Goal: Use online tool/utility: Utilize a website feature to perform a specific function

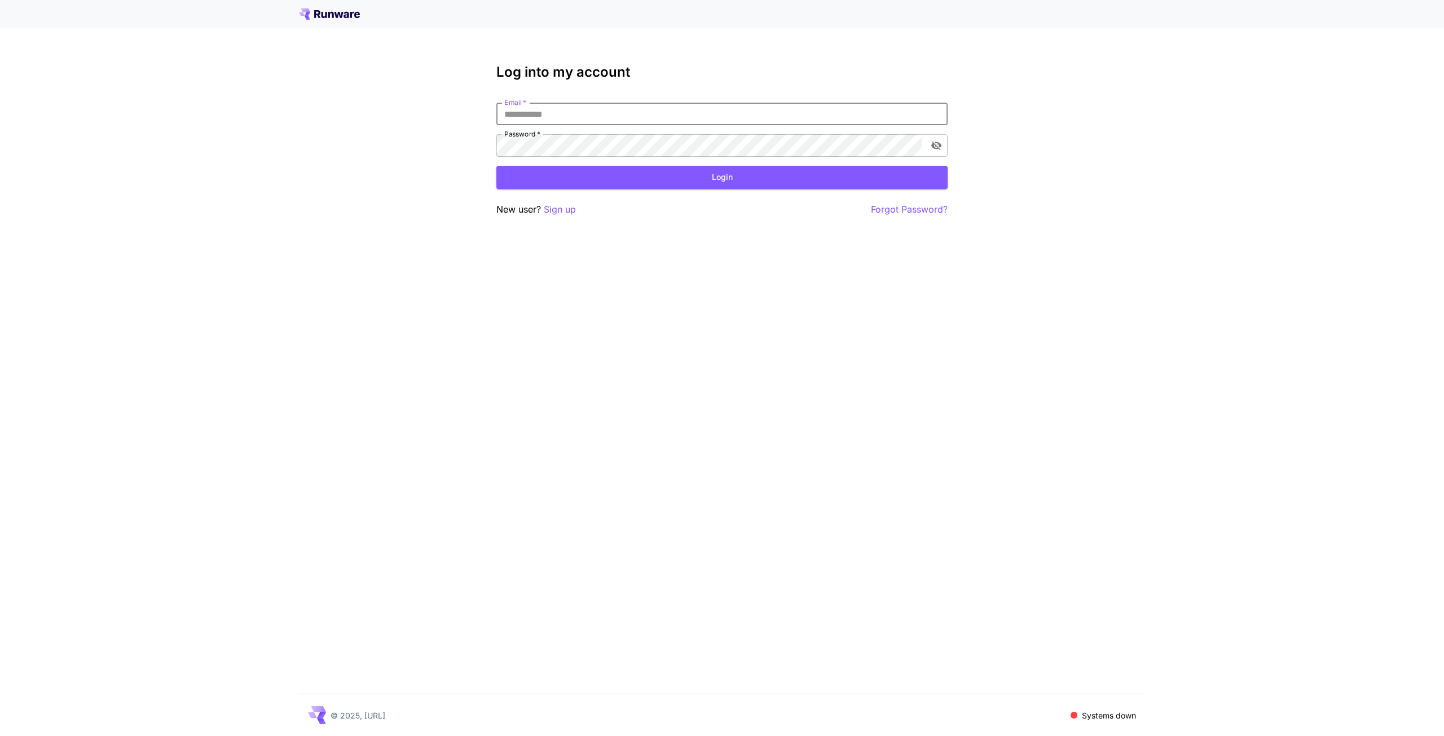
click at [628, 113] on input "Email   *" at bounding box center [721, 114] width 451 height 23
type input "**********"
click button "Login" at bounding box center [721, 177] width 451 height 23
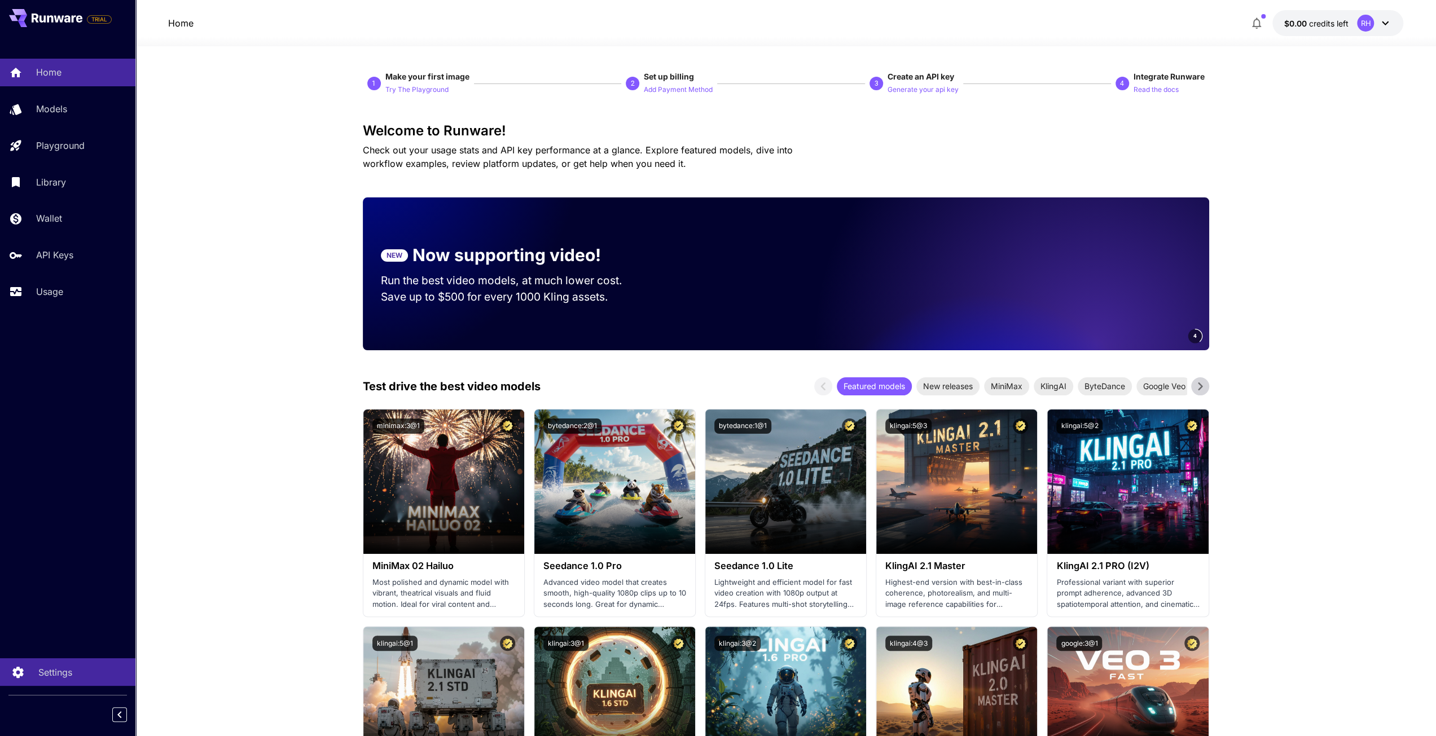
click at [78, 685] on link "Settings" at bounding box center [67, 672] width 135 height 28
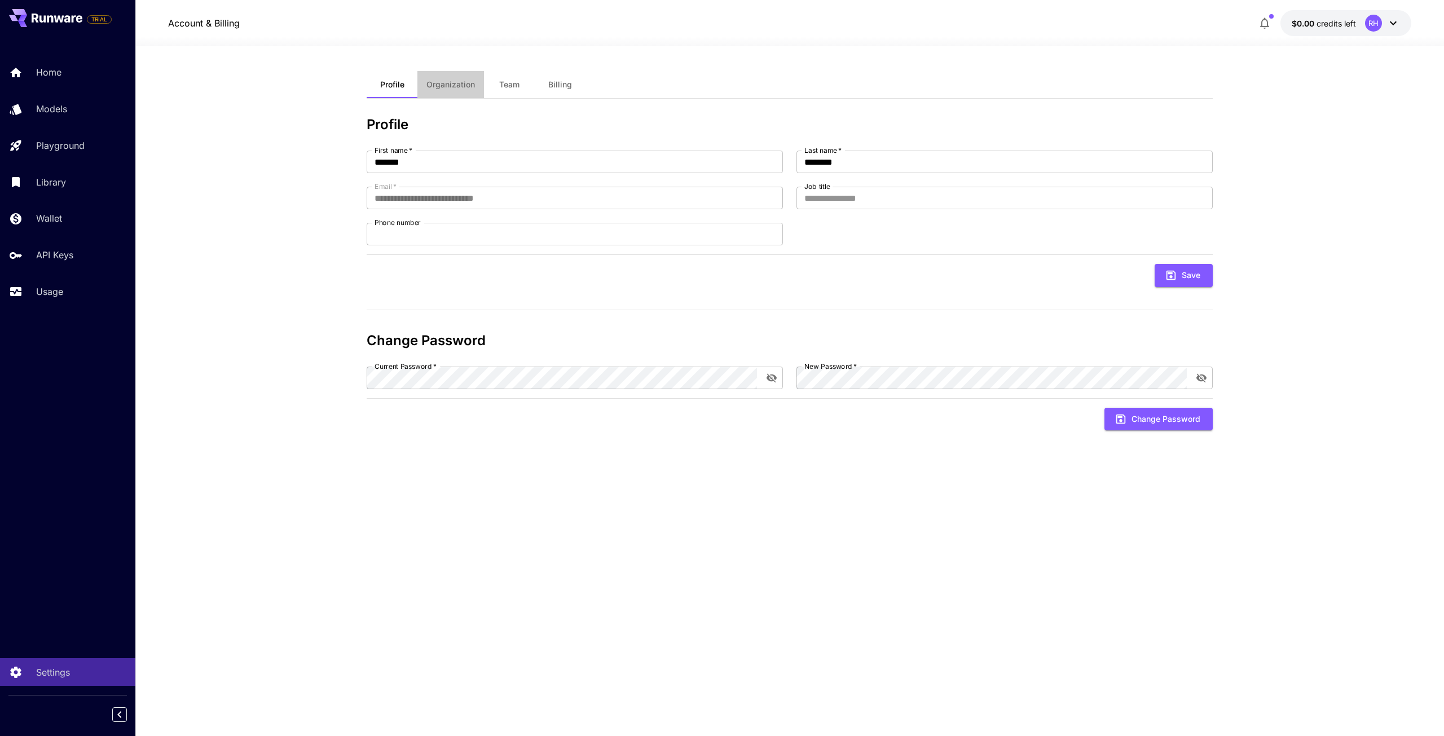
click at [436, 86] on span "Organization" at bounding box center [450, 85] width 49 height 10
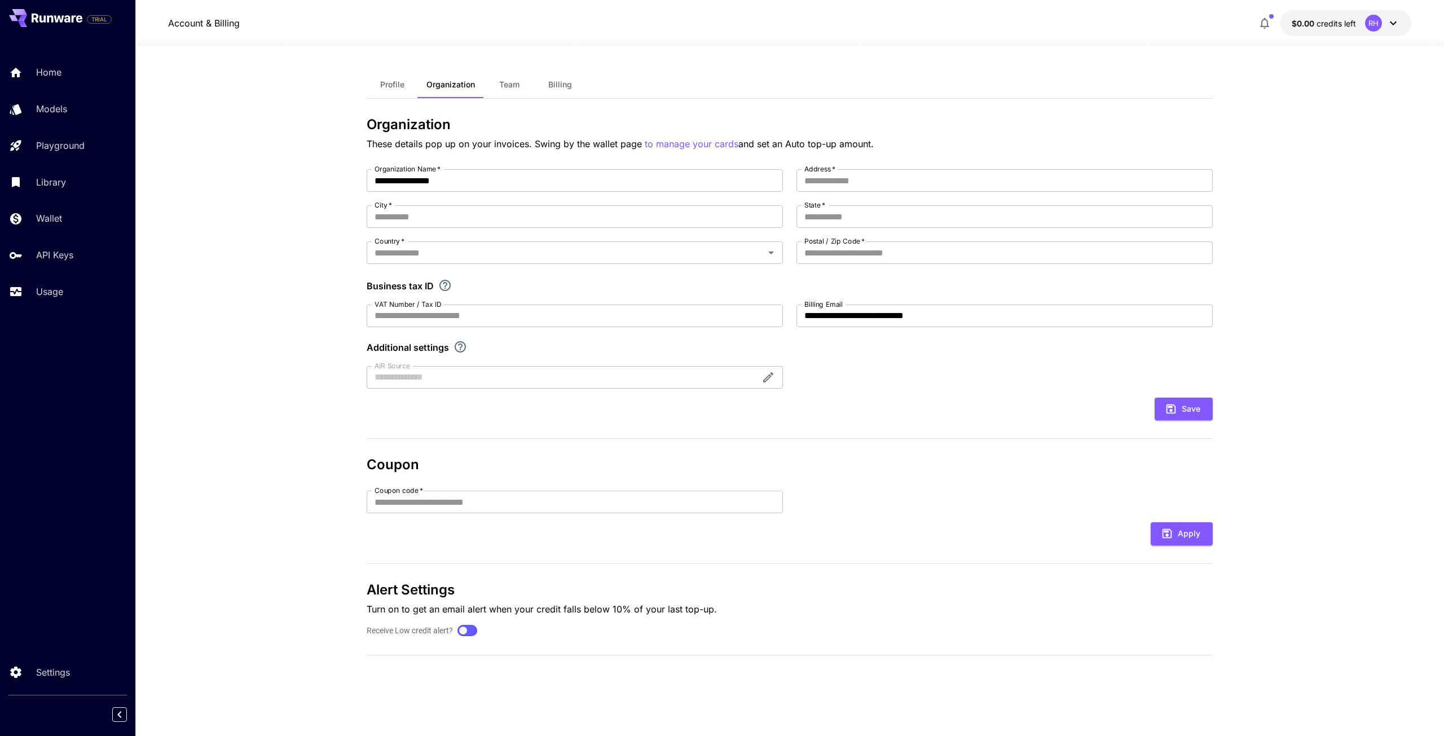
click at [505, 101] on div "**********" at bounding box center [790, 391] width 846 height 640
click at [505, 94] on button "Team" at bounding box center [509, 84] width 51 height 27
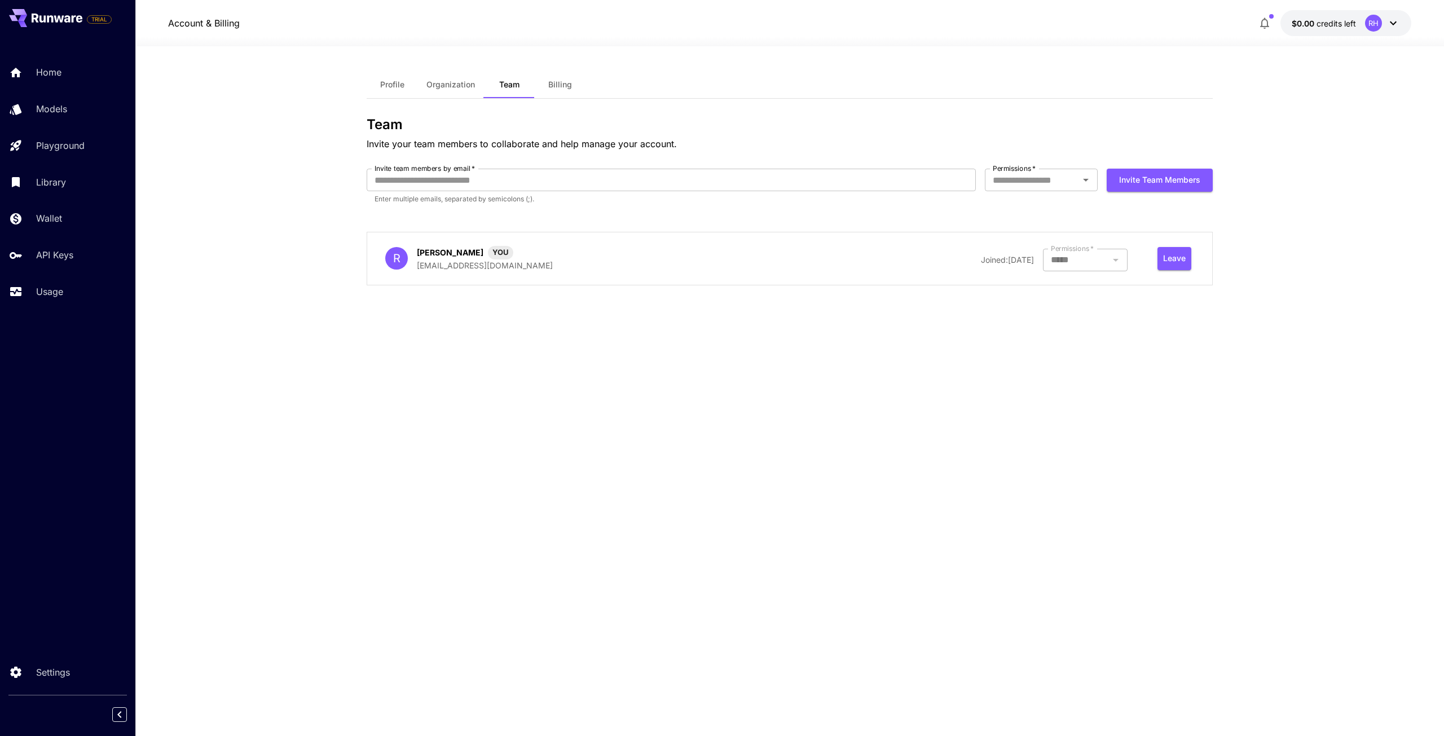
click at [1193, 253] on div "Leave" at bounding box center [1174, 258] width 39 height 23
click at [1173, 259] on button "Leave" at bounding box center [1175, 258] width 34 height 23
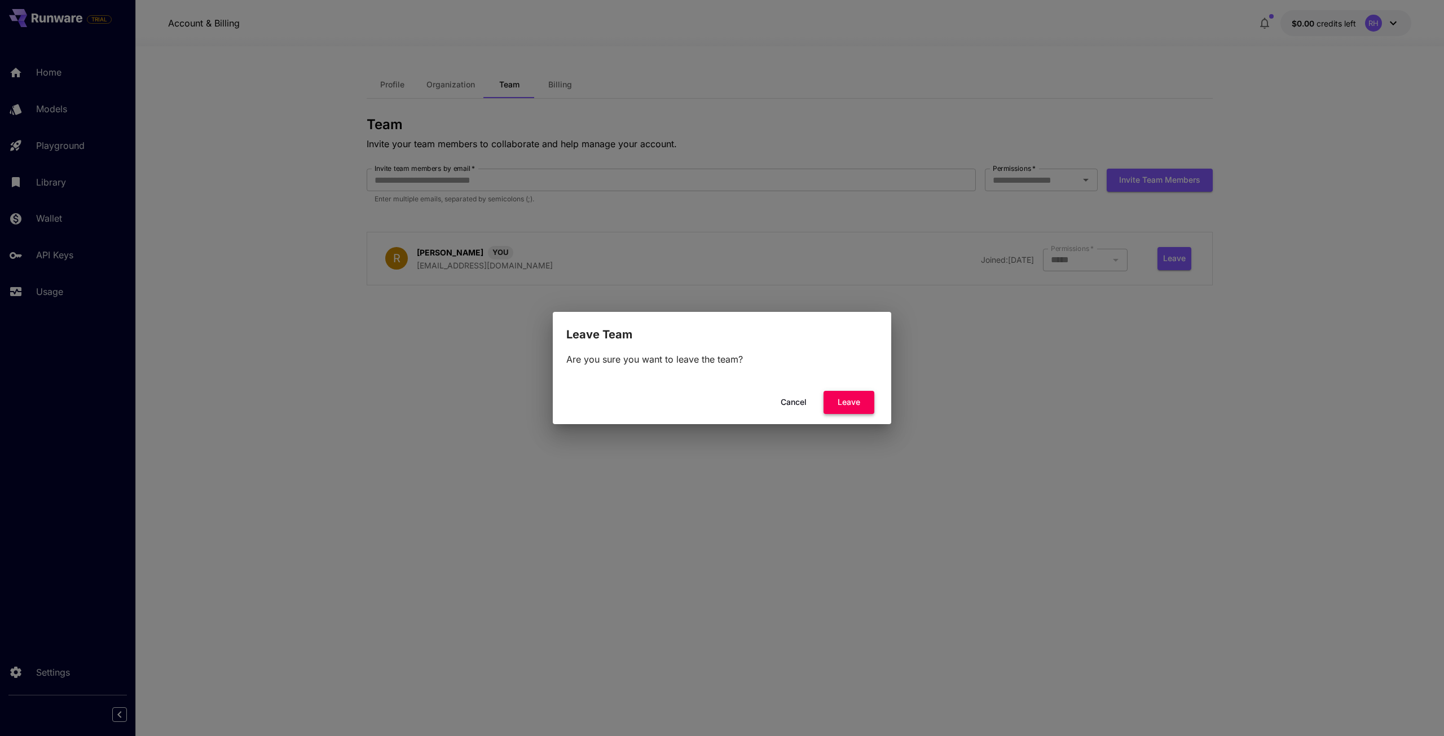
click at [857, 409] on button "Leave" at bounding box center [849, 402] width 51 height 23
click at [958, 314] on div "Leave Team Are you sure you want to leave the team? Cancel Leave" at bounding box center [722, 368] width 1444 height 736
click at [781, 402] on button "Cancel" at bounding box center [793, 402] width 51 height 23
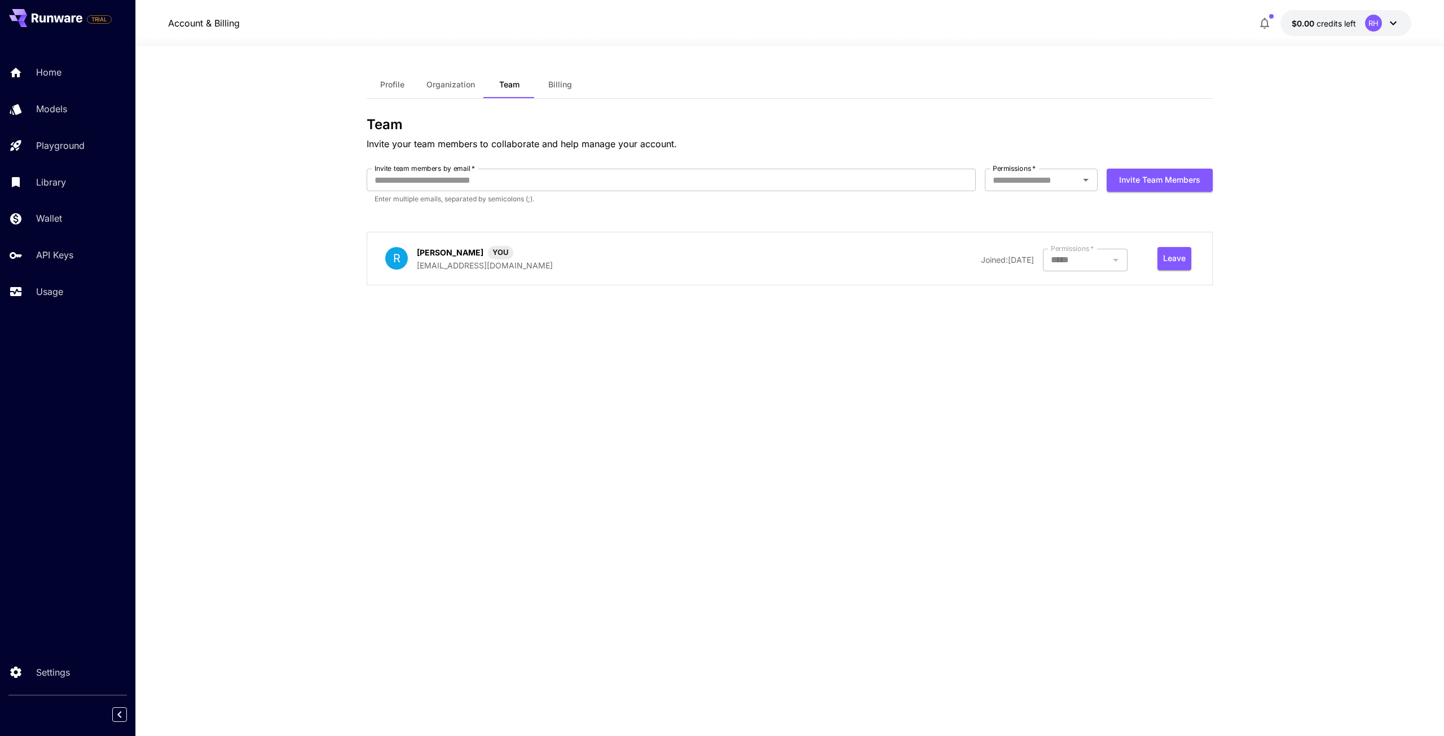
click at [1375, 23] on div "RH" at bounding box center [1373, 23] width 17 height 17
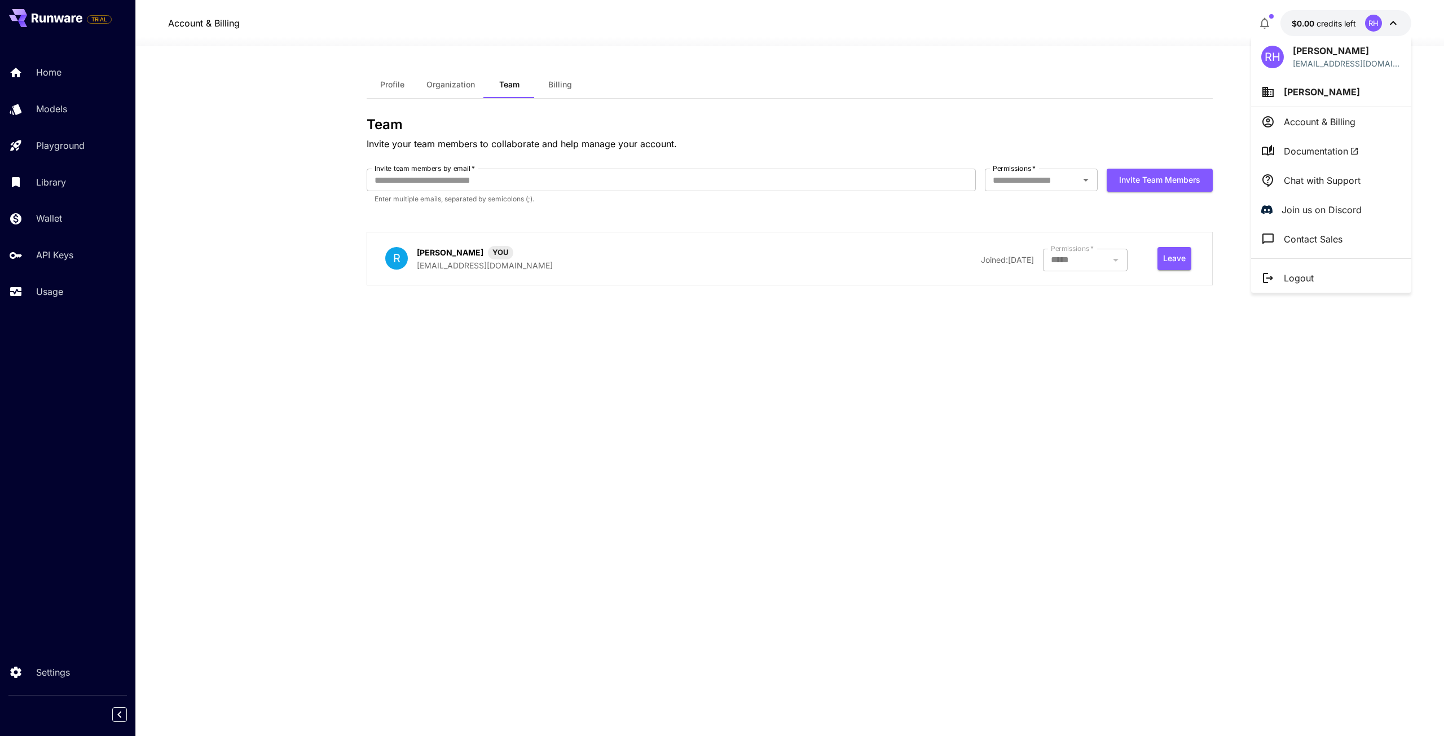
click at [1330, 125] on p "Account & Billing" at bounding box center [1320, 122] width 72 height 14
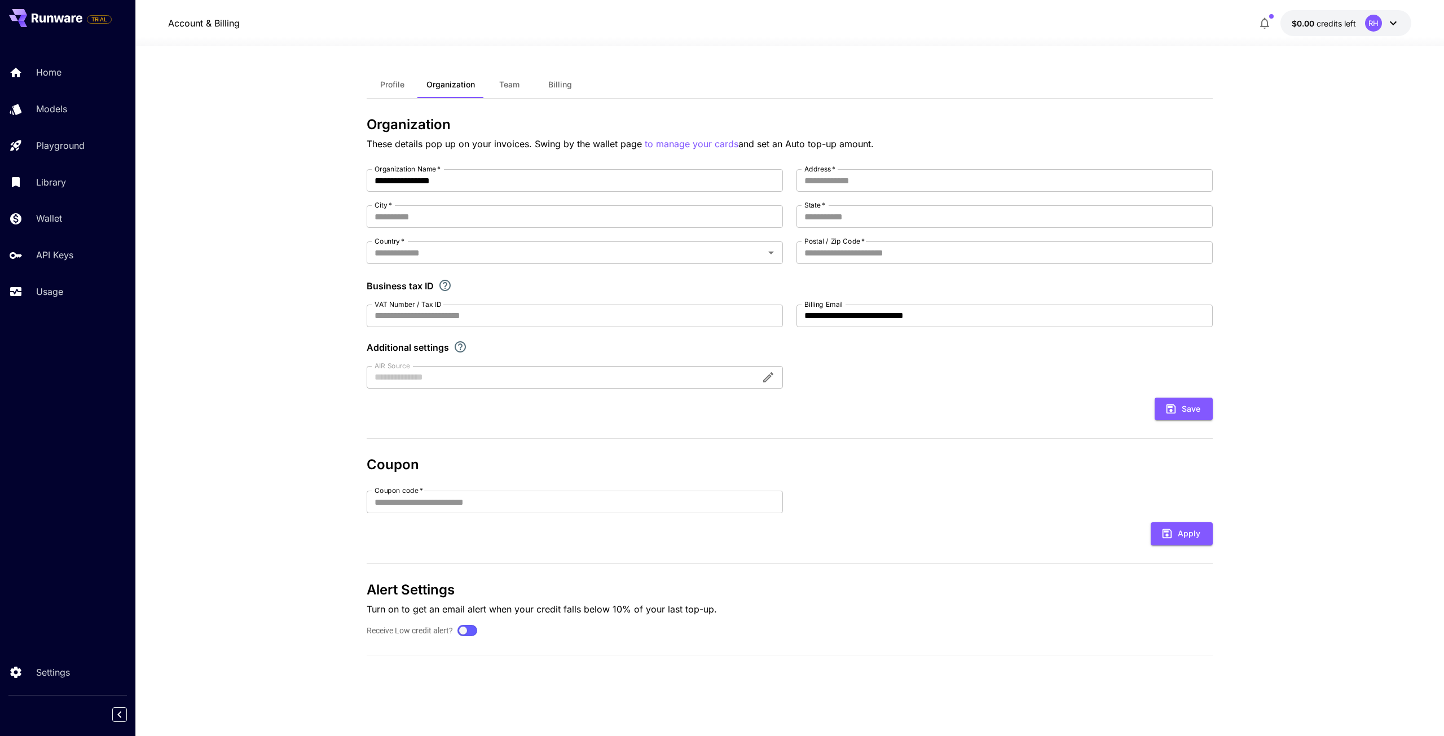
click at [872, 386] on div "**********" at bounding box center [790, 278] width 846 height 219
click at [512, 96] on button "Team" at bounding box center [509, 84] width 51 height 27
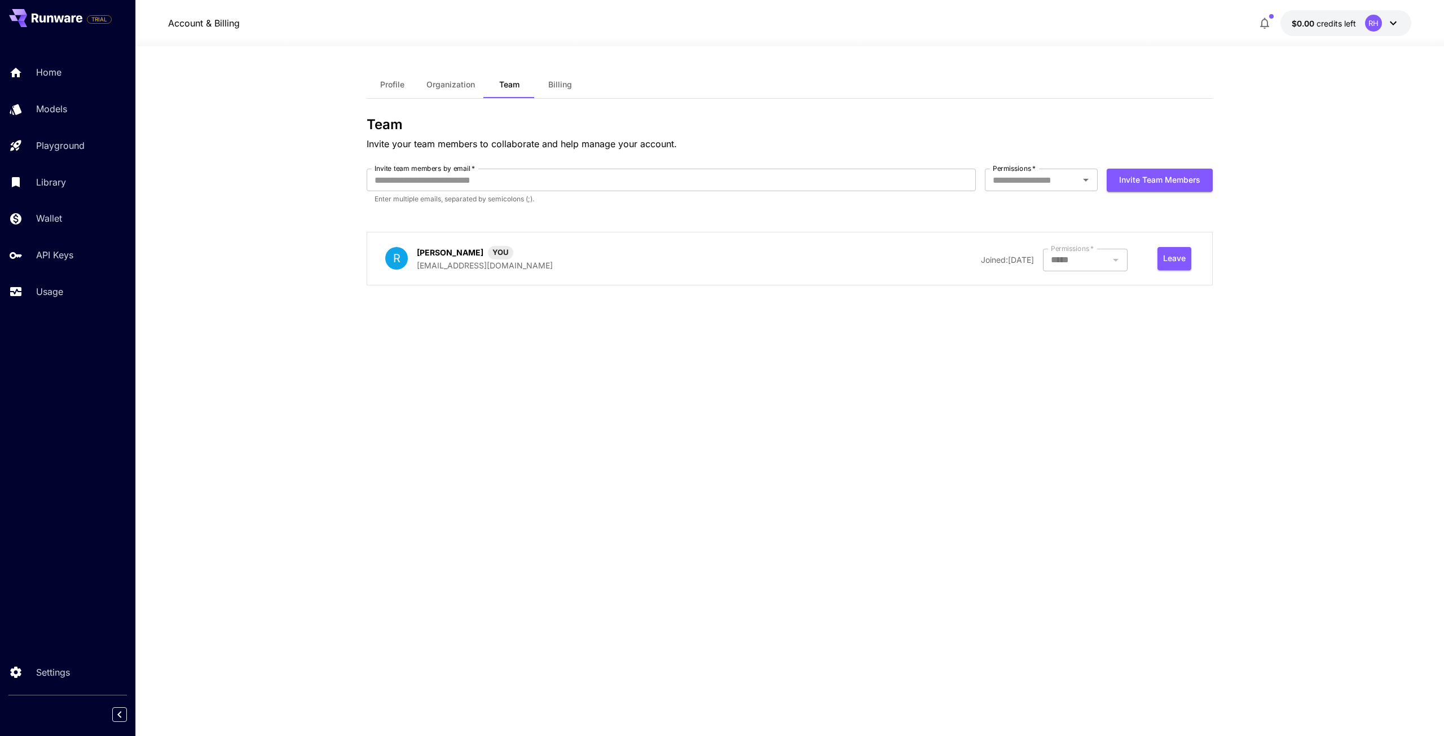
click at [1076, 265] on div at bounding box center [1085, 260] width 85 height 23
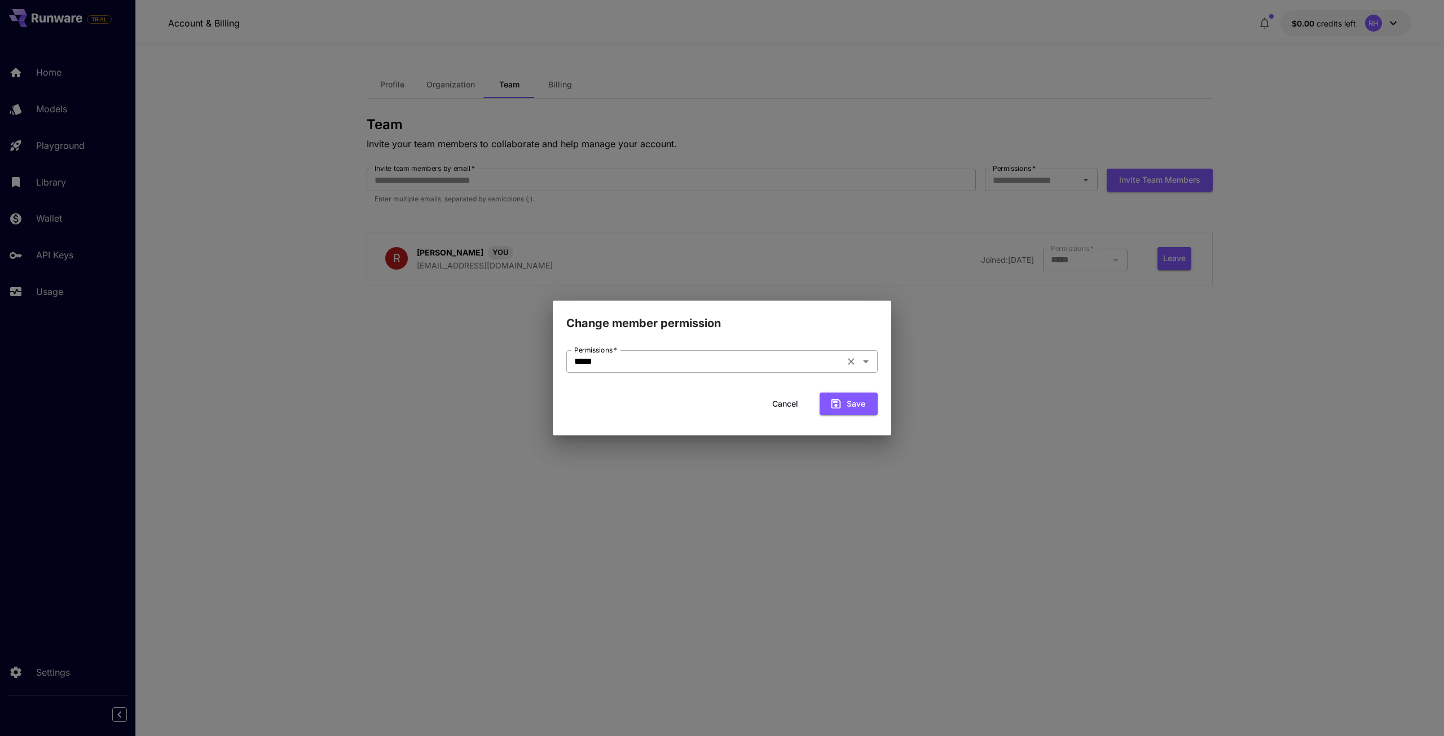
click at [849, 363] on icon "Clear" at bounding box center [851, 361] width 11 height 11
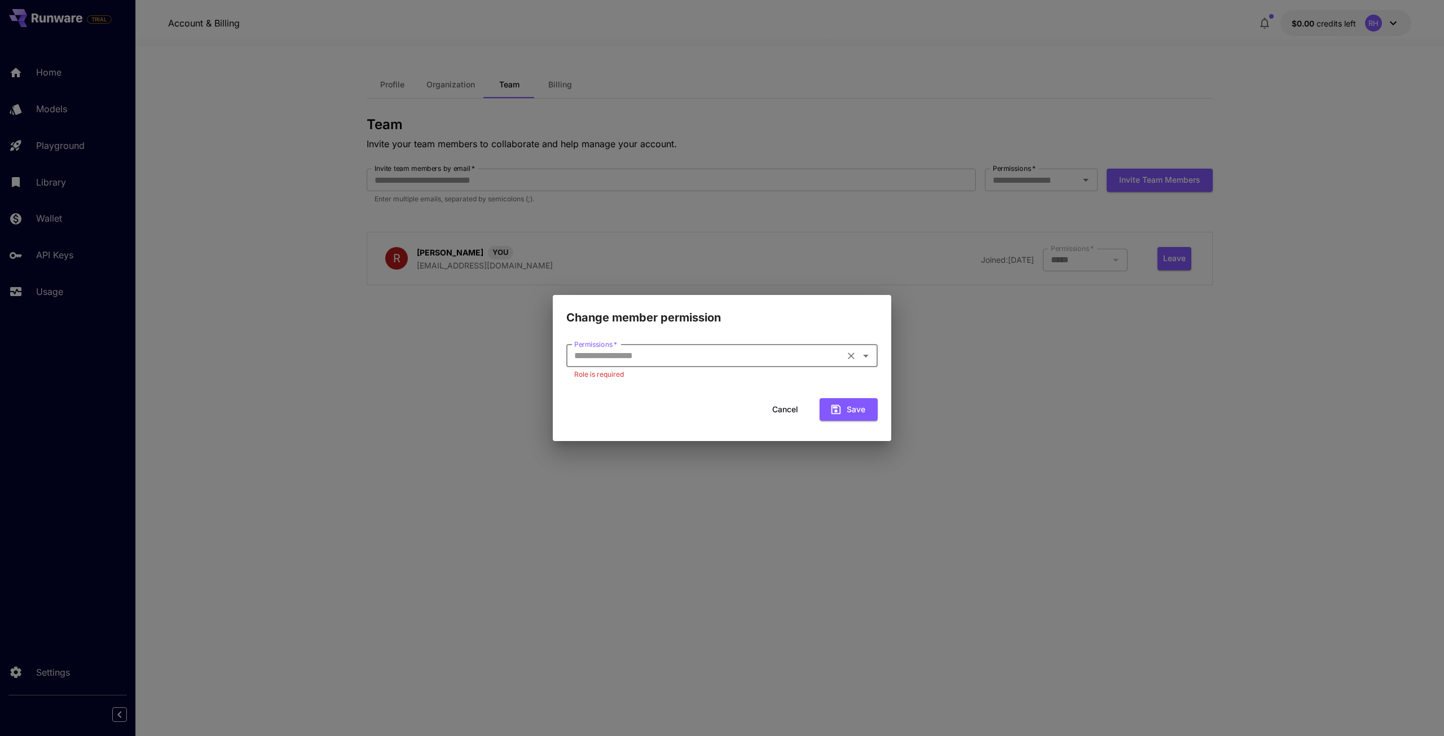
click at [871, 356] on icon "Open" at bounding box center [866, 356] width 14 height 14
click at [800, 382] on li "Developer" at bounding box center [721, 382] width 311 height 20
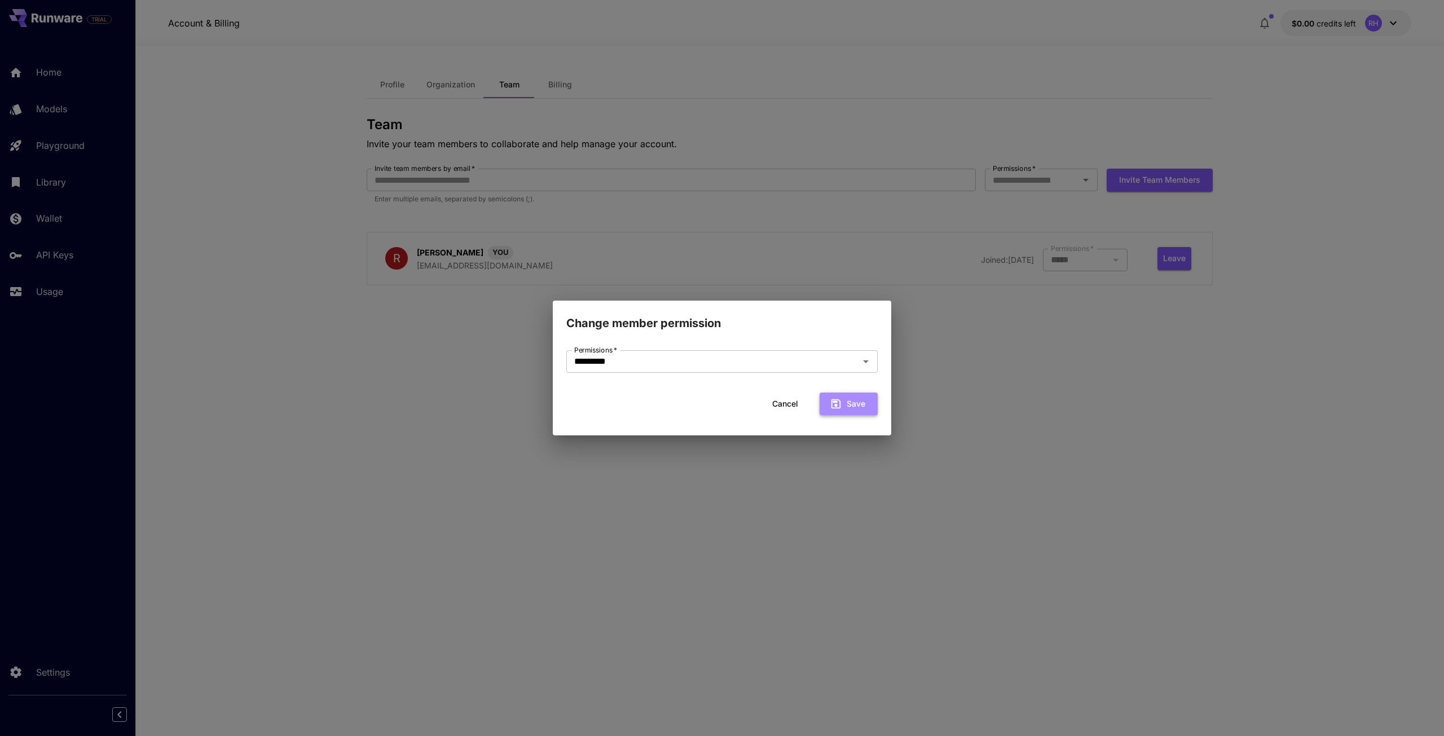
click at [862, 404] on button "Save" at bounding box center [849, 404] width 58 height 23
click at [797, 406] on button "Cancel" at bounding box center [785, 404] width 51 height 23
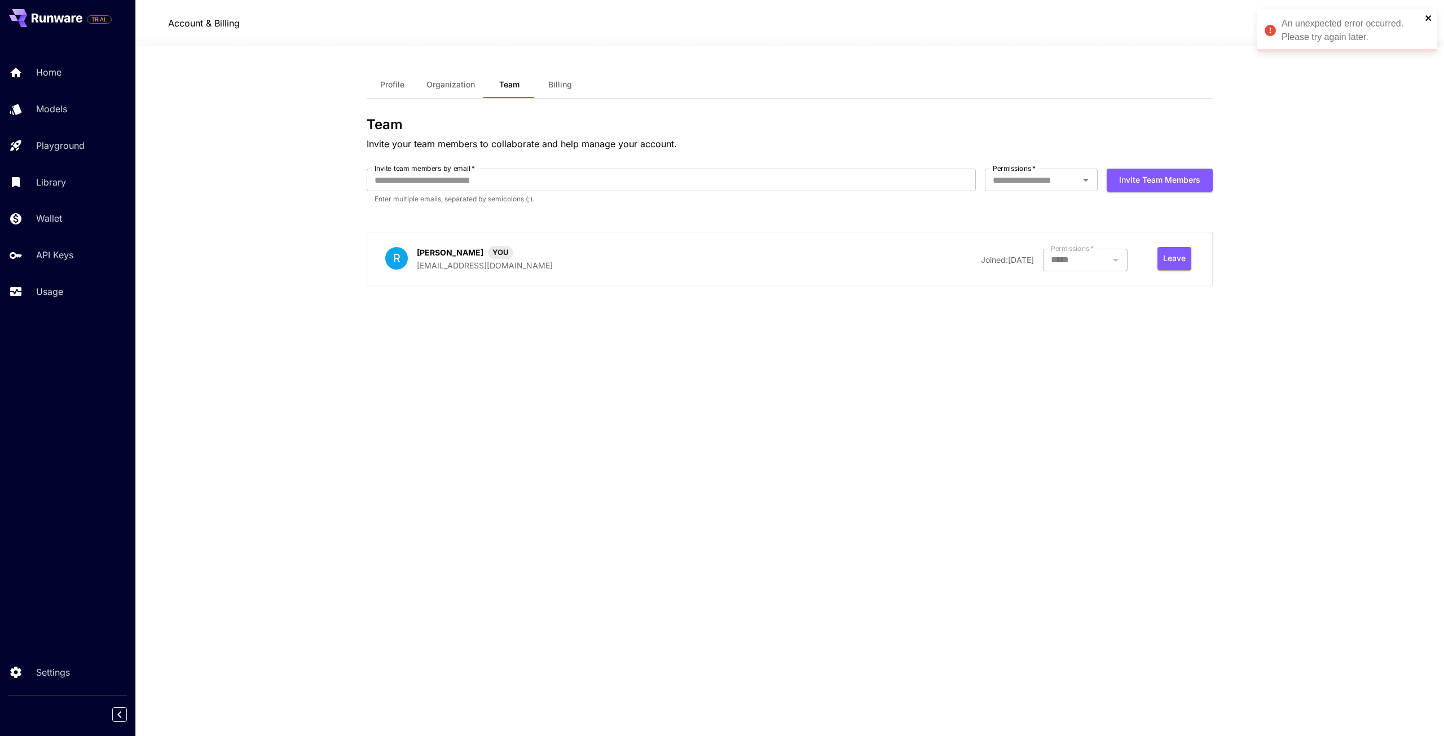
click at [1431, 15] on icon "close" at bounding box center [1429, 18] width 8 height 9
click at [1376, 28] on div "RH" at bounding box center [1373, 23] width 17 height 17
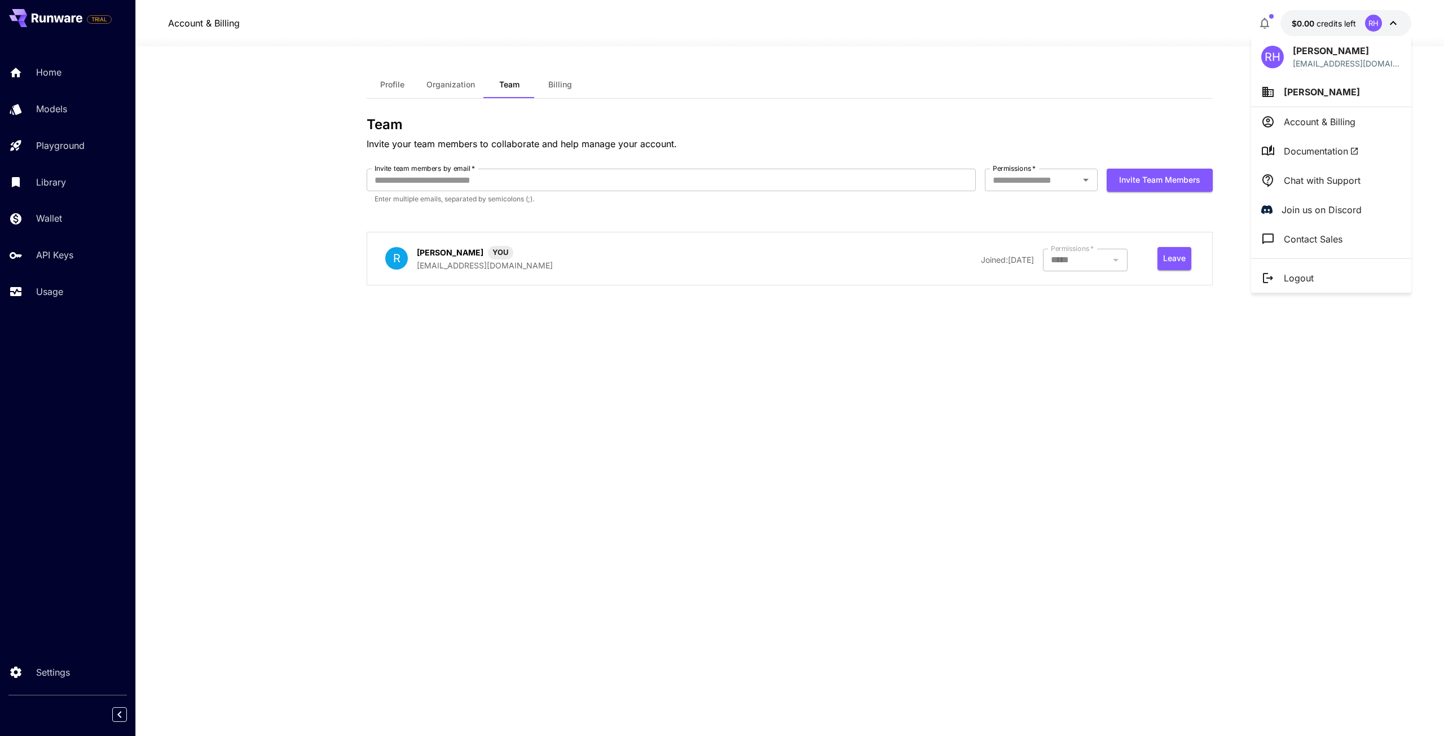
click at [1335, 187] on p "Chat with Support" at bounding box center [1322, 181] width 77 height 14
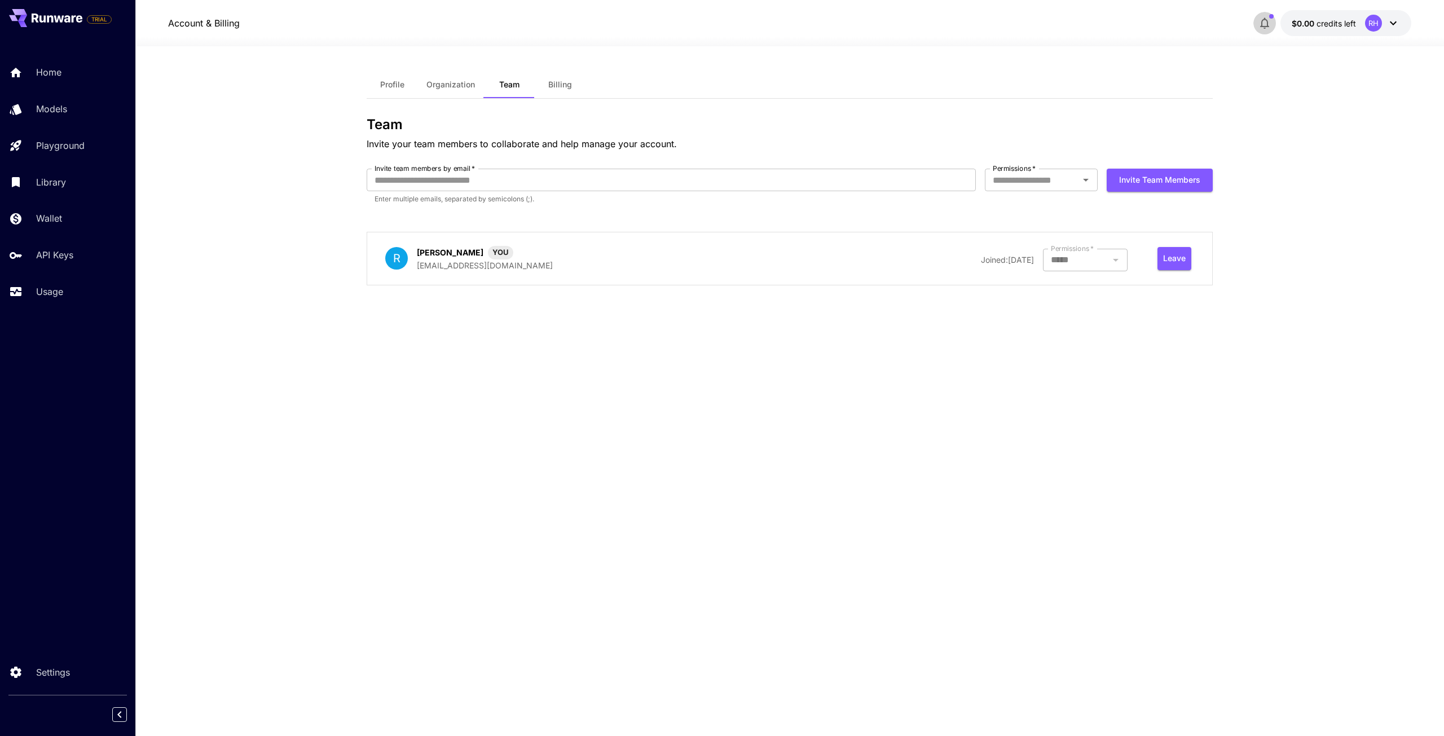
click at [1266, 24] on icon "button" at bounding box center [1265, 23] width 14 height 14
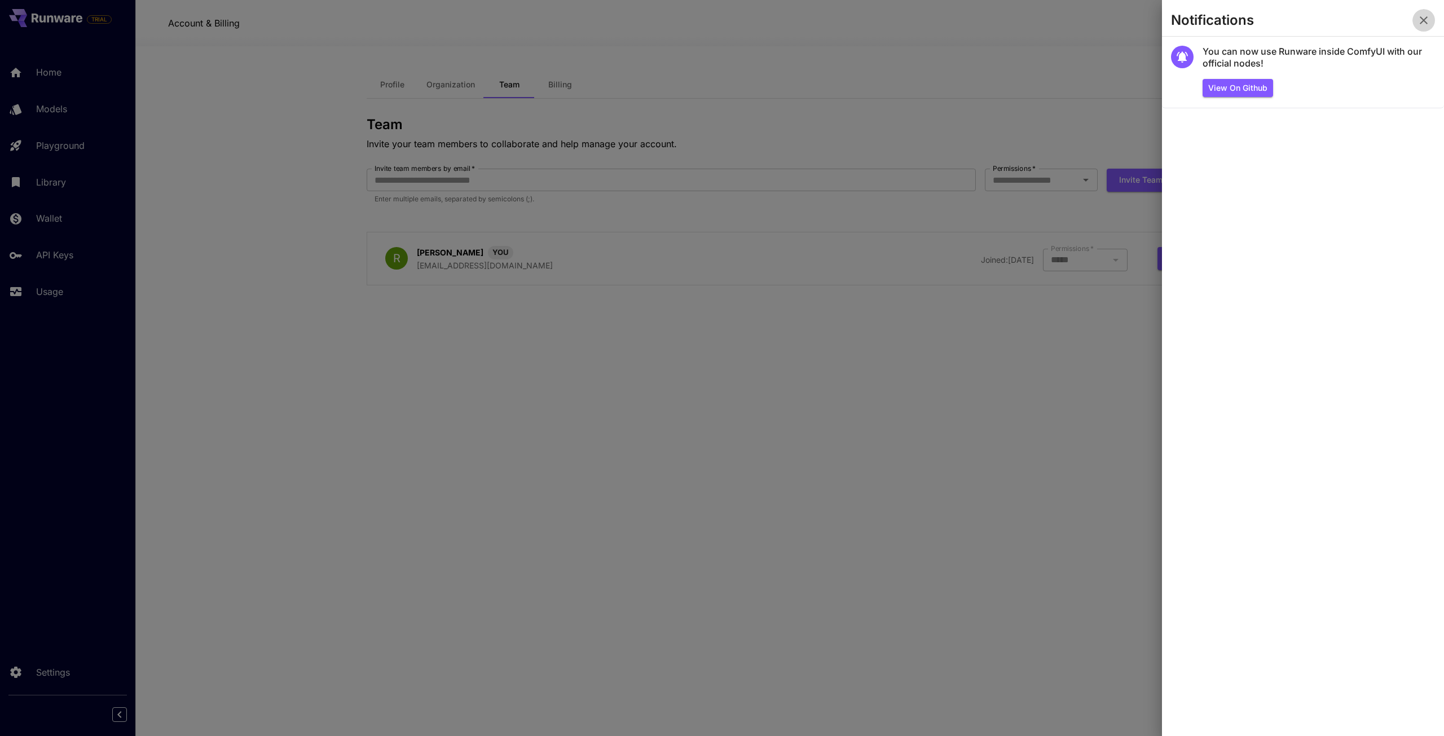
click at [1427, 25] on icon "button" at bounding box center [1424, 21] width 14 height 14
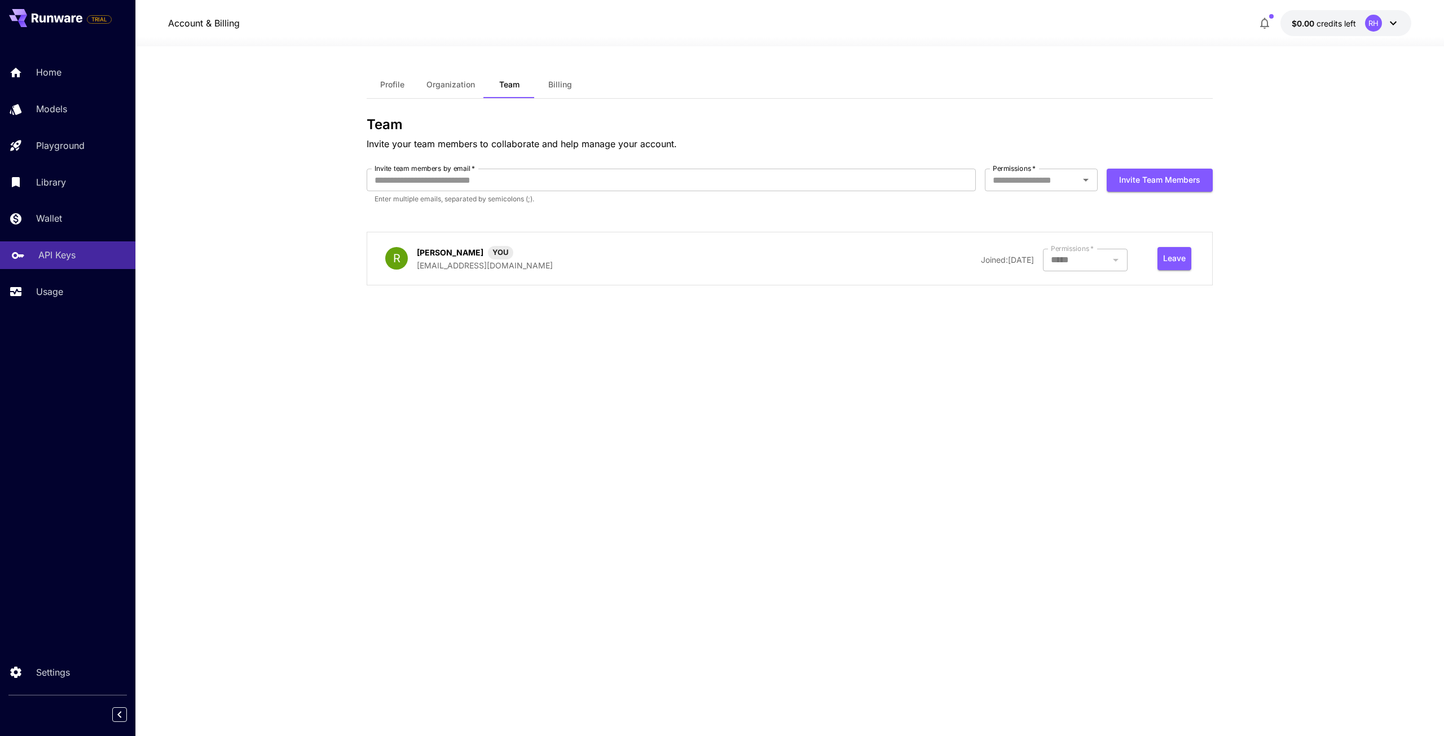
click at [64, 265] on link "API Keys" at bounding box center [67, 255] width 135 height 28
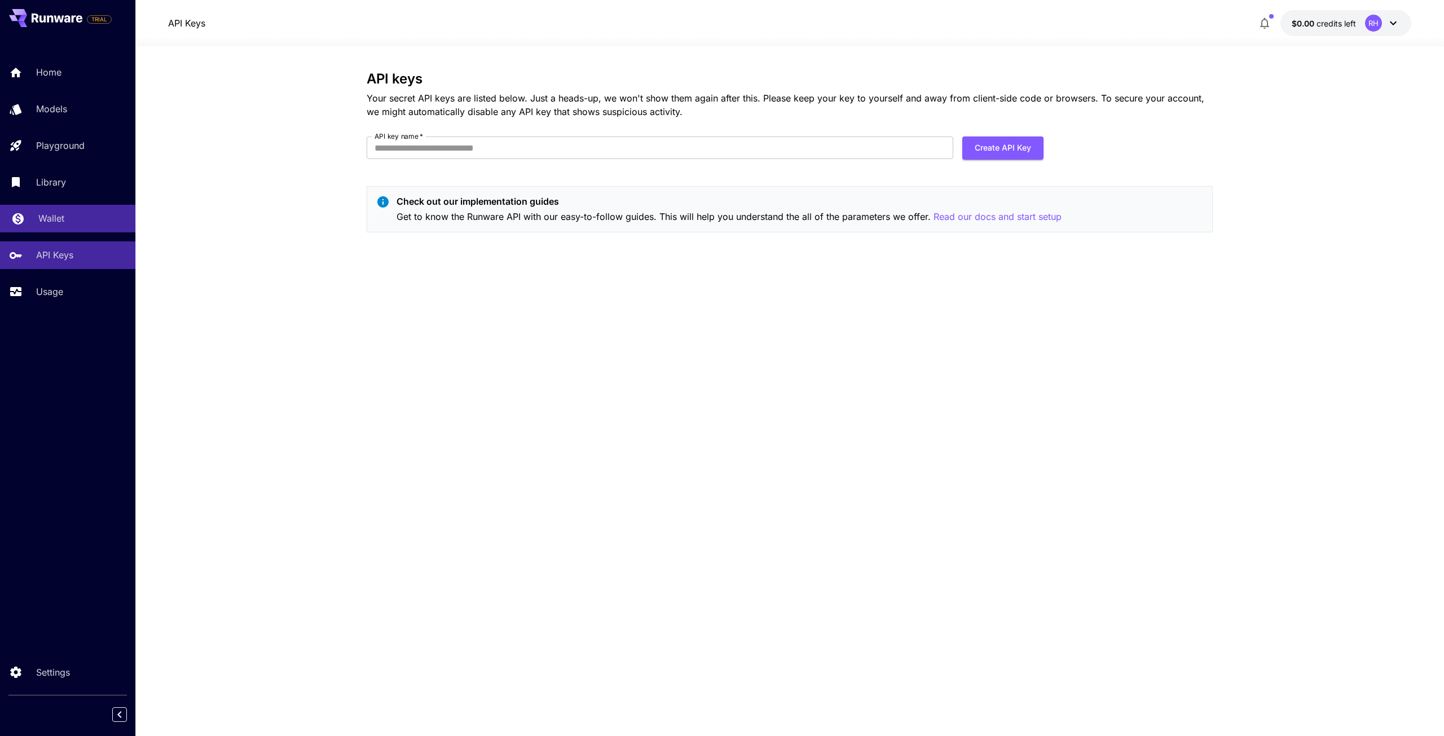
click at [74, 227] on link "Wallet" at bounding box center [67, 219] width 135 height 28
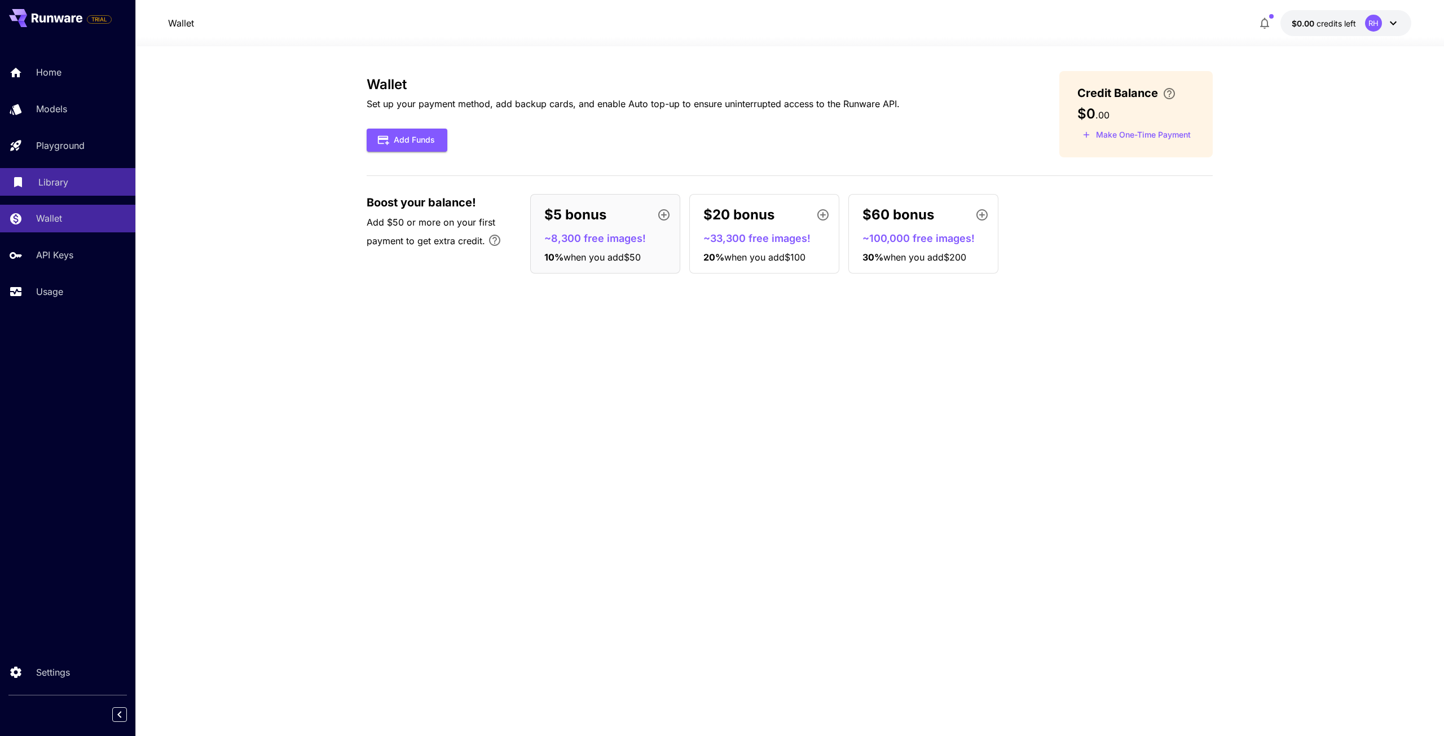
click at [77, 191] on link "Library" at bounding box center [67, 182] width 135 height 28
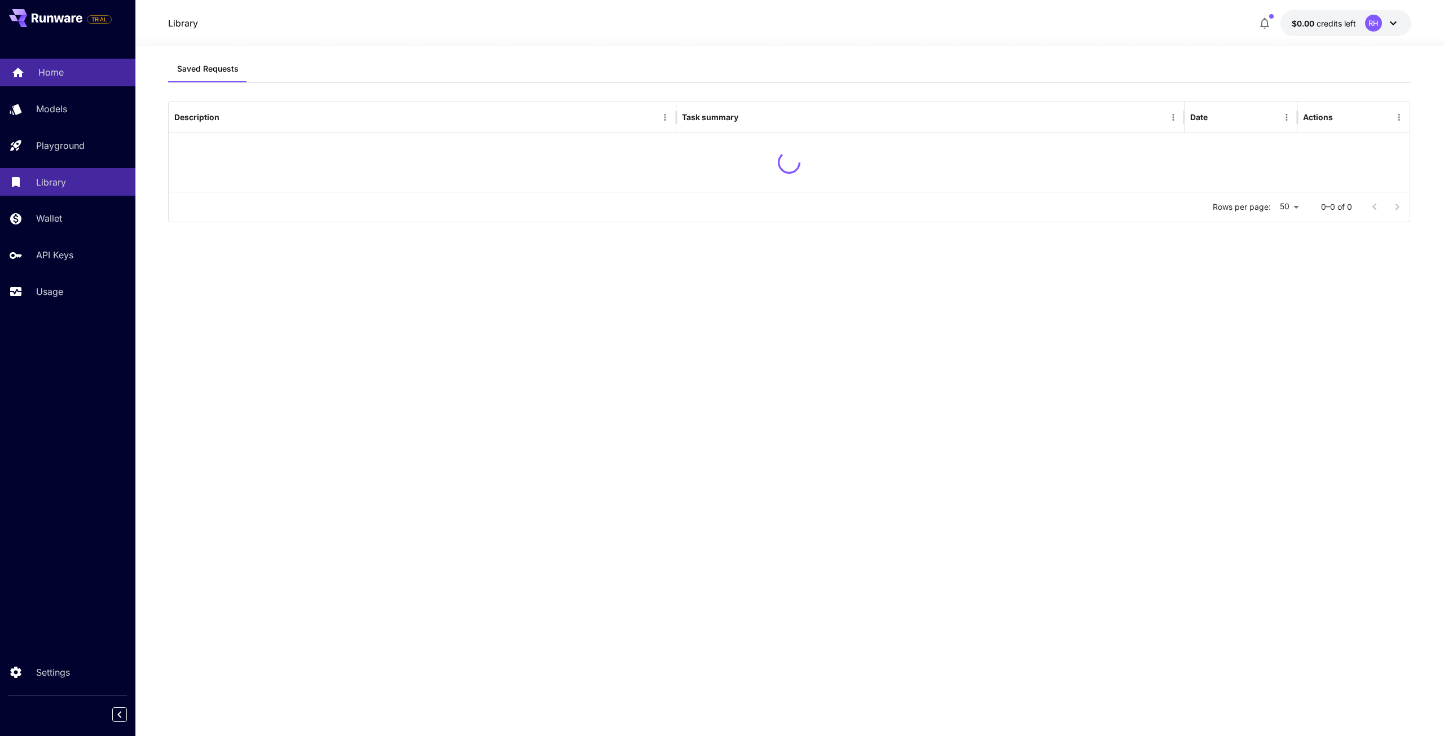
click at [58, 83] on link "Home" at bounding box center [67, 73] width 135 height 28
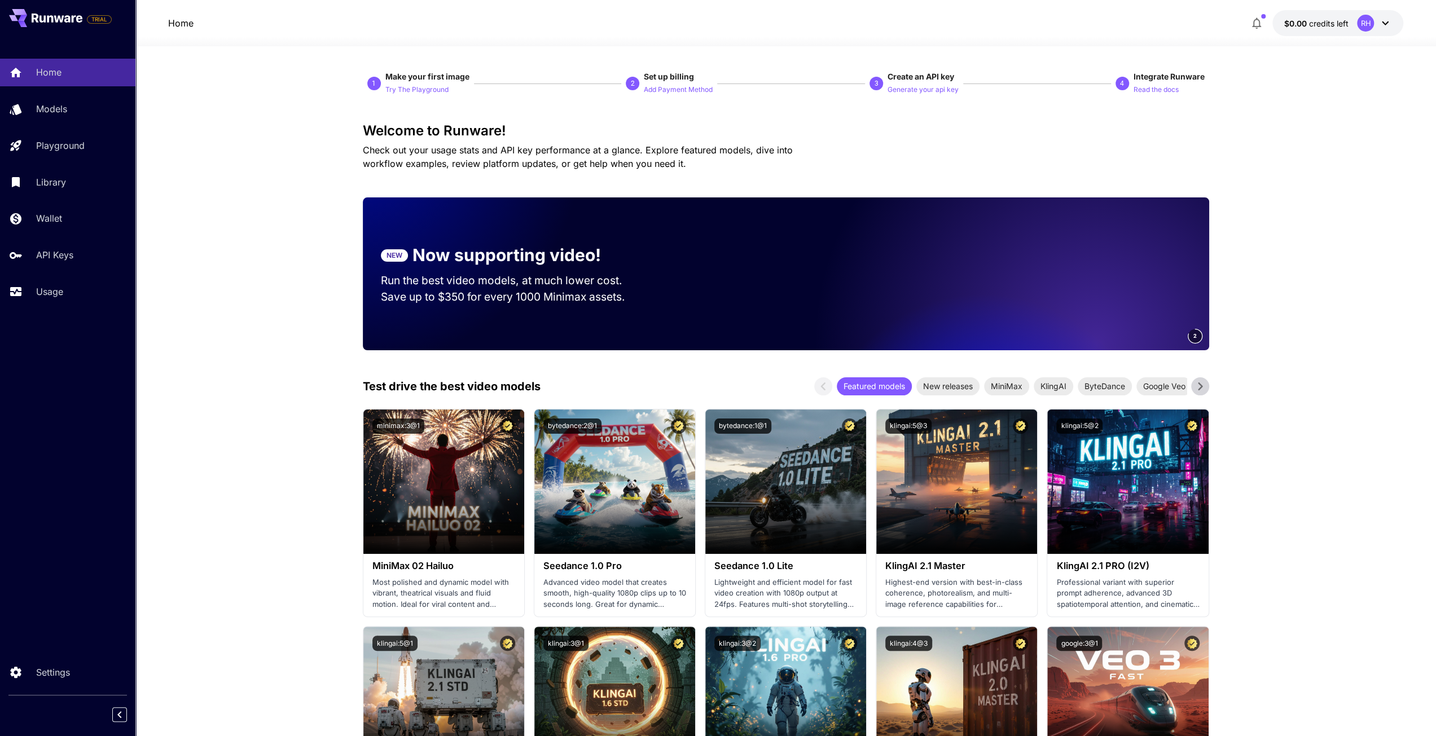
click at [1374, 22] on div "RH" at bounding box center [1374, 23] width 35 height 17
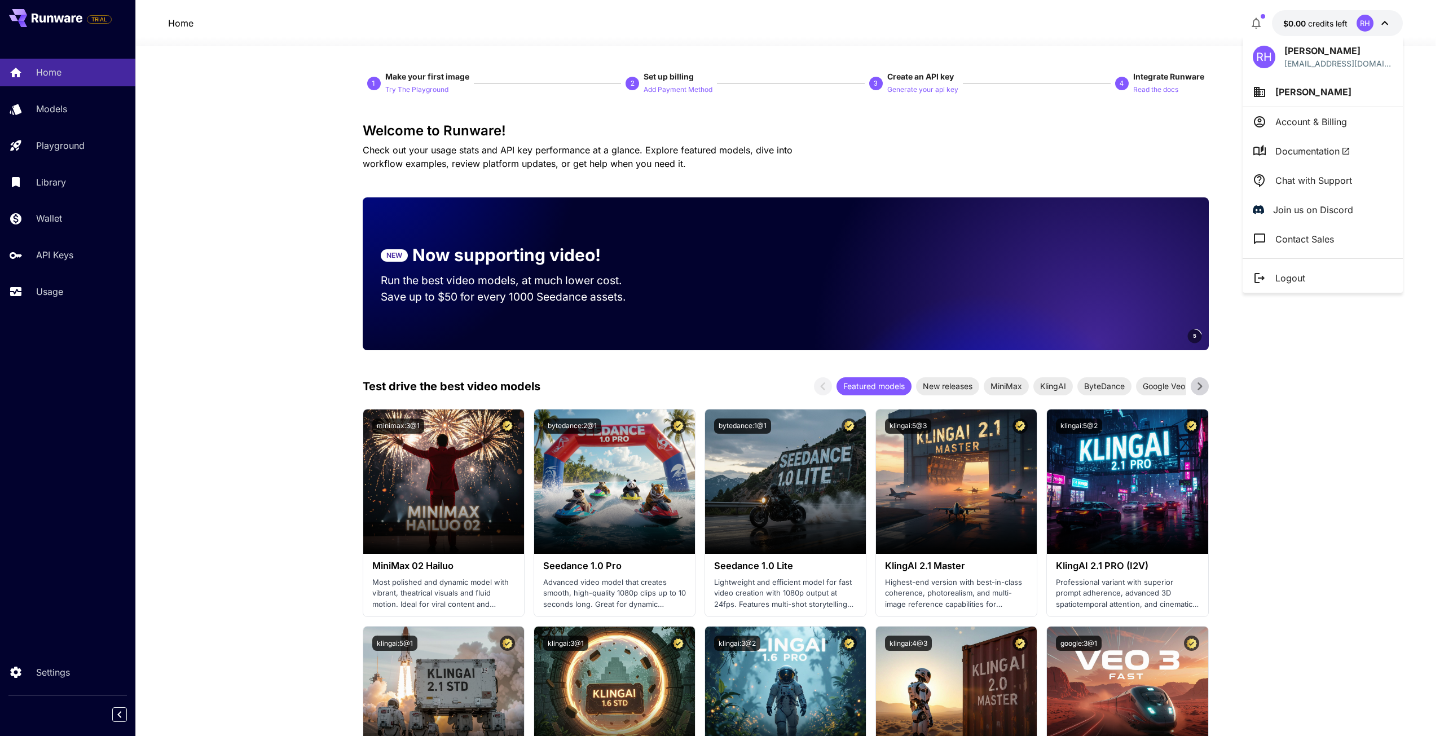
click at [1320, 118] on p "Account & Billing" at bounding box center [1311, 122] width 72 height 14
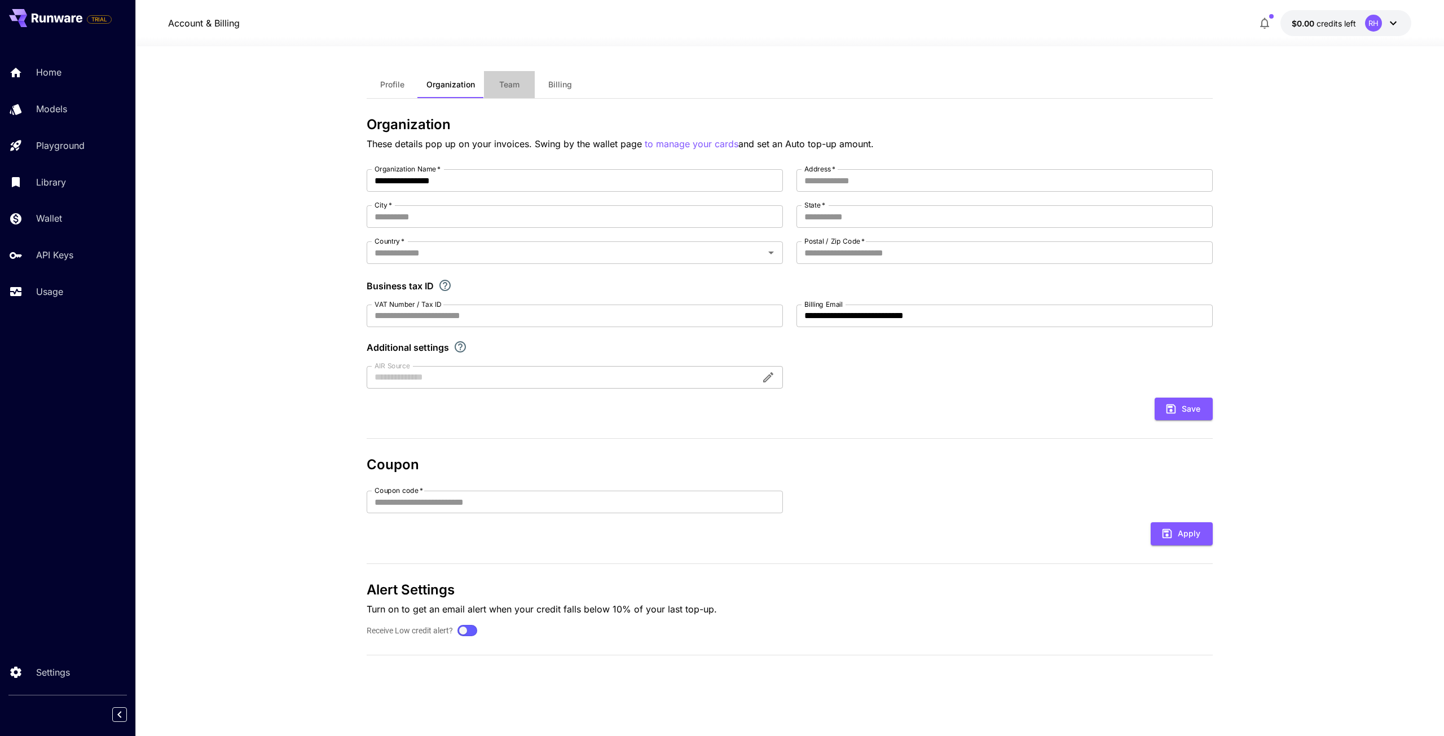
click at [523, 90] on button "Team" at bounding box center [509, 84] width 51 height 27
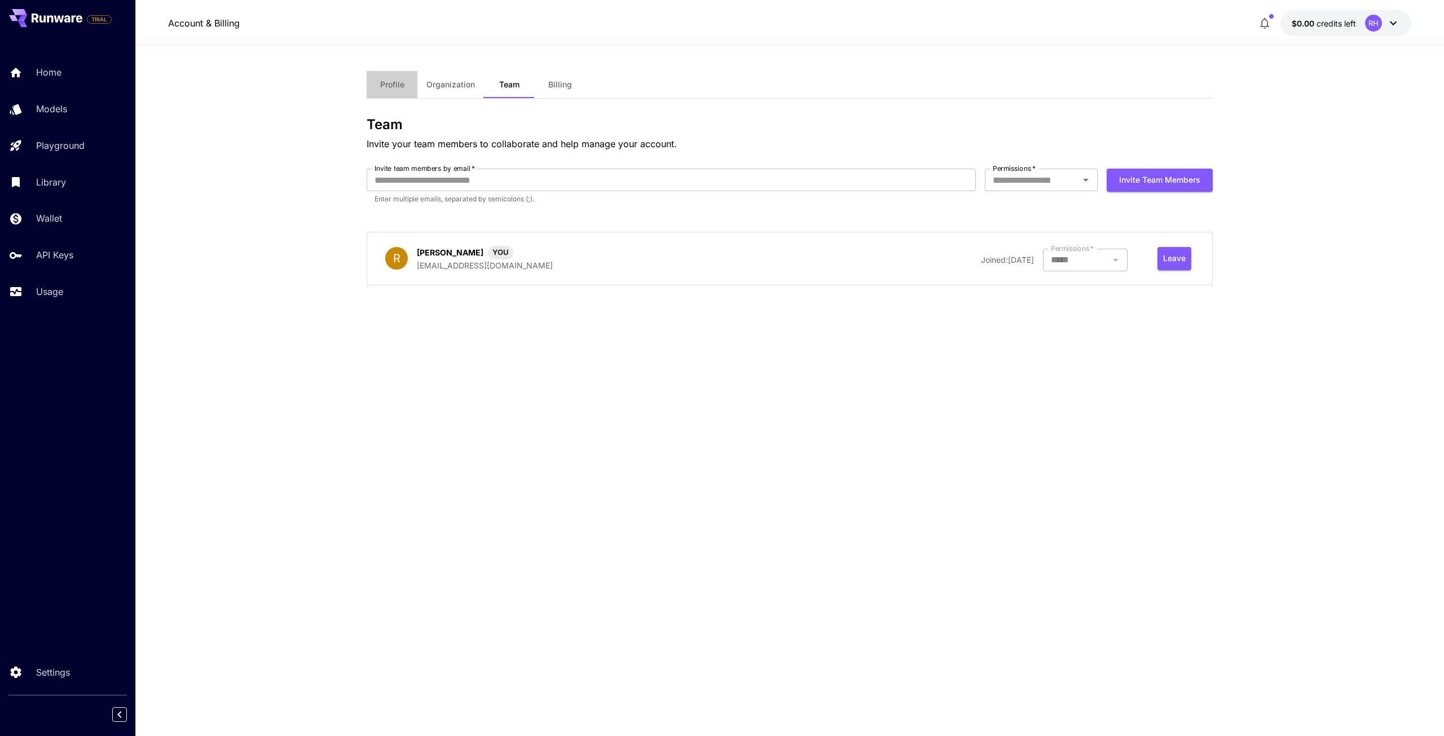
click at [390, 83] on span "Profile" at bounding box center [392, 85] width 24 height 10
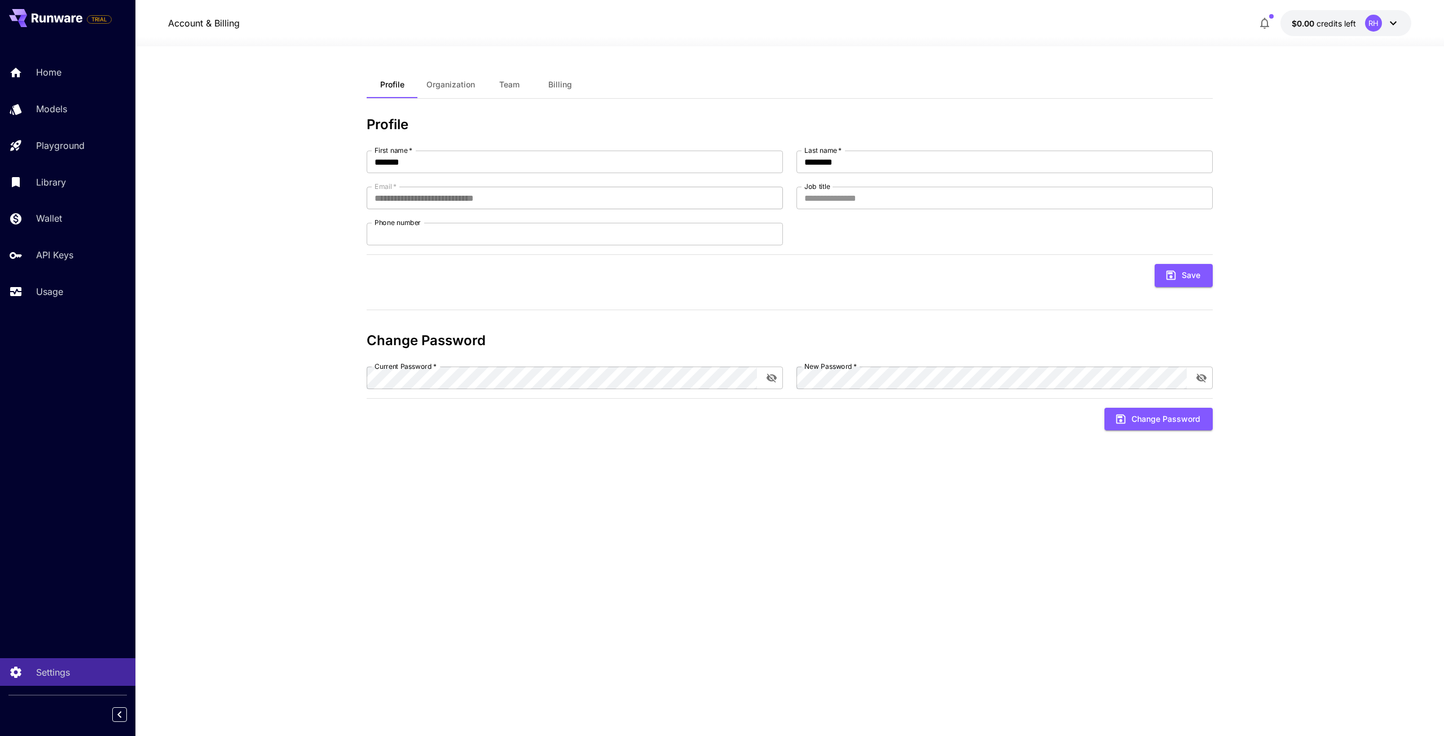
click at [428, 83] on span "Organization" at bounding box center [450, 85] width 49 height 10
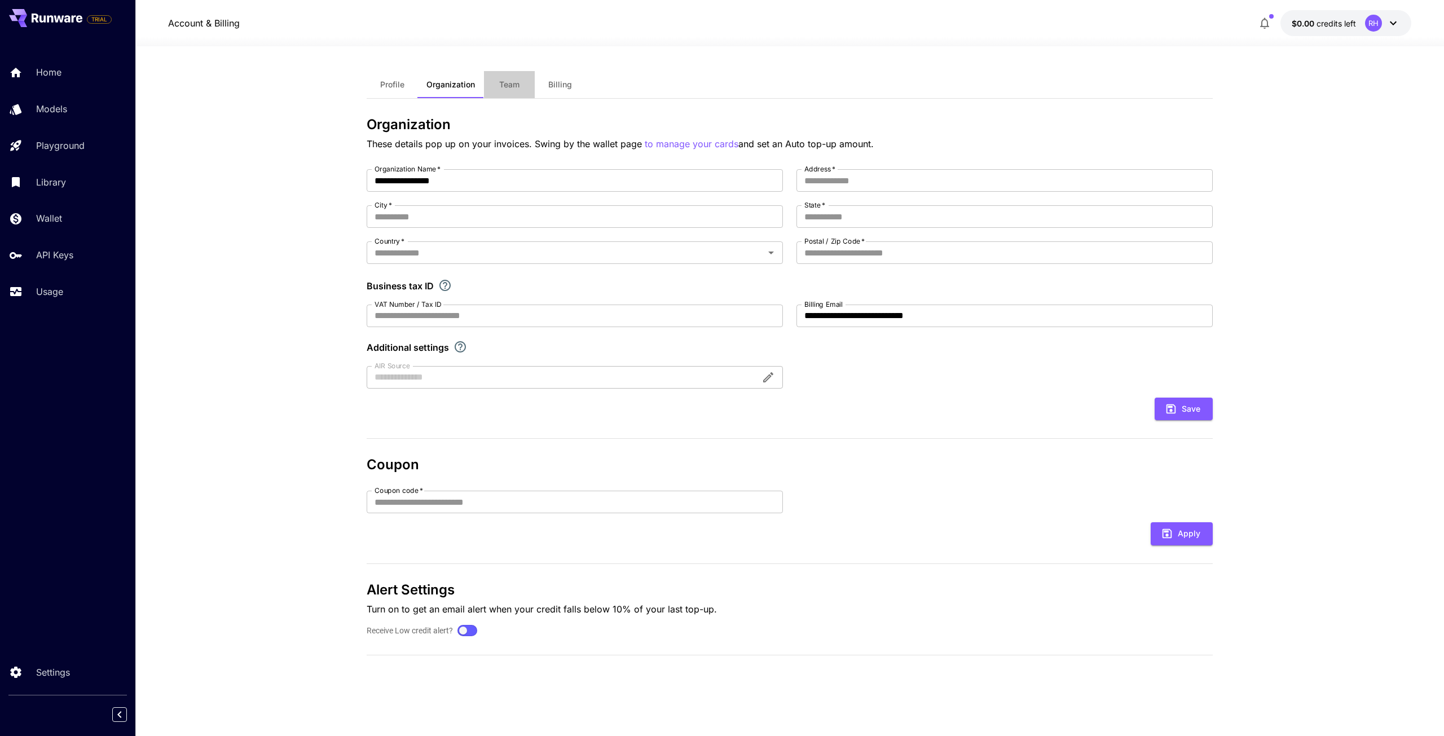
click at [521, 95] on button "Team" at bounding box center [509, 84] width 51 height 27
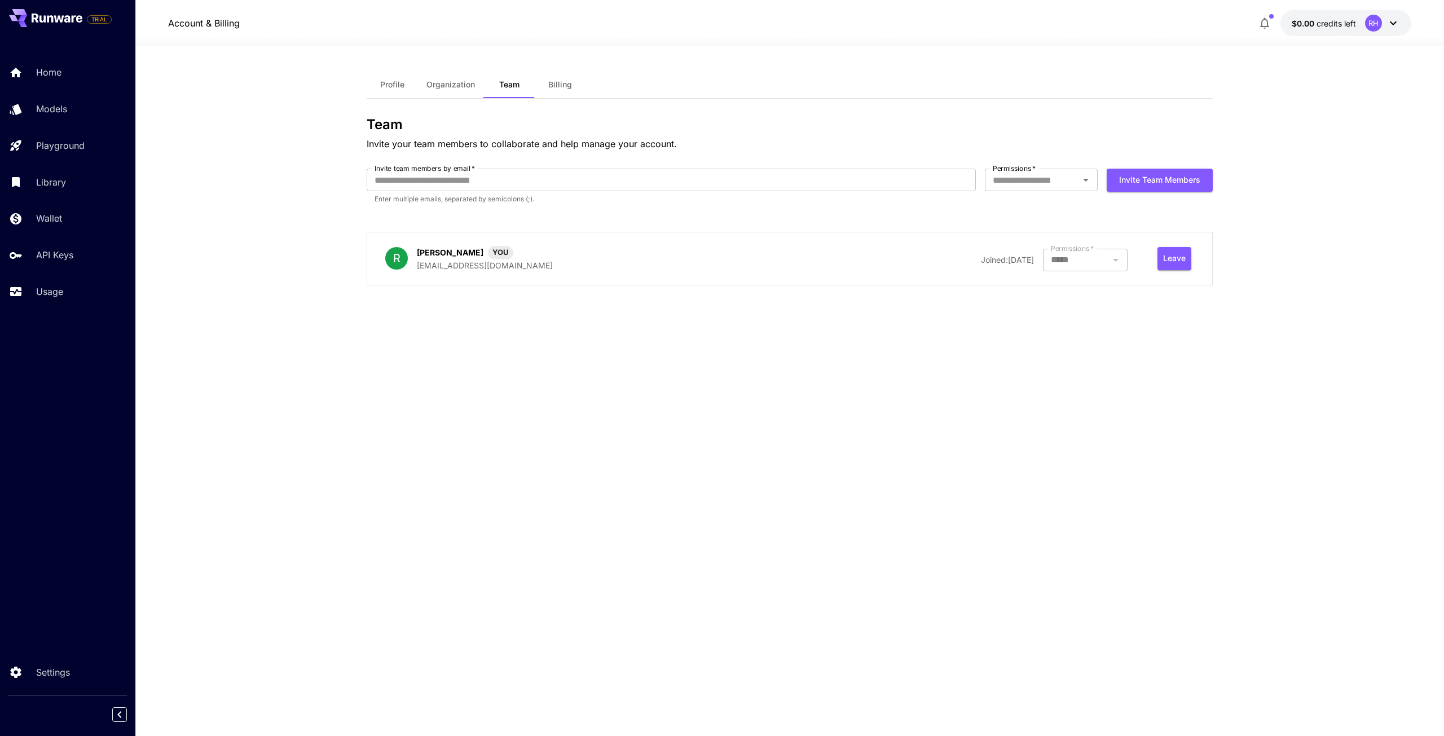
click at [555, 79] on button "Billing" at bounding box center [560, 84] width 51 height 27
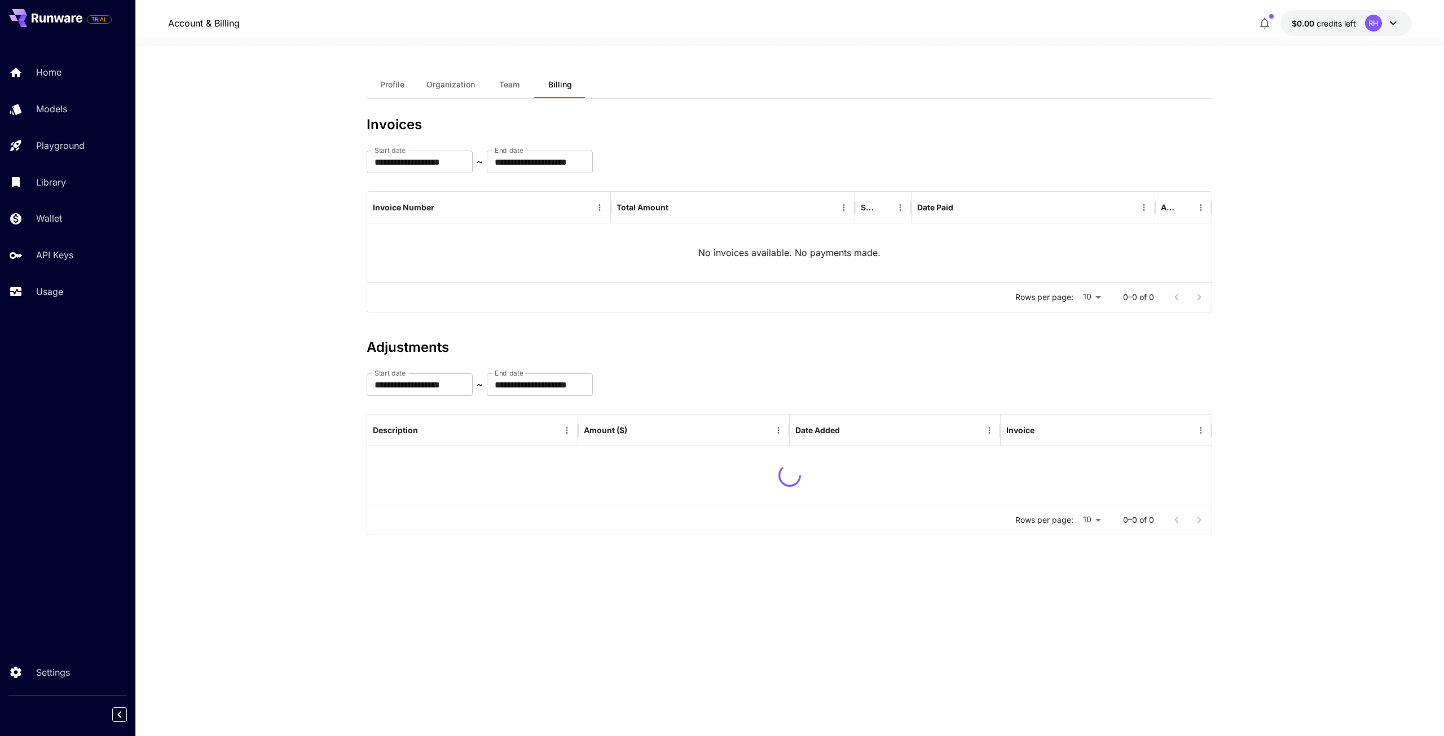
click at [509, 78] on button "Team" at bounding box center [509, 84] width 51 height 27
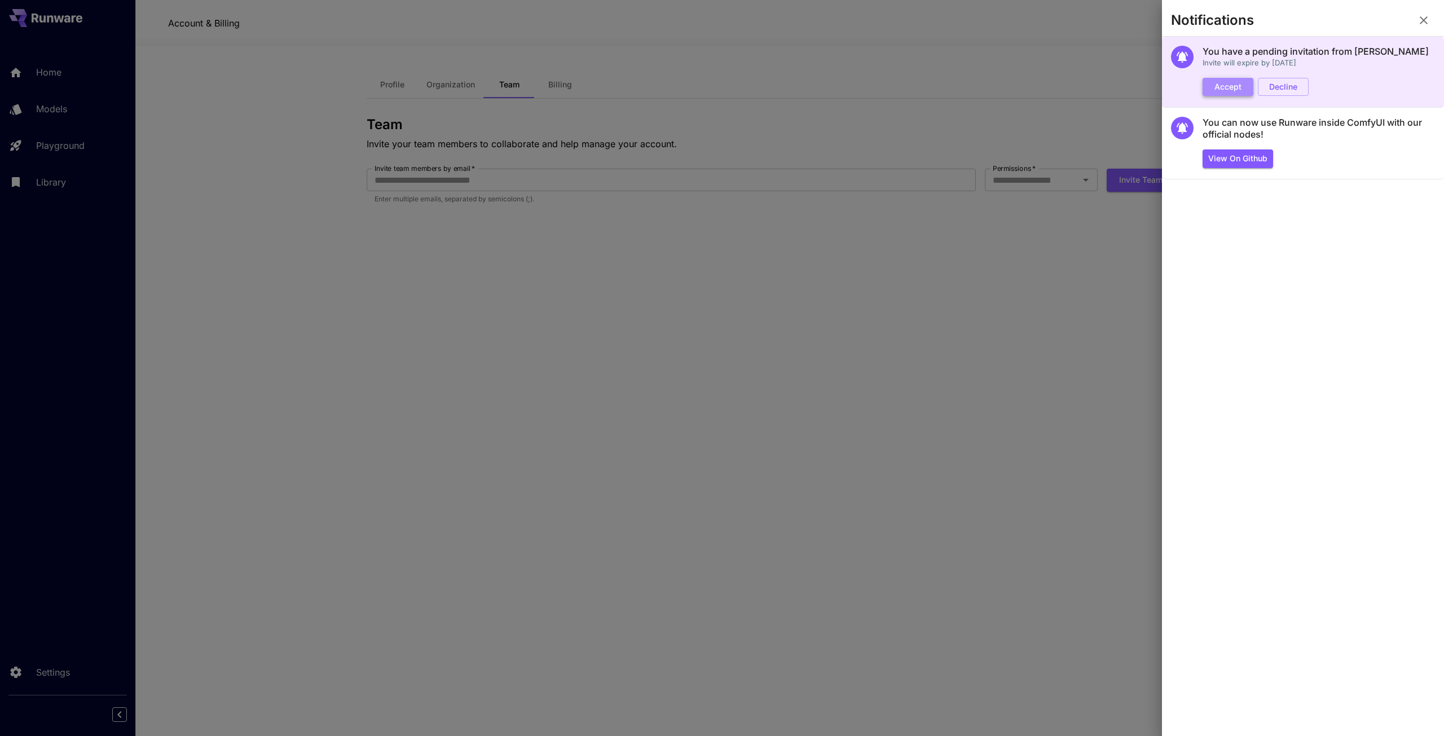
click at [1235, 87] on button "Accept" at bounding box center [1228, 87] width 51 height 19
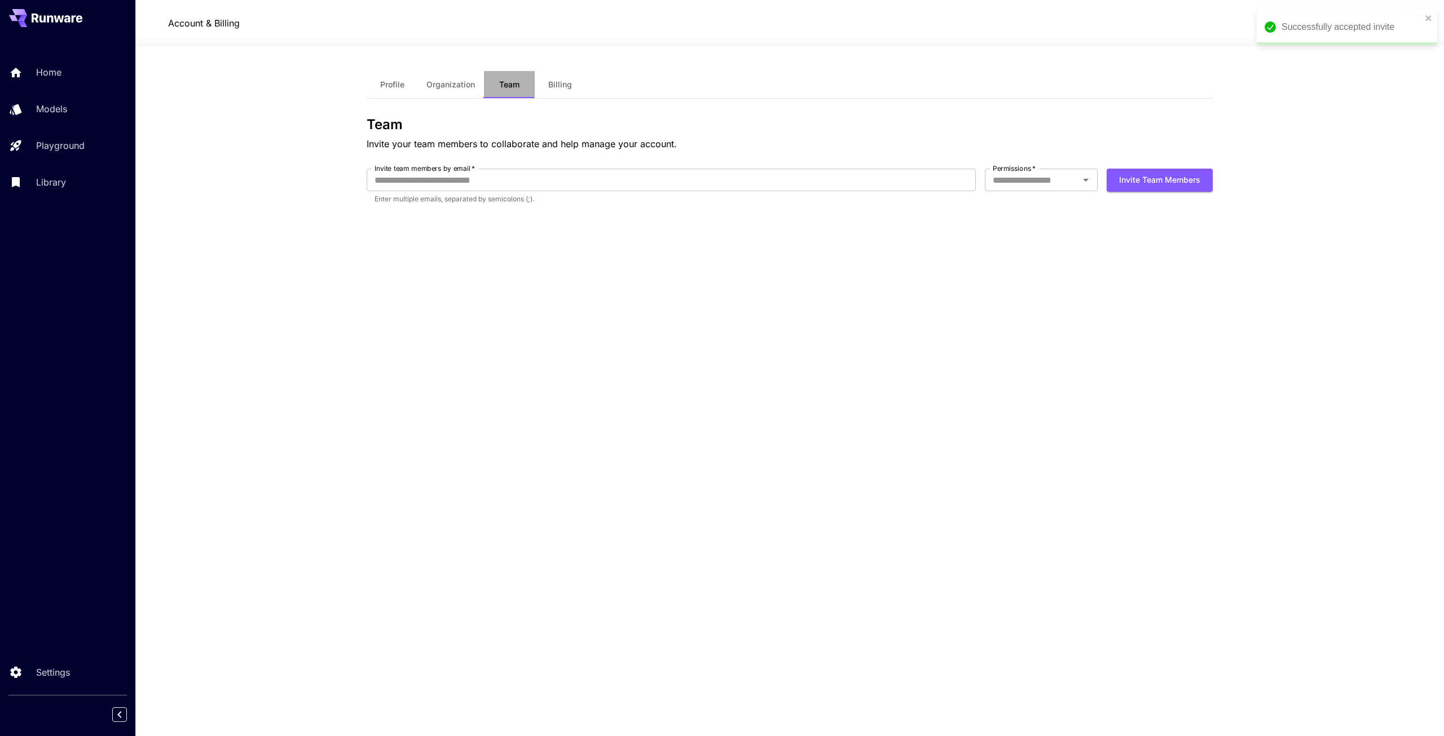
click at [511, 91] on button "Team" at bounding box center [509, 84] width 51 height 27
click at [463, 86] on span "Organization" at bounding box center [450, 85] width 49 height 10
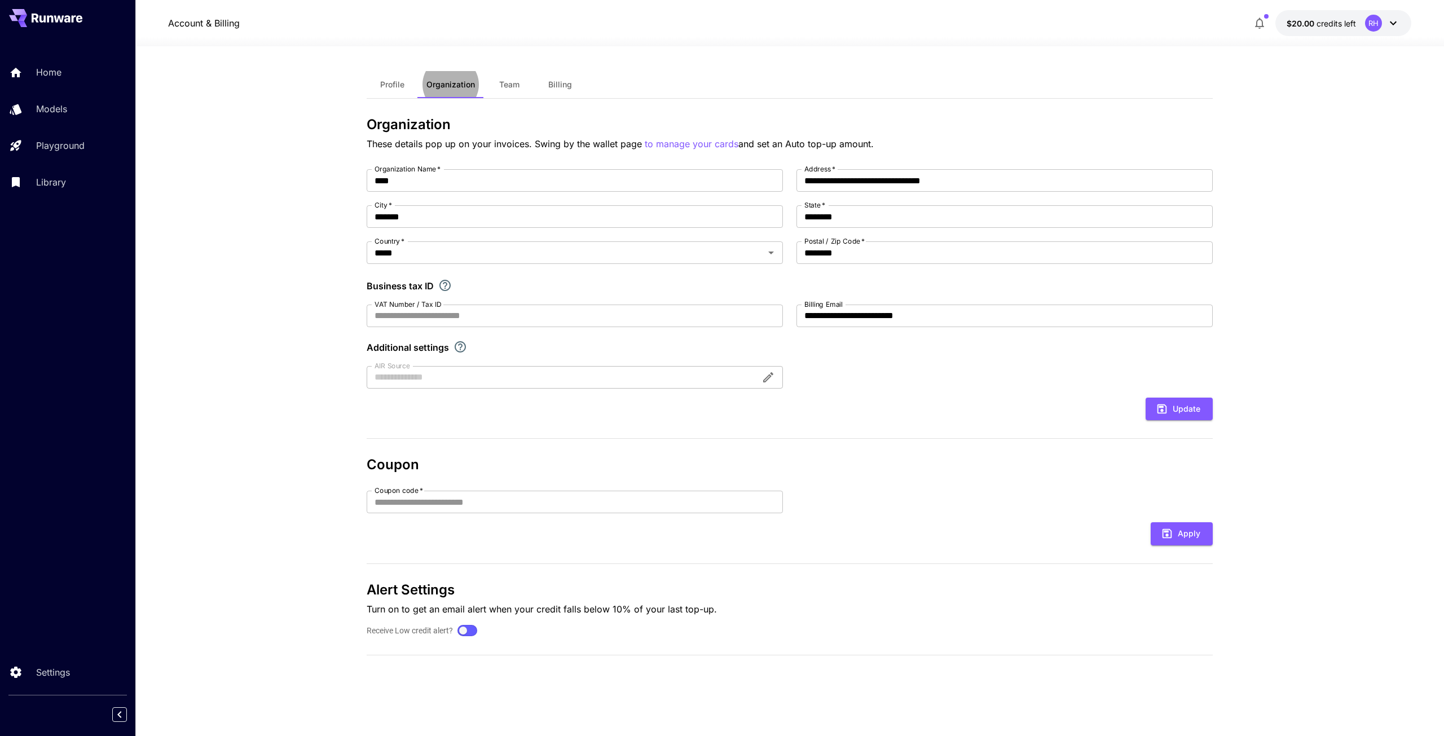
click at [1394, 23] on icon at bounding box center [1394, 23] width 14 height 14
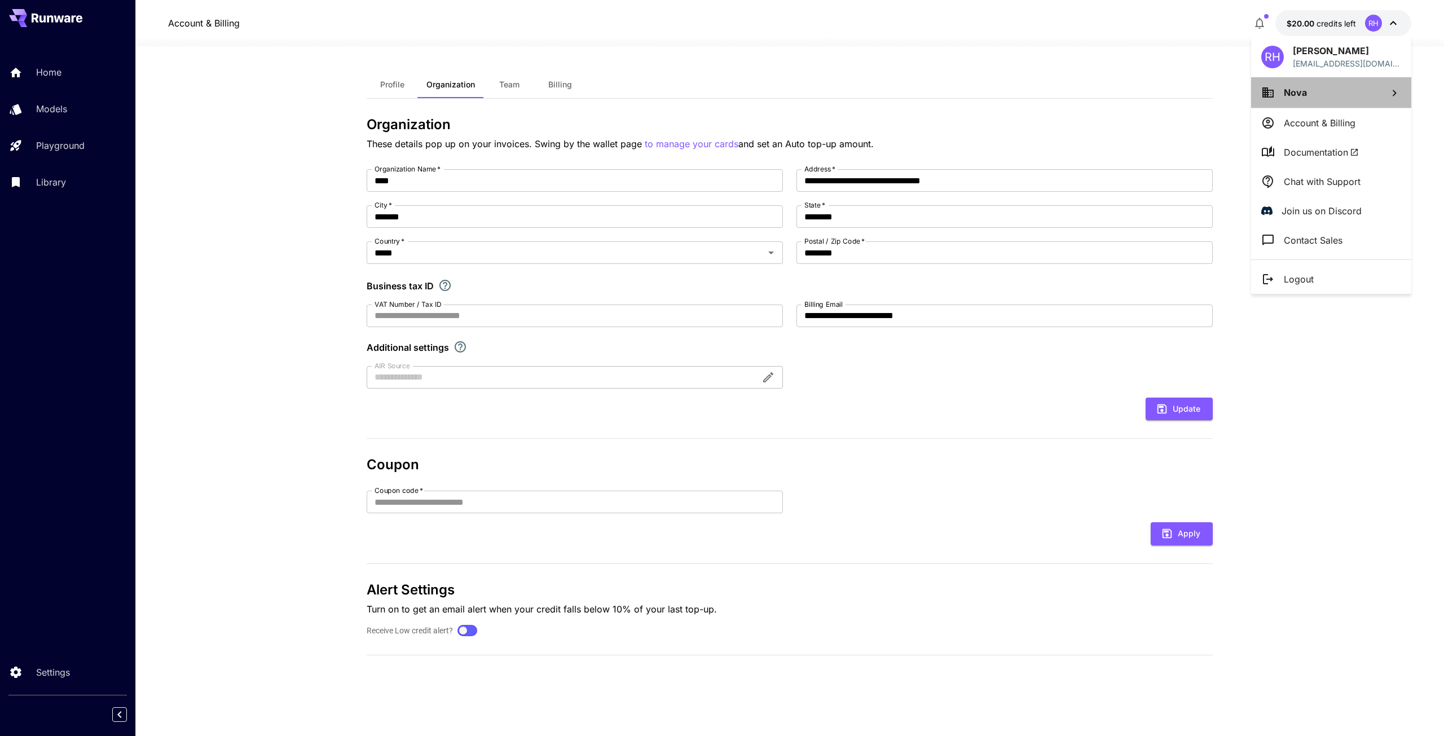
click at [1340, 95] on li "Nova" at bounding box center [1331, 92] width 160 height 30
click at [512, 42] on div at bounding box center [722, 368] width 1444 height 736
click at [73, 153] on div at bounding box center [722, 368] width 1444 height 736
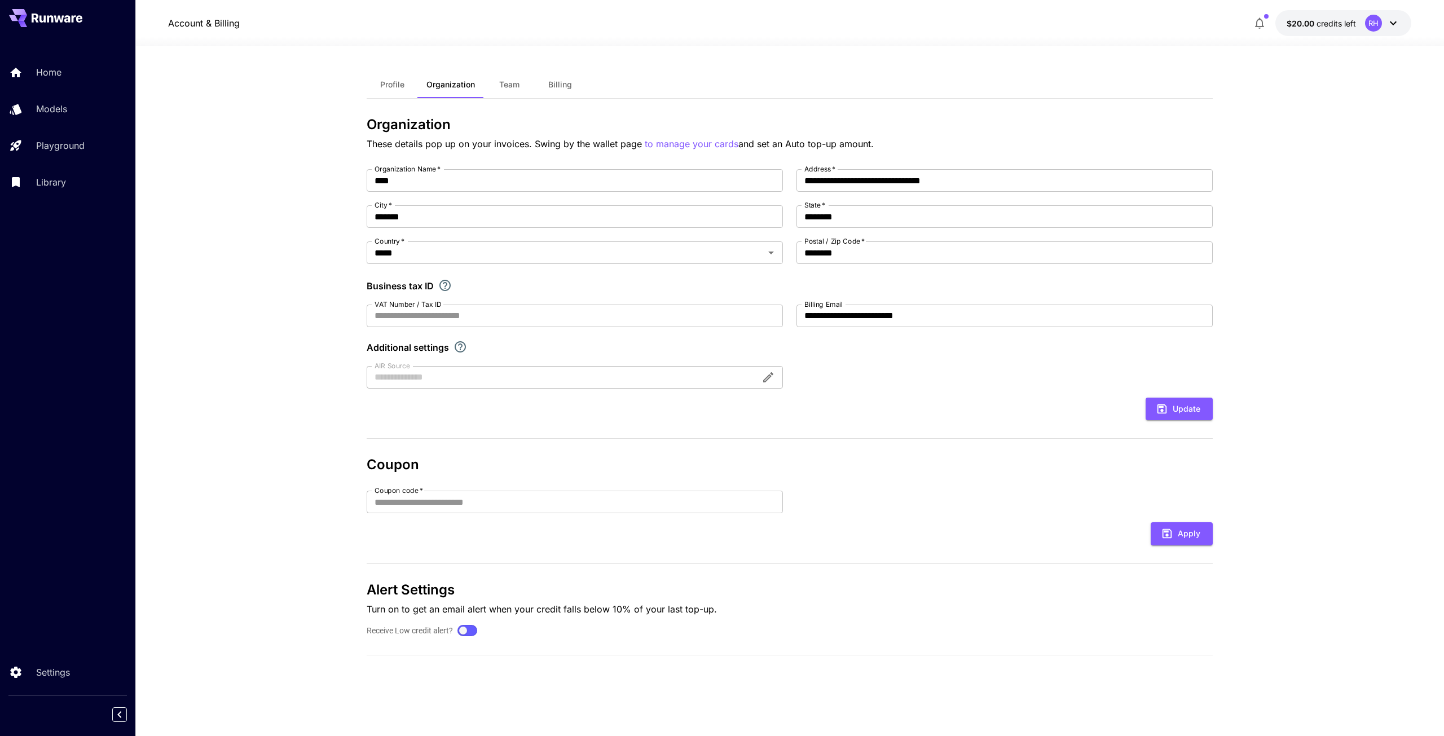
click at [73, 153] on div at bounding box center [722, 368] width 1444 height 736
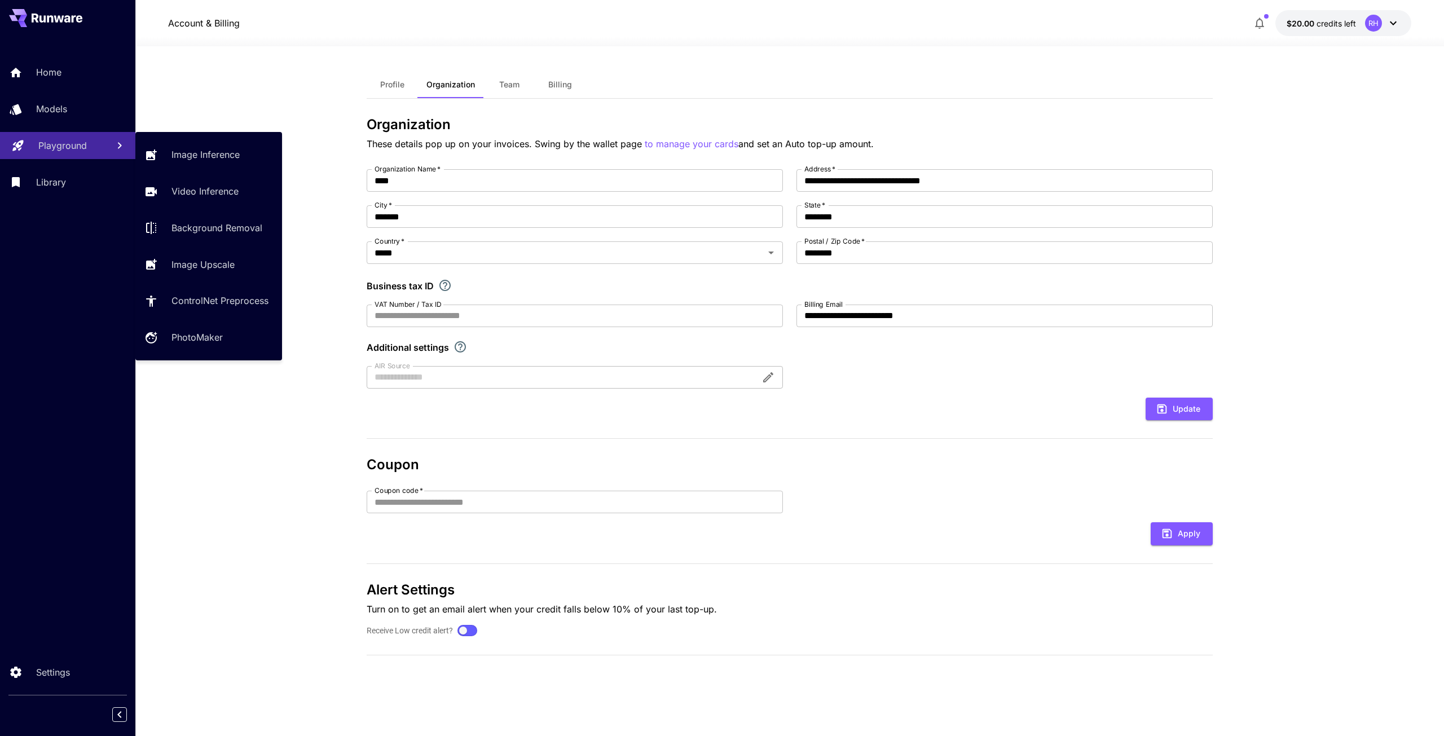
click at [73, 153] on link "Playground" at bounding box center [67, 146] width 135 height 28
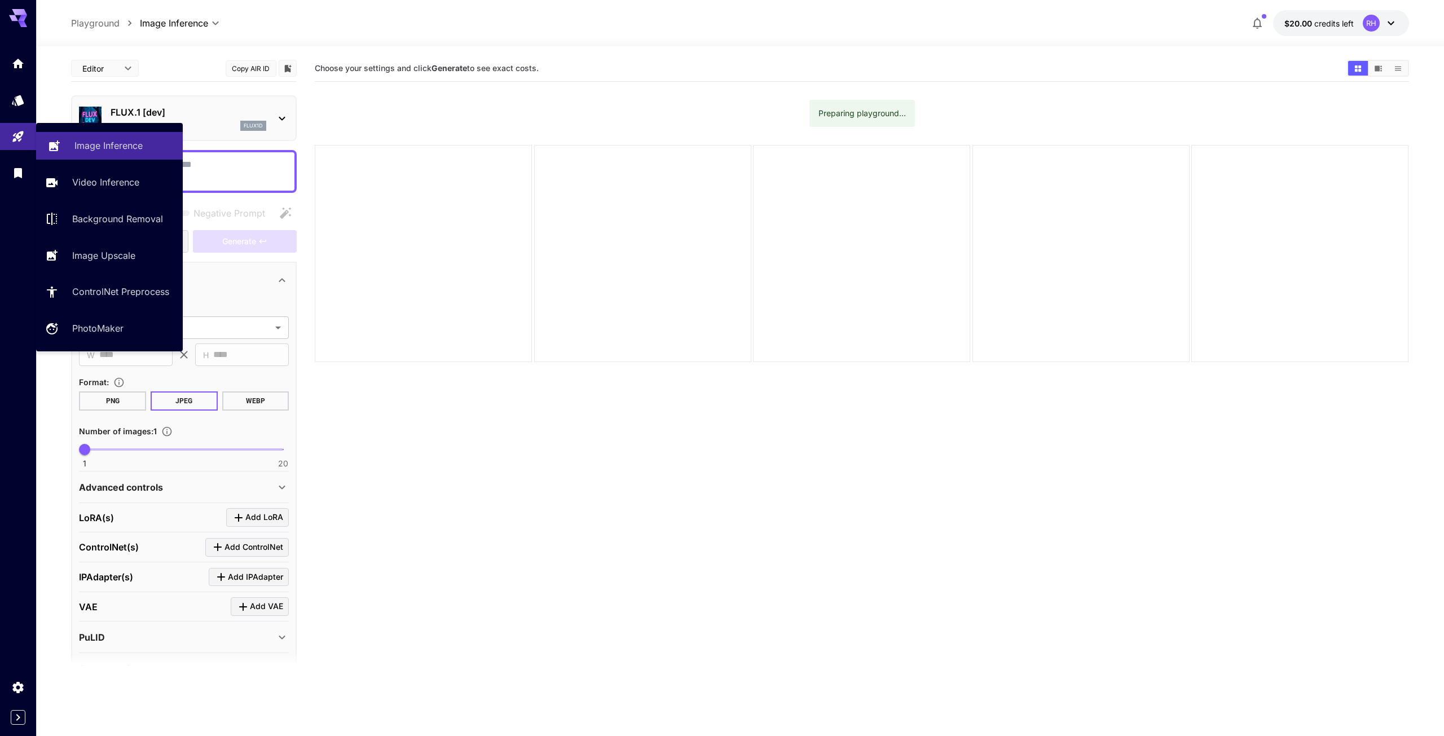
click at [140, 140] on p "Image Inference" at bounding box center [108, 146] width 68 height 14
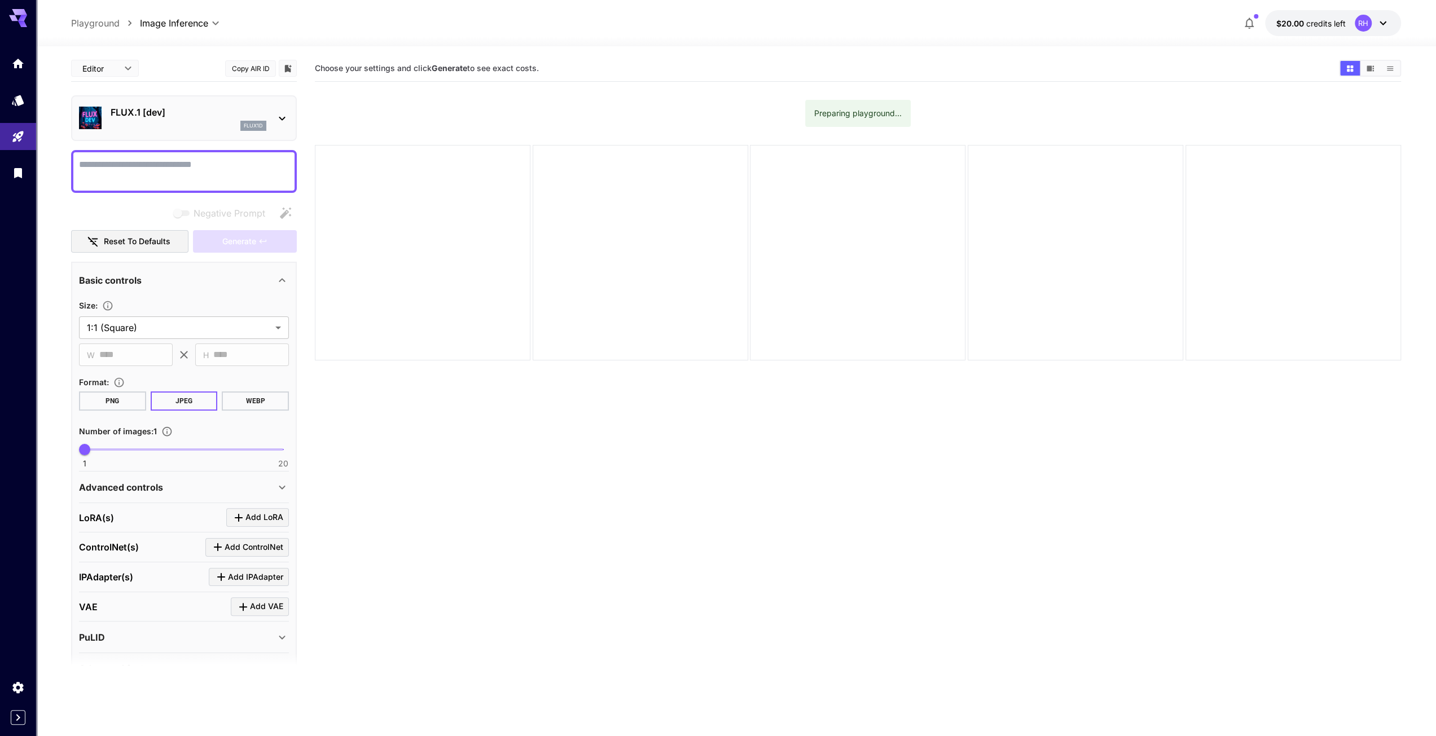
click at [195, 124] on div "FLUX.1 [dev] flux1d" at bounding box center [189, 117] width 156 height 25
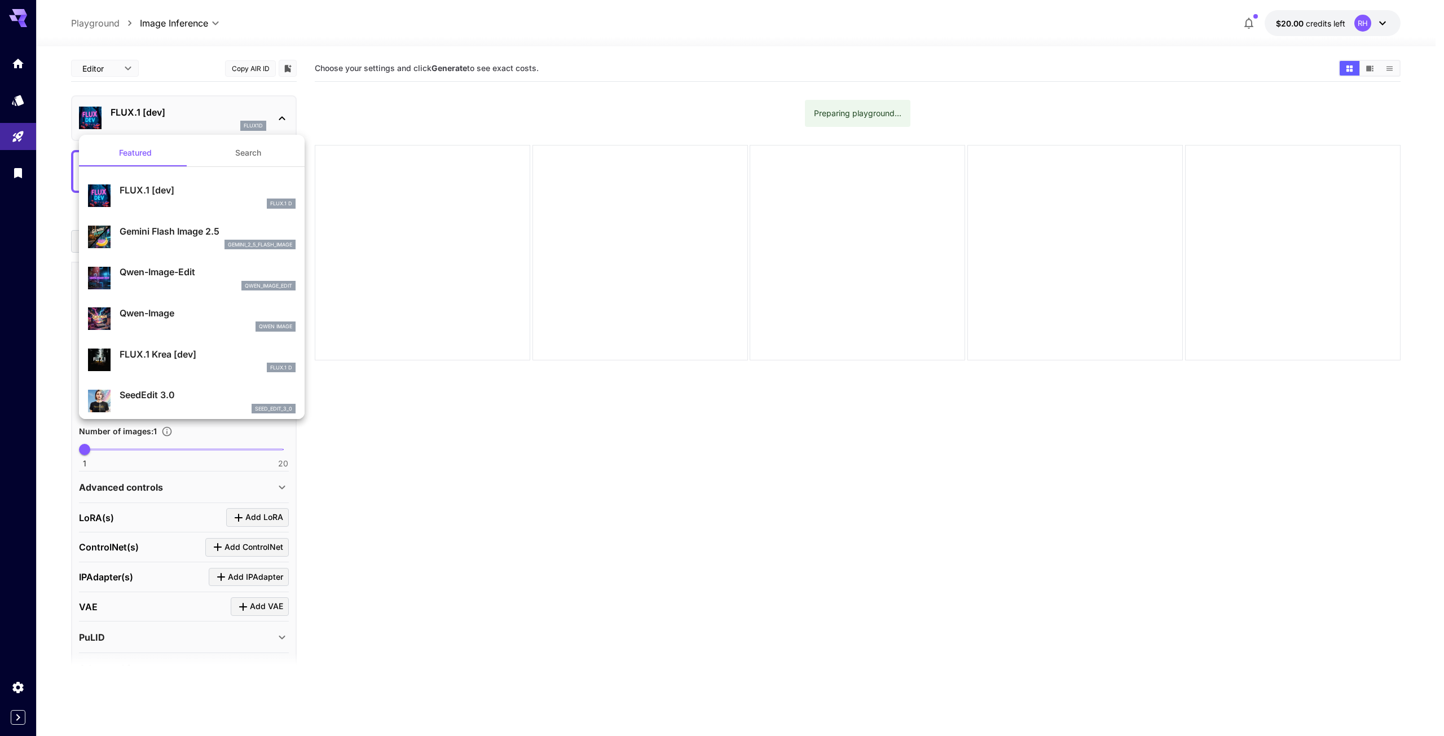
click at [162, 228] on p "Gemini Flash Image 2.5" at bounding box center [208, 232] width 176 height 14
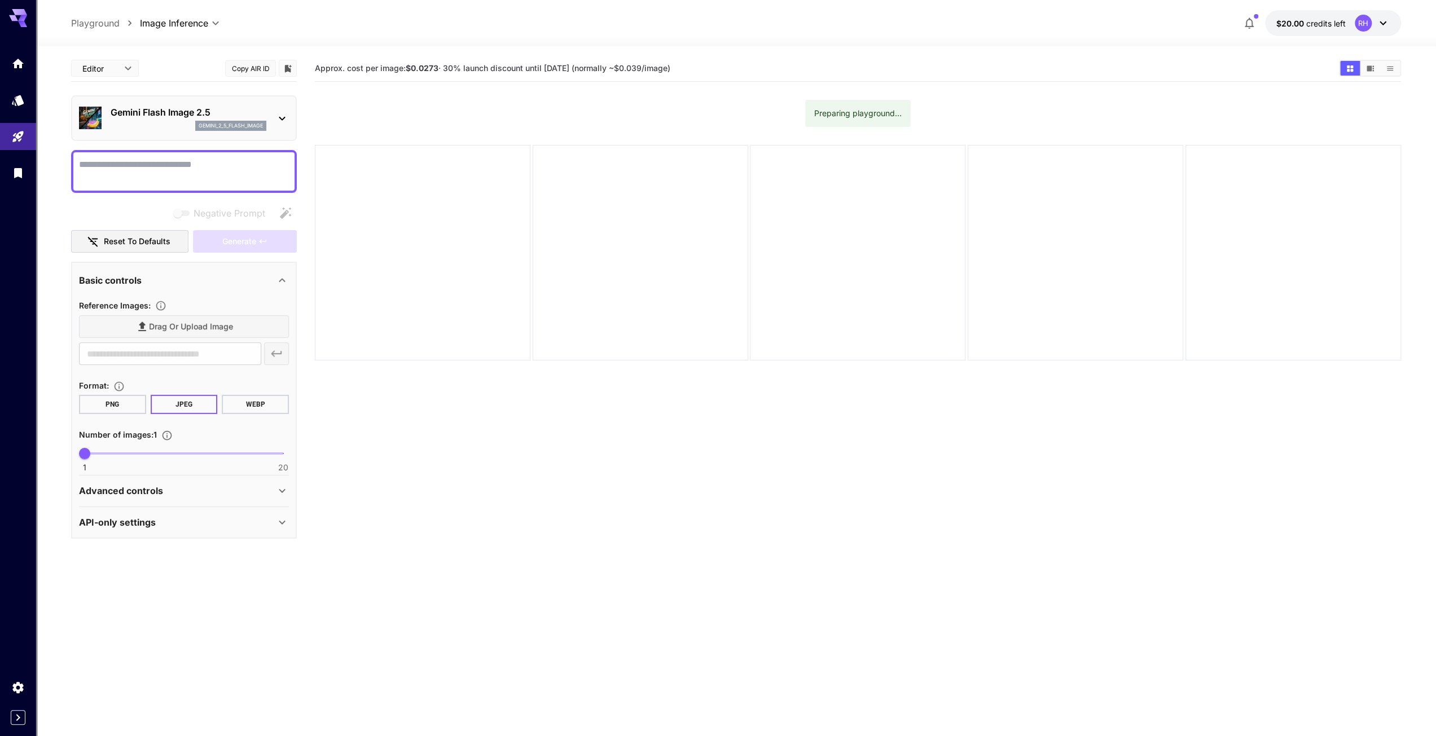
click at [146, 172] on textarea "Negative Prompt" at bounding box center [184, 171] width 210 height 27
click at [161, 330] on div "Drag or upload image" at bounding box center [184, 326] width 210 height 23
click at [168, 171] on textarea "Negative Prompt" at bounding box center [184, 171] width 210 height 27
type textarea "*"
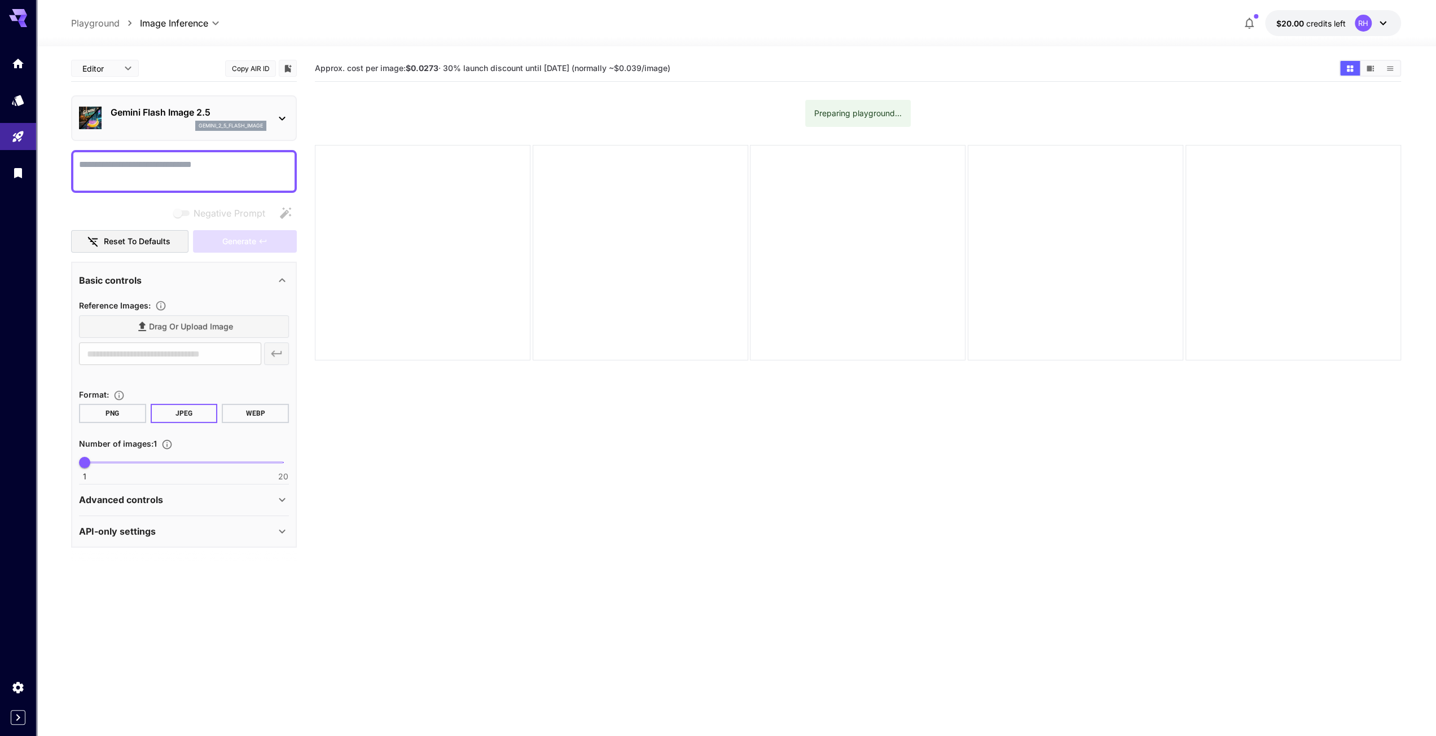
type textarea "*"
type textarea "**********"
click at [191, 325] on div "Drag or upload image" at bounding box center [184, 326] width 210 height 23
click at [213, 242] on div "Generate" at bounding box center [245, 241] width 104 height 23
click at [193, 163] on textarea "**********" at bounding box center [184, 171] width 210 height 27
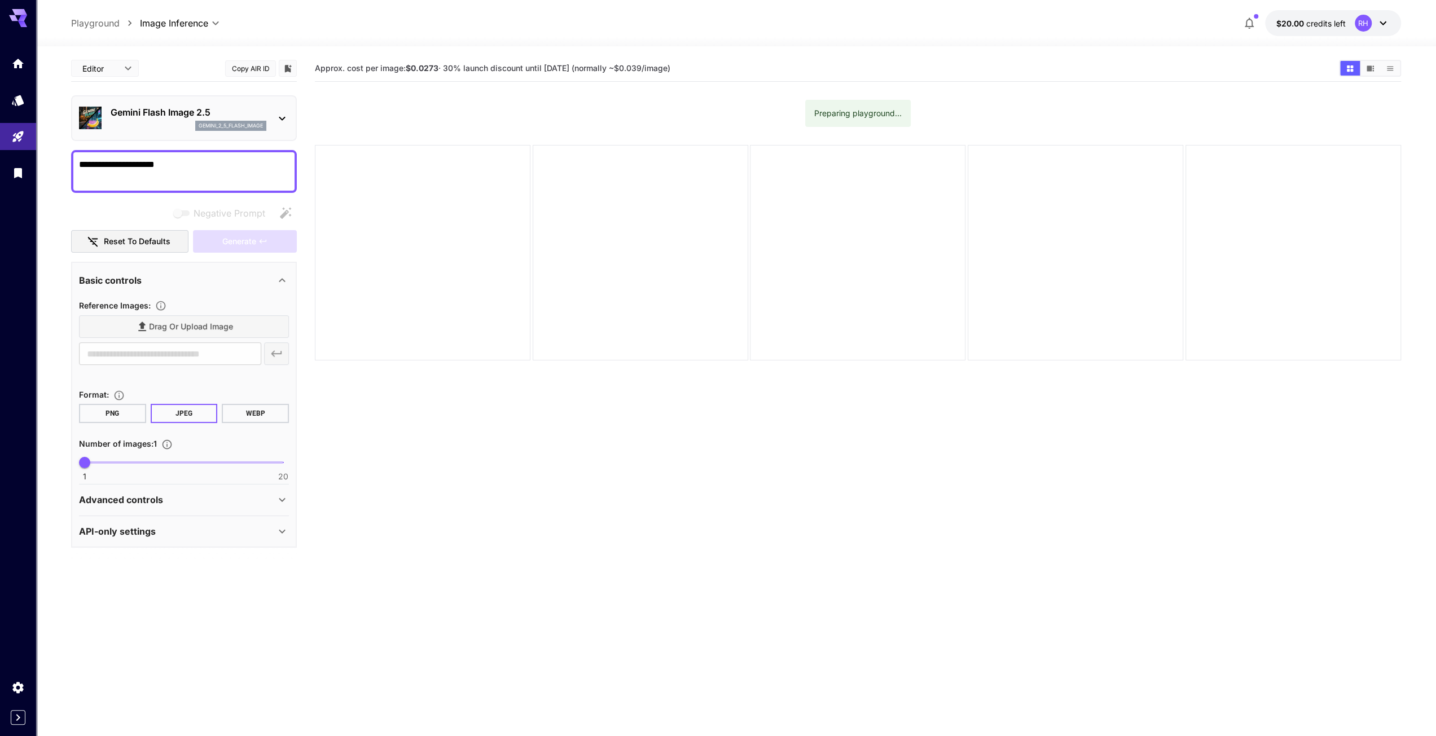
click at [193, 163] on textarea "**********" at bounding box center [184, 171] width 210 height 27
click at [263, 120] on div "Gemini Flash Image 2.5 gemini_2_5_flash_image" at bounding box center [189, 117] width 156 height 25
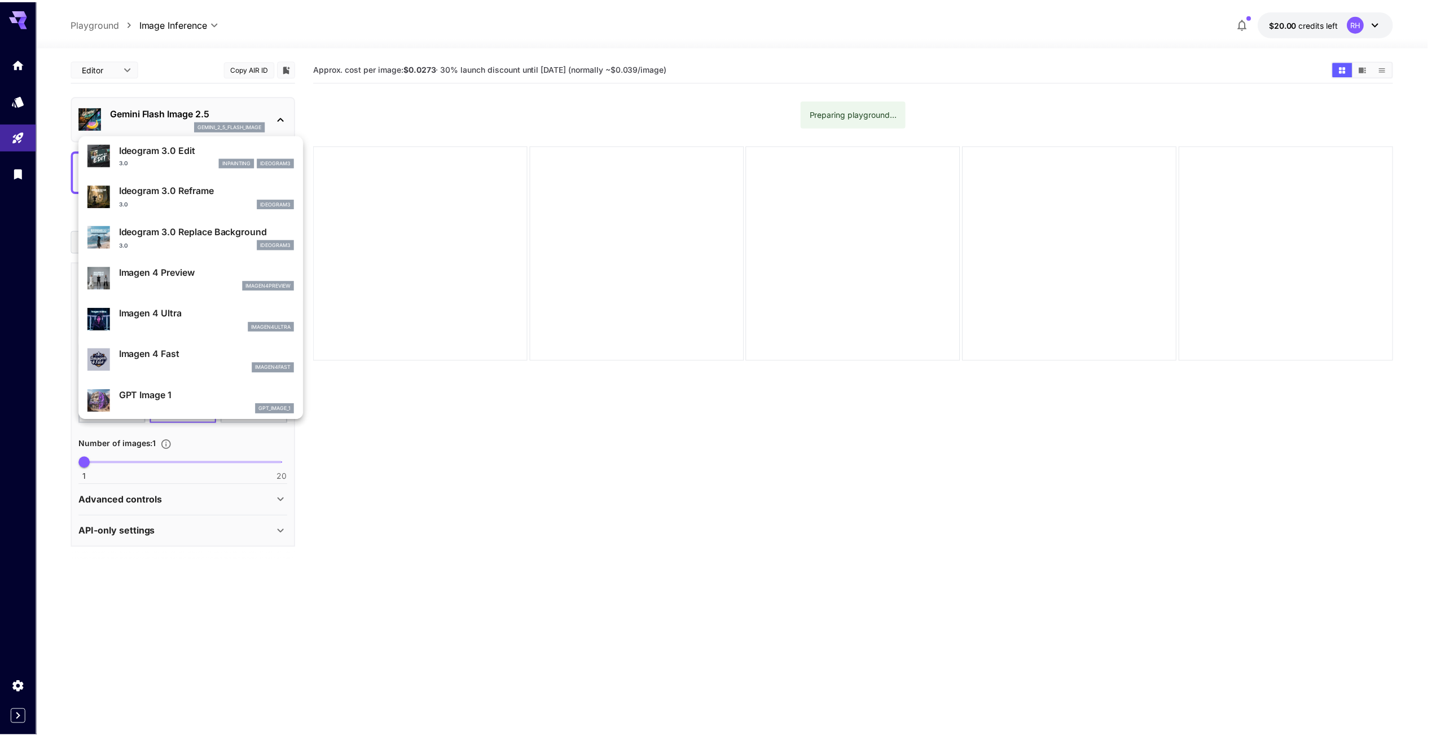
scroll to position [363, 0]
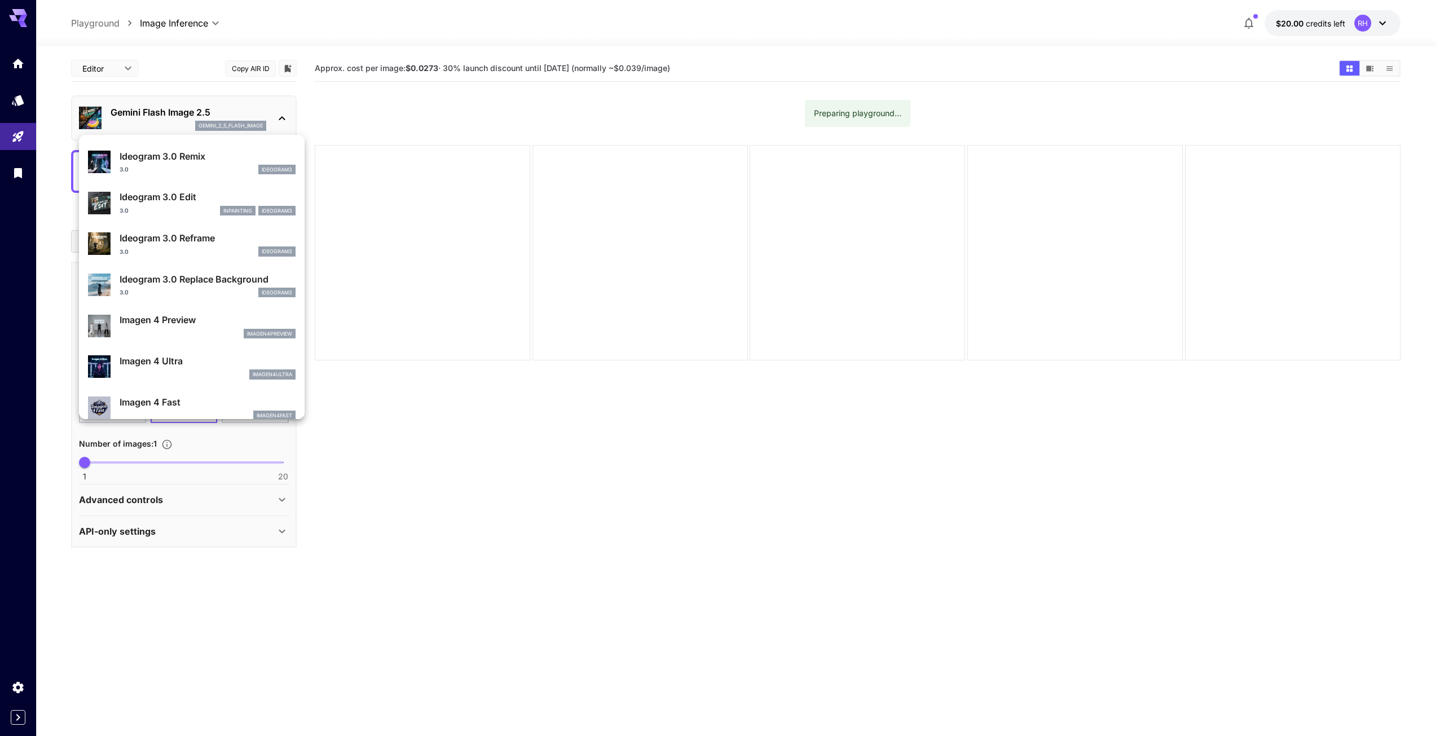
click at [178, 408] on p "Imagen 4 Fast" at bounding box center [208, 402] width 176 height 14
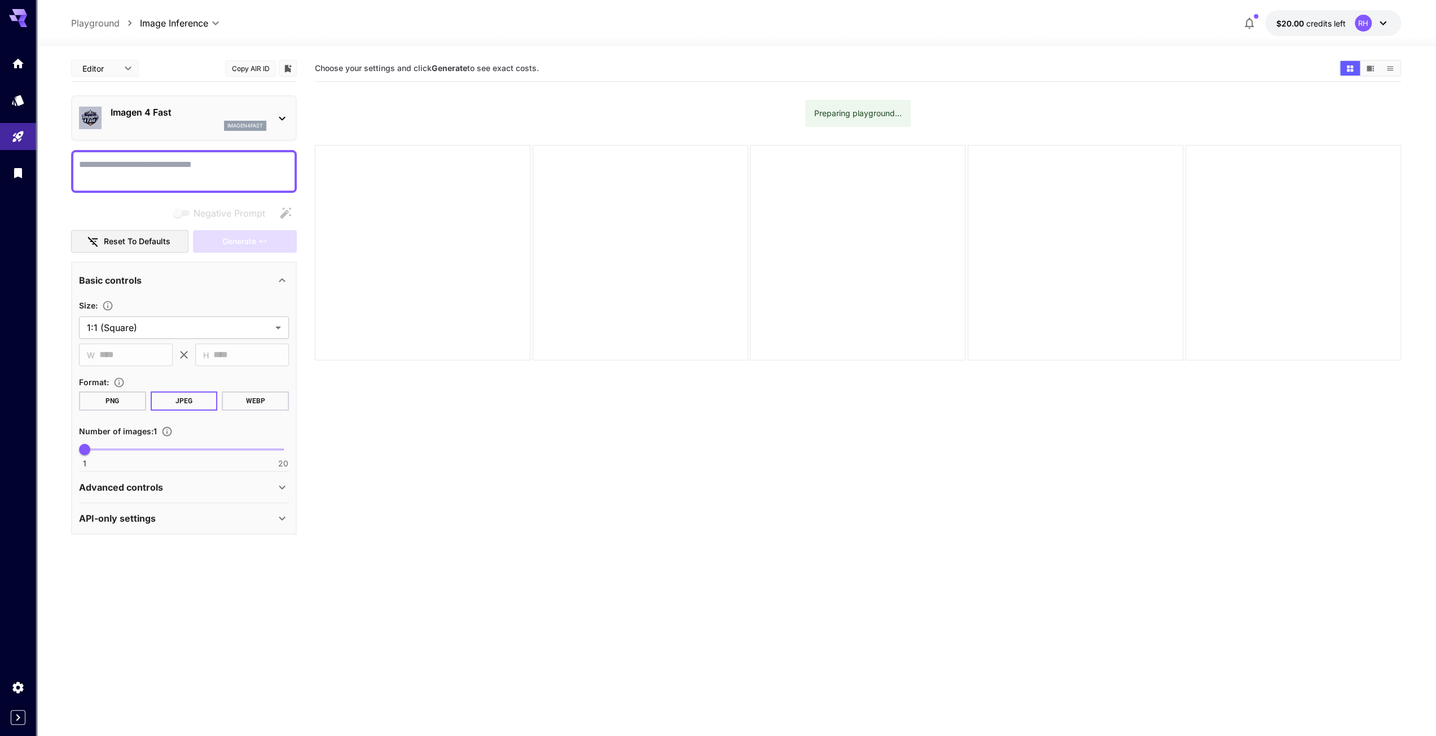
click at [266, 162] on textarea "Negative Prompt" at bounding box center [184, 171] width 210 height 27
click at [455, 61] on div "Choose your settings and click Generate to see exact costs." at bounding box center [858, 68] width 1086 height 17
click at [446, 68] on b "Generate" at bounding box center [450, 68] width 36 height 10
click at [178, 182] on textarea "Negative Prompt" at bounding box center [184, 171] width 210 height 27
paste textarea "**********"
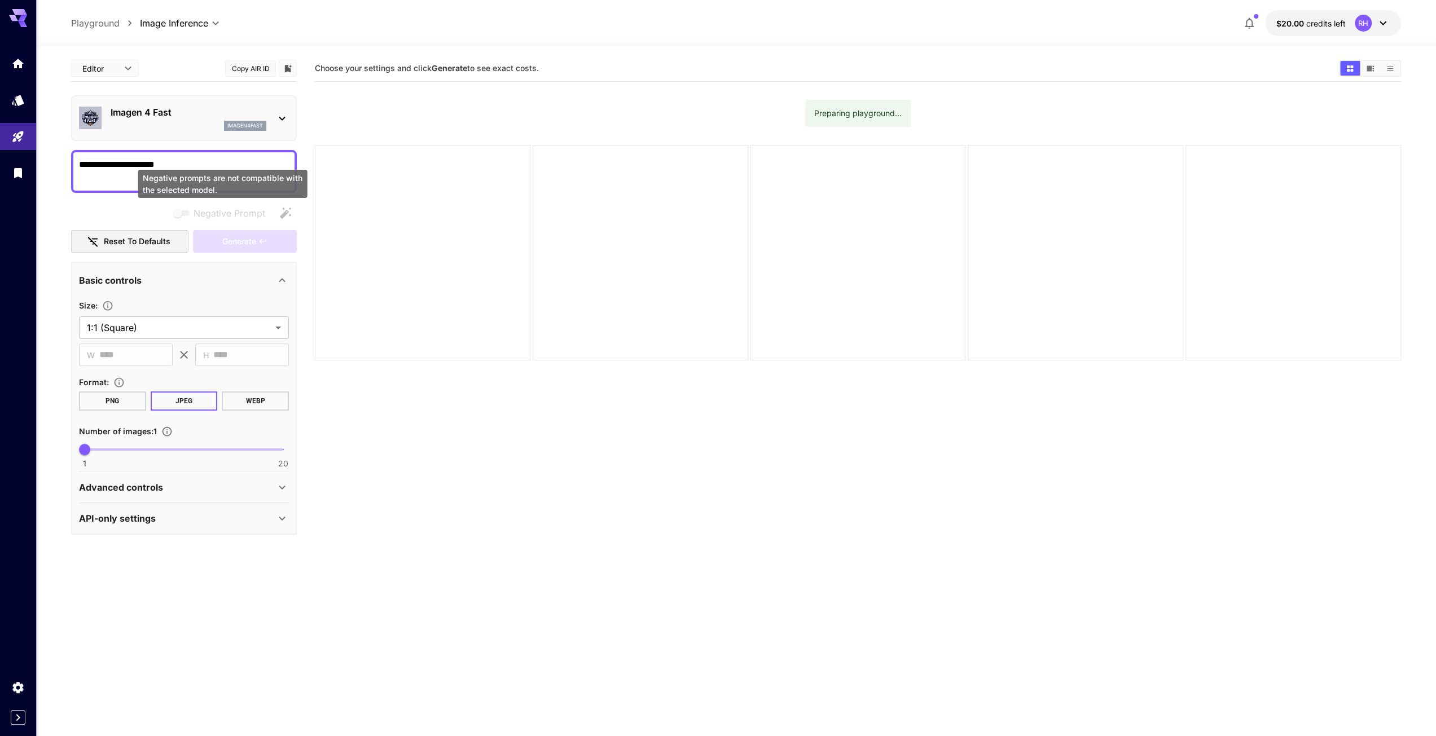
type textarea "**********"
click at [232, 244] on div "Generate" at bounding box center [245, 241] width 104 height 23
click at [137, 244] on button "Reset to defaults" at bounding box center [129, 241] width 117 height 23
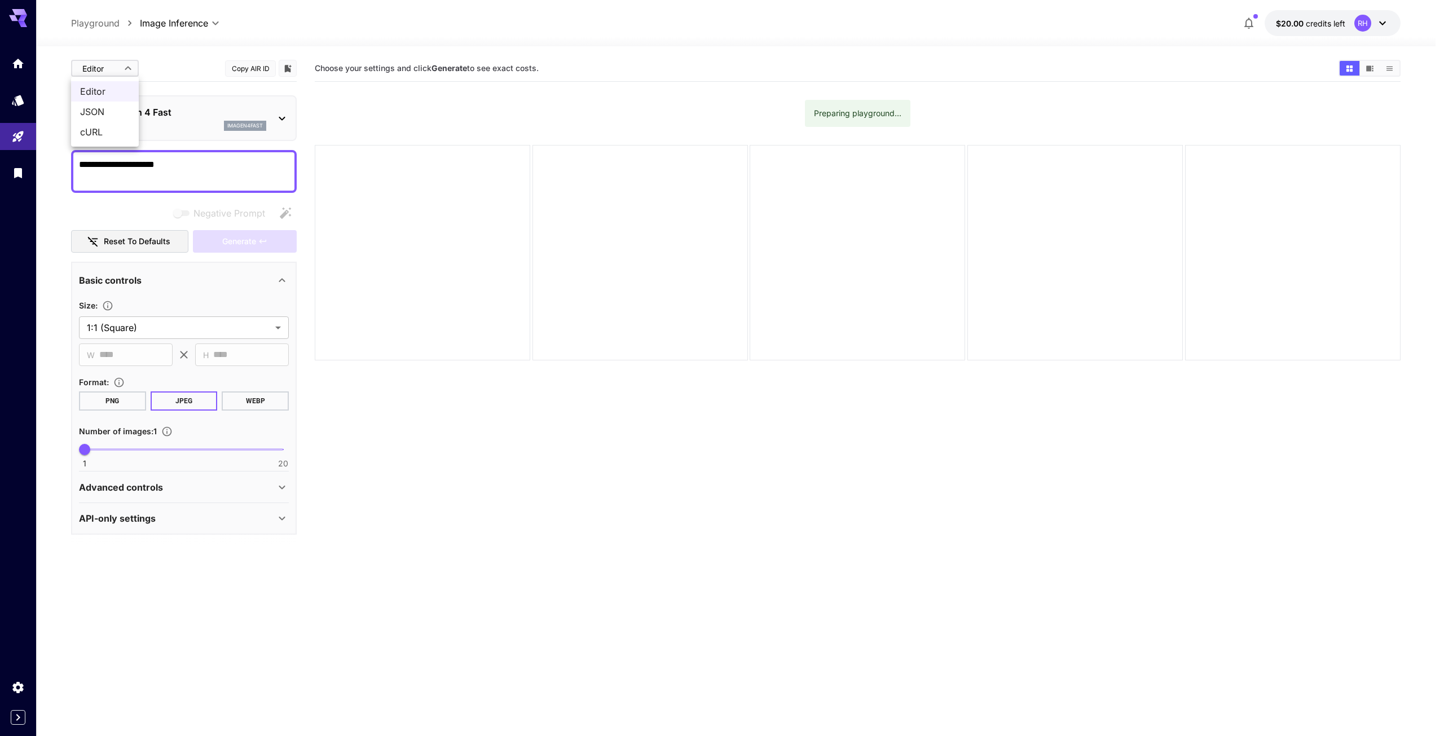
click at [131, 74] on body "**********" at bounding box center [722, 412] width 1444 height 825
click at [205, 64] on div at bounding box center [722, 368] width 1444 height 736
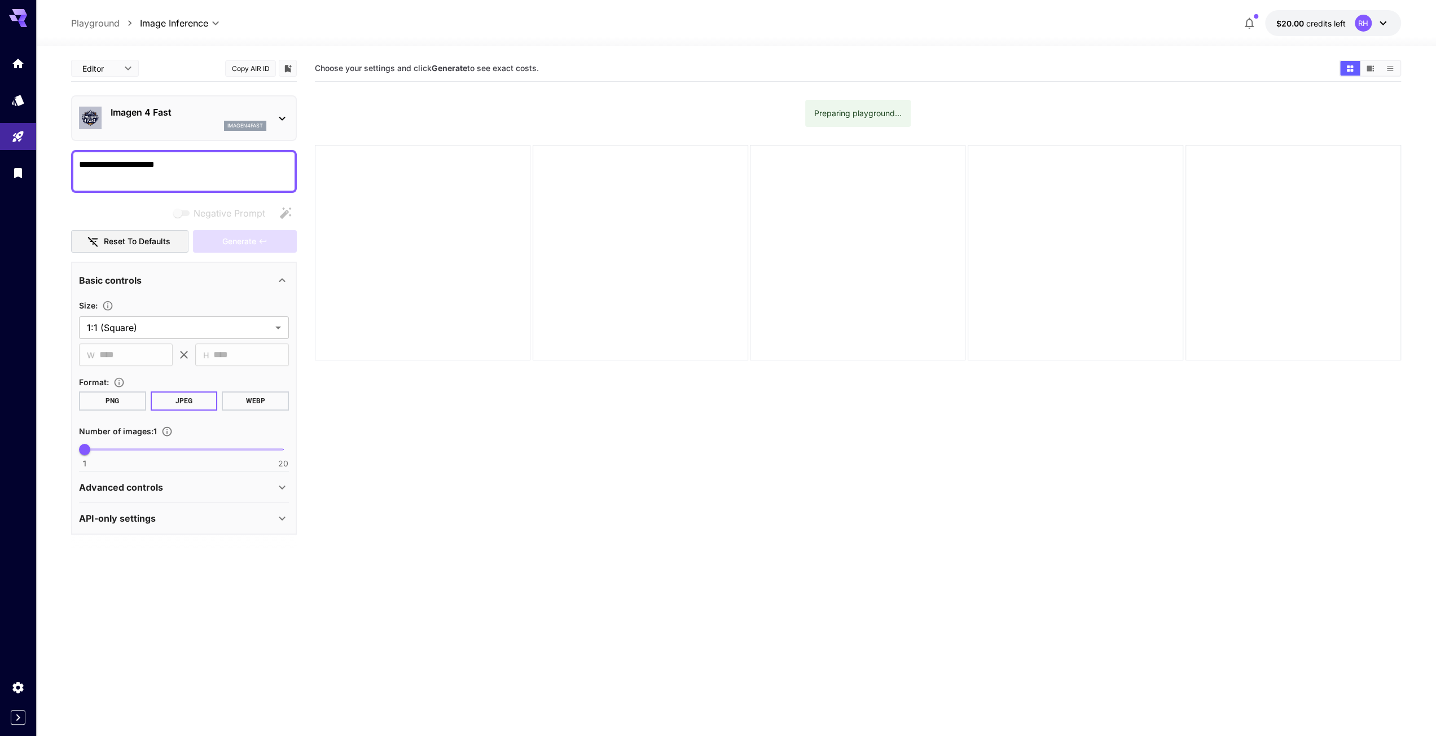
click at [150, 514] on p "API-only settings" at bounding box center [117, 519] width 77 height 14
click at [157, 486] on p "Advanced controls" at bounding box center [121, 488] width 84 height 14
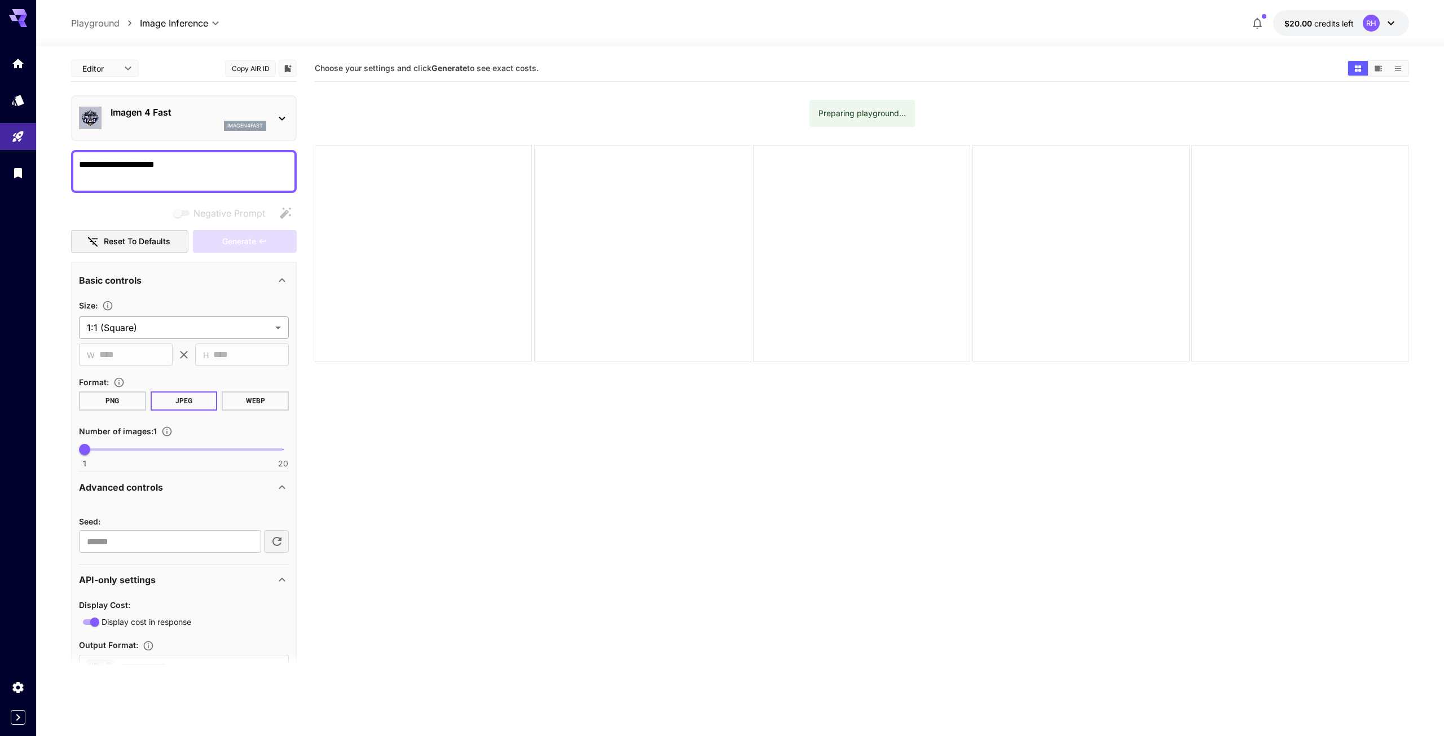
click at [159, 329] on body "**********" at bounding box center [722, 412] width 1444 height 825
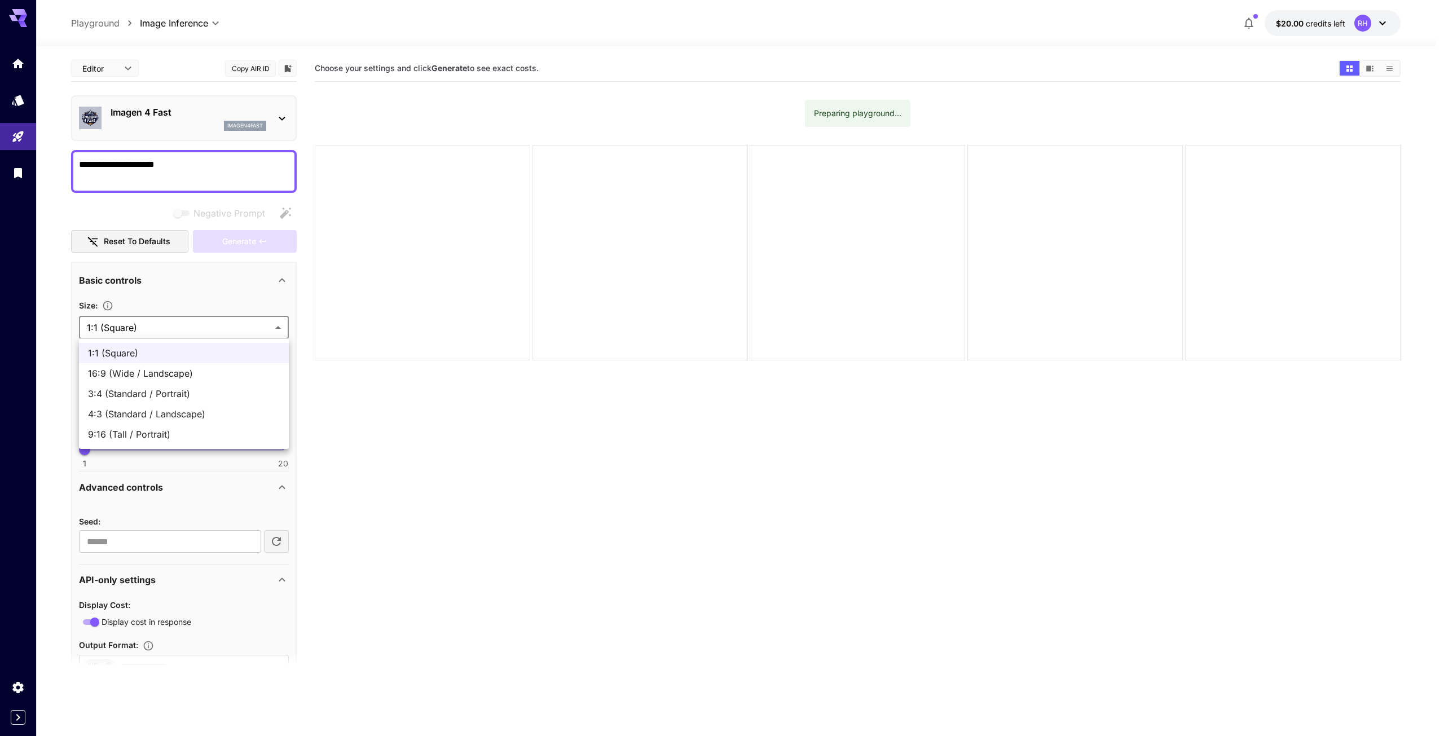
click at [159, 329] on div at bounding box center [722, 368] width 1444 height 736
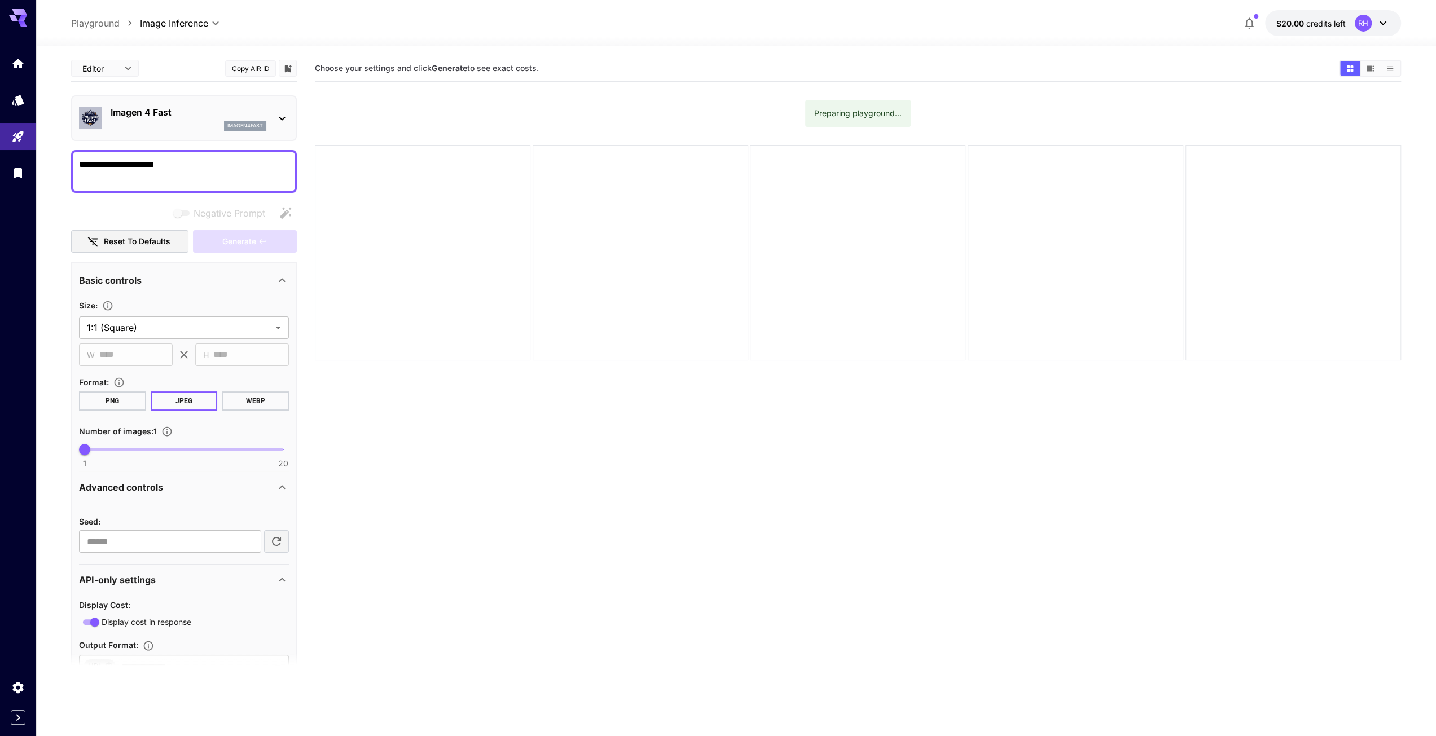
click at [186, 261] on div "**********" at bounding box center [184, 401] width 226 height 692
click at [155, 231] on button "Reset to defaults" at bounding box center [129, 241] width 117 height 23
drag, startPoint x: 267, startPoint y: 192, endPoint x: 258, endPoint y: 165, distance: 28.4
click at [267, 192] on div "**********" at bounding box center [184, 171] width 226 height 43
click at [248, 125] on p "imagen4fast" at bounding box center [245, 126] width 36 height 8
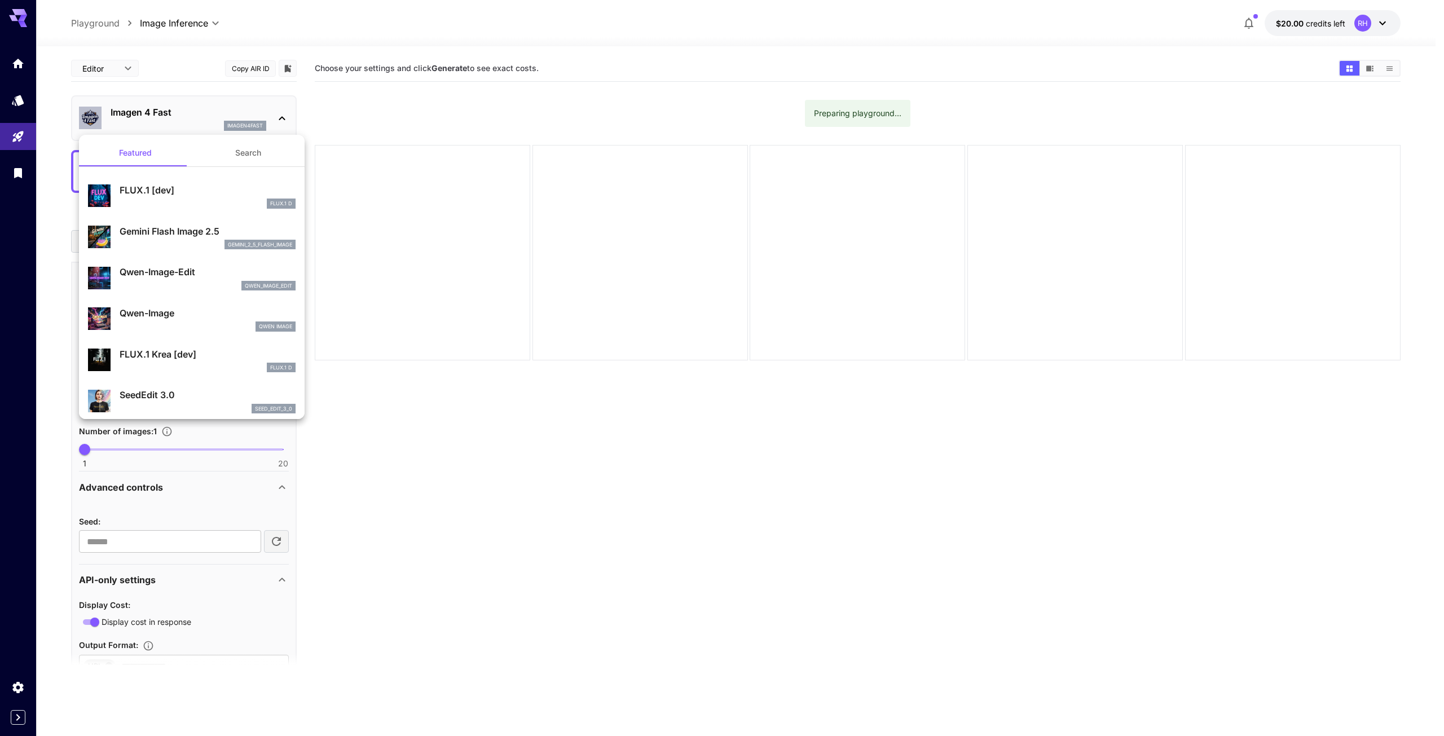
click at [248, 125] on div at bounding box center [722, 368] width 1444 height 736
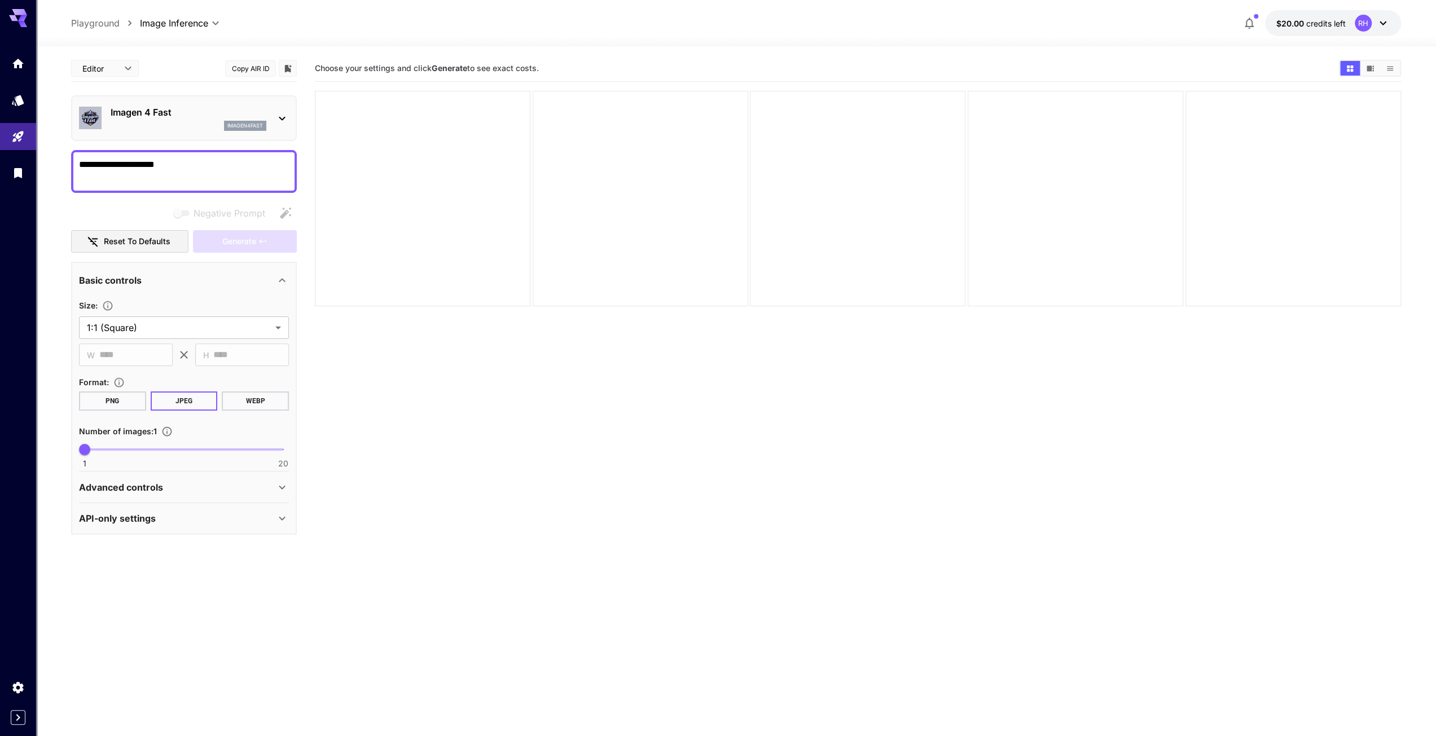
type textarea "**********"
click at [218, 231] on div "Generate" at bounding box center [245, 241] width 104 height 23
click at [0, 62] on link at bounding box center [18, 64] width 36 height 28
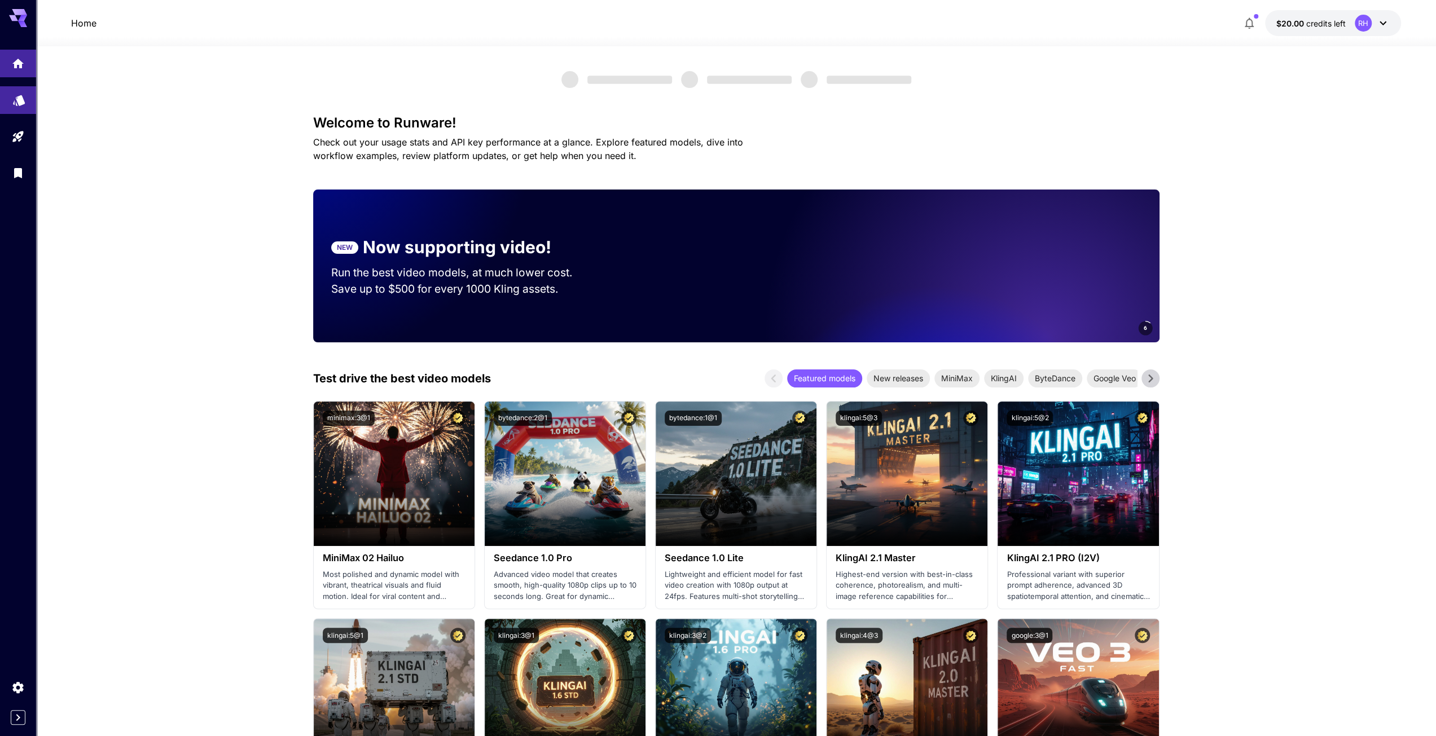
click at [20, 108] on link at bounding box center [18, 100] width 36 height 28
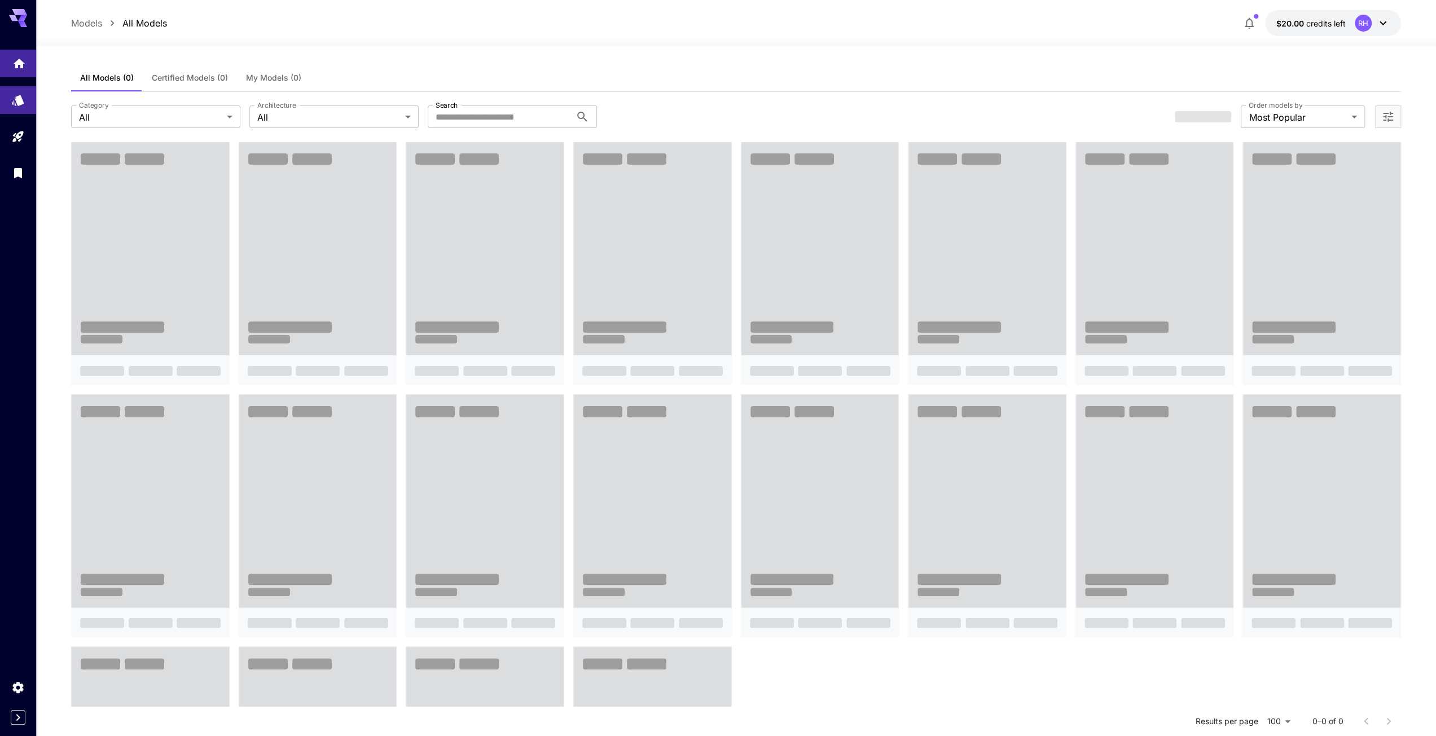
click at [20, 70] on link at bounding box center [18, 64] width 36 height 28
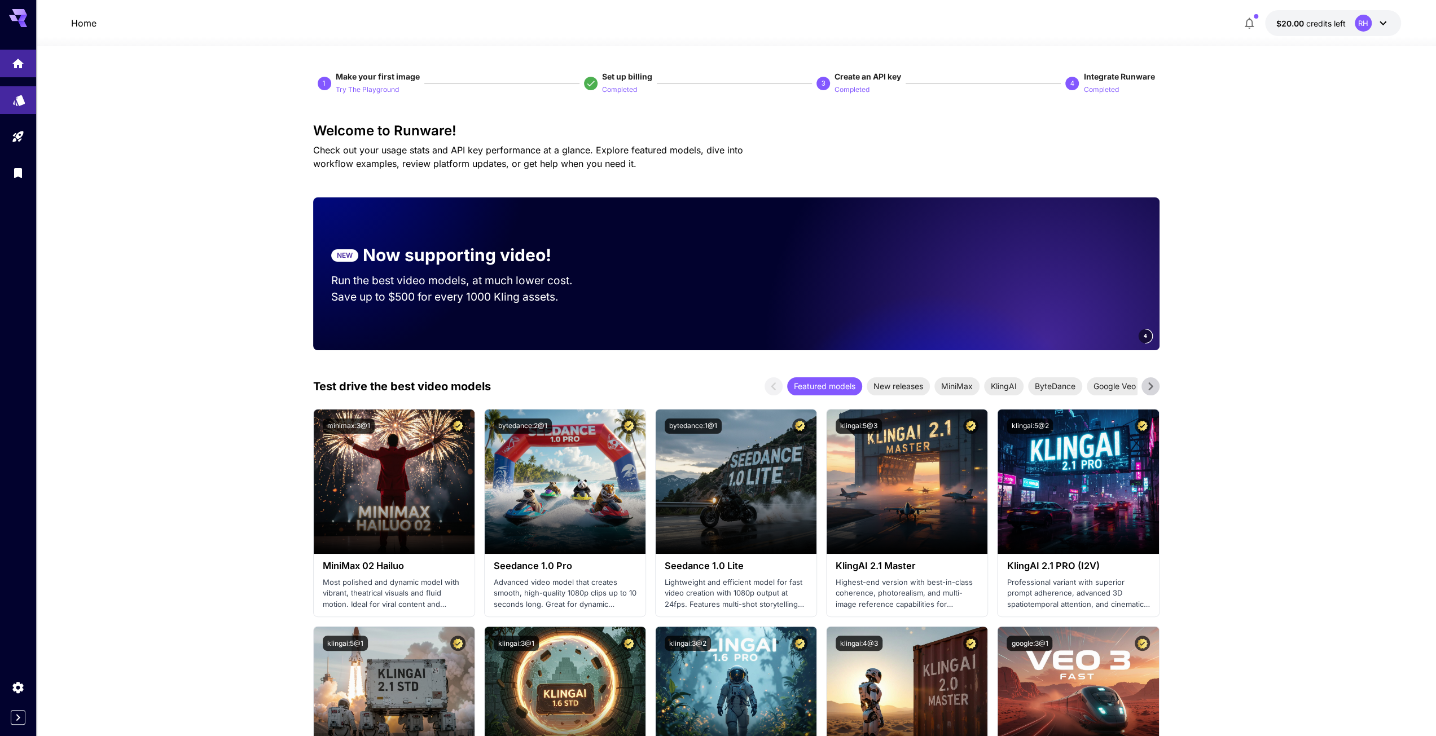
click at [27, 93] on link at bounding box center [18, 100] width 36 height 28
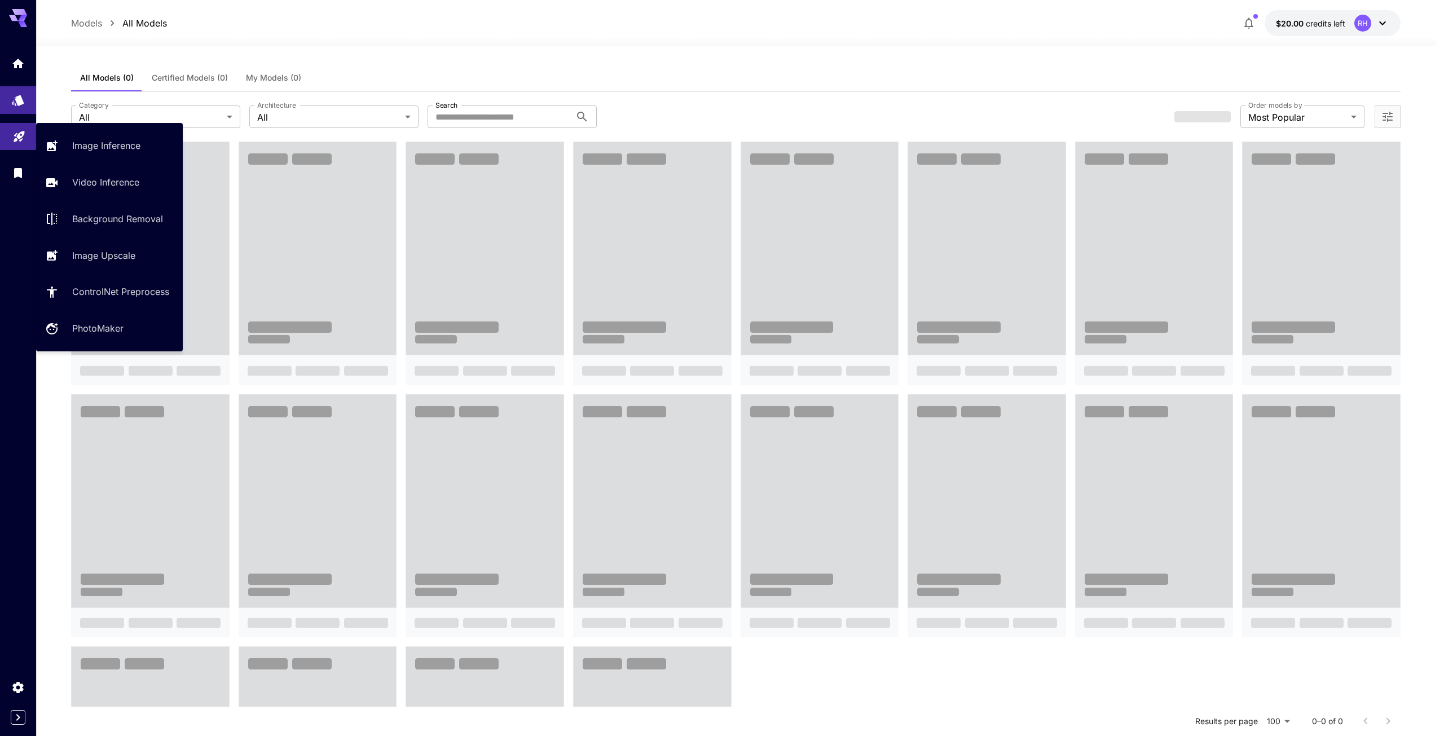
click at [23, 145] on link at bounding box center [18, 137] width 36 height 28
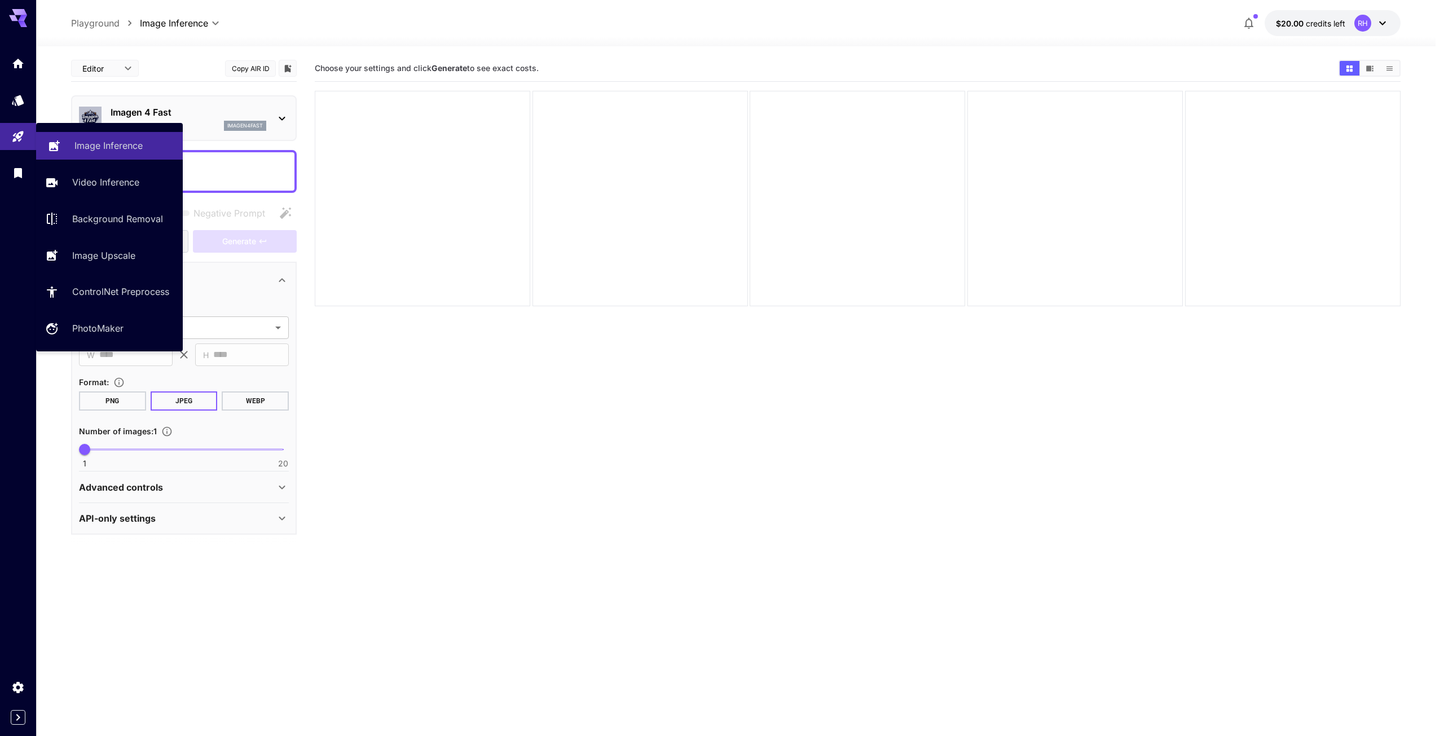
click at [65, 143] on link "Image Inference" at bounding box center [109, 146] width 147 height 28
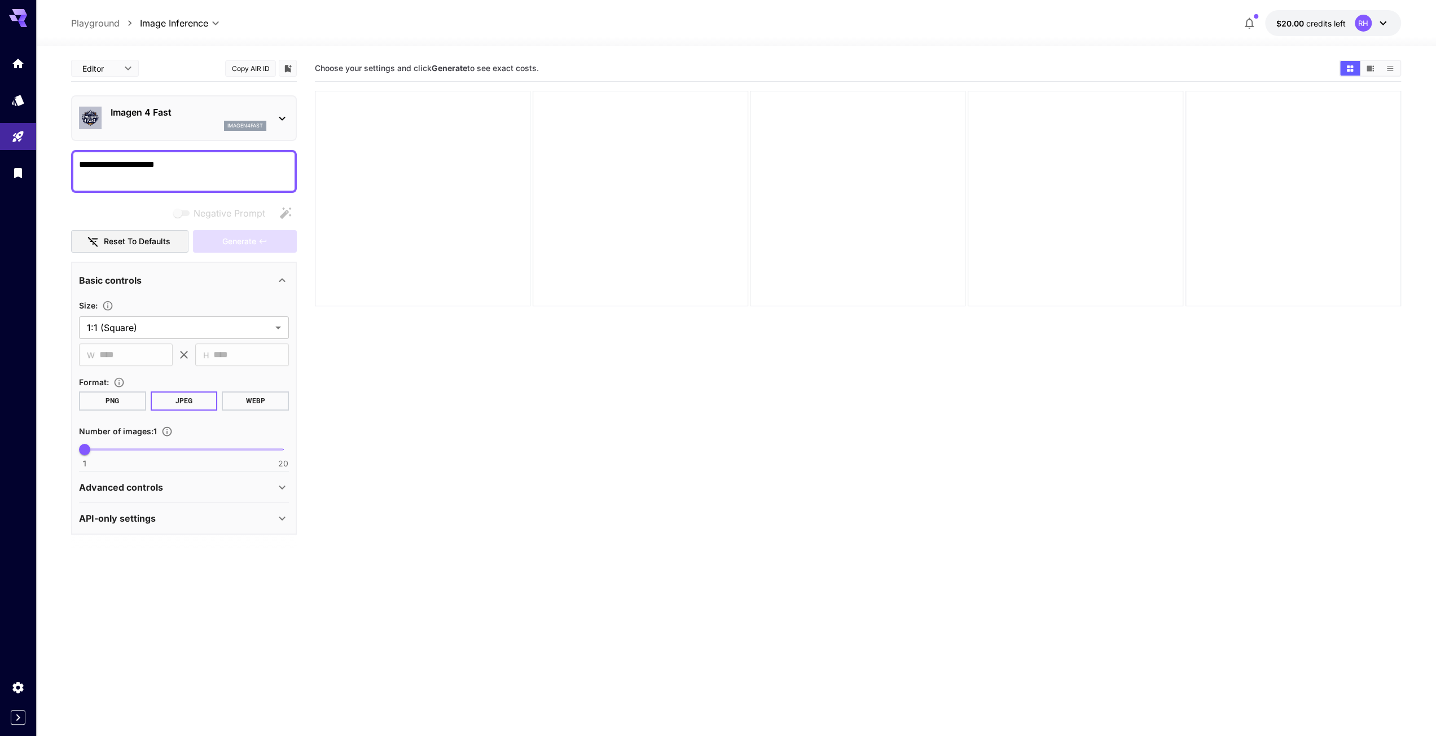
click at [149, 240] on button "Reset to defaults" at bounding box center [129, 241] width 117 height 23
click at [144, 124] on div "imagen4fast" at bounding box center [189, 126] width 156 height 10
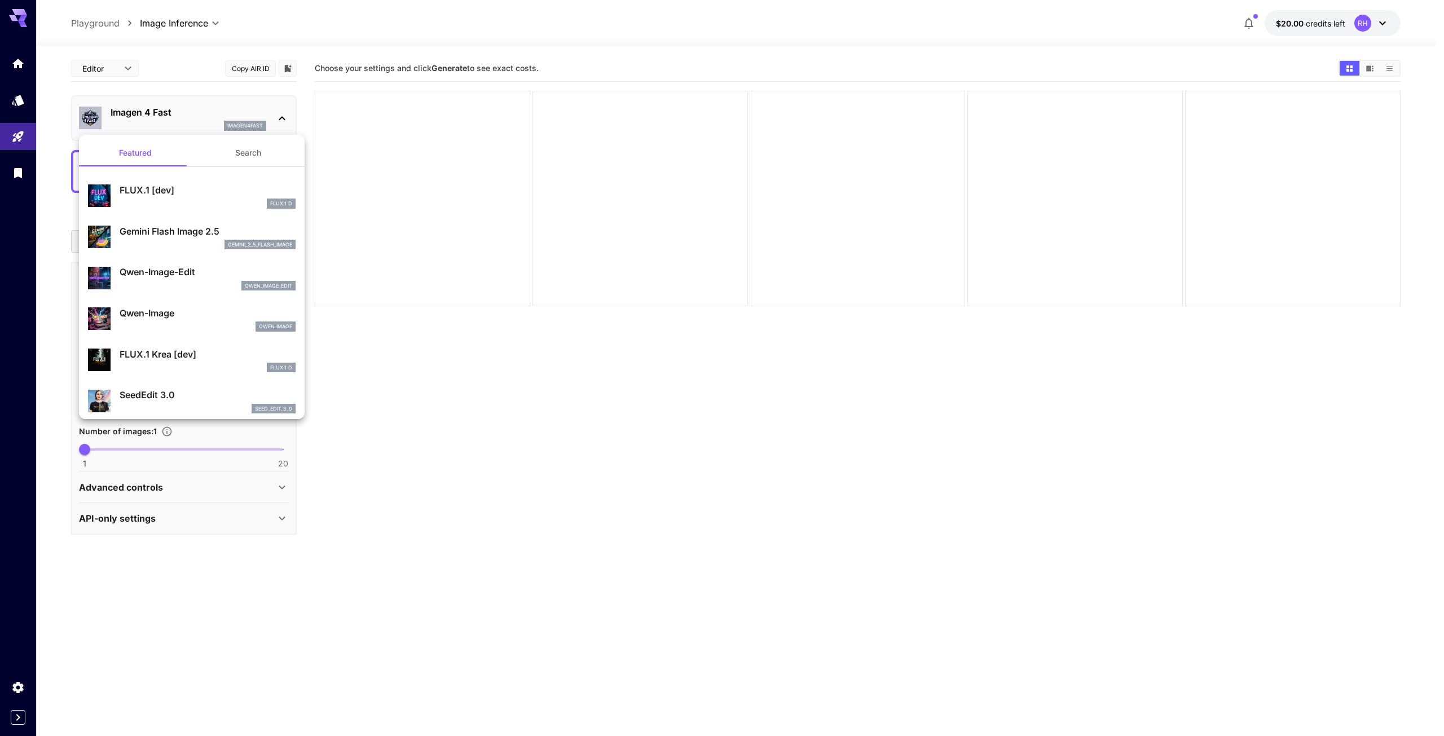
click at [188, 194] on p "FLUX.1 [dev]" at bounding box center [208, 190] width 176 height 14
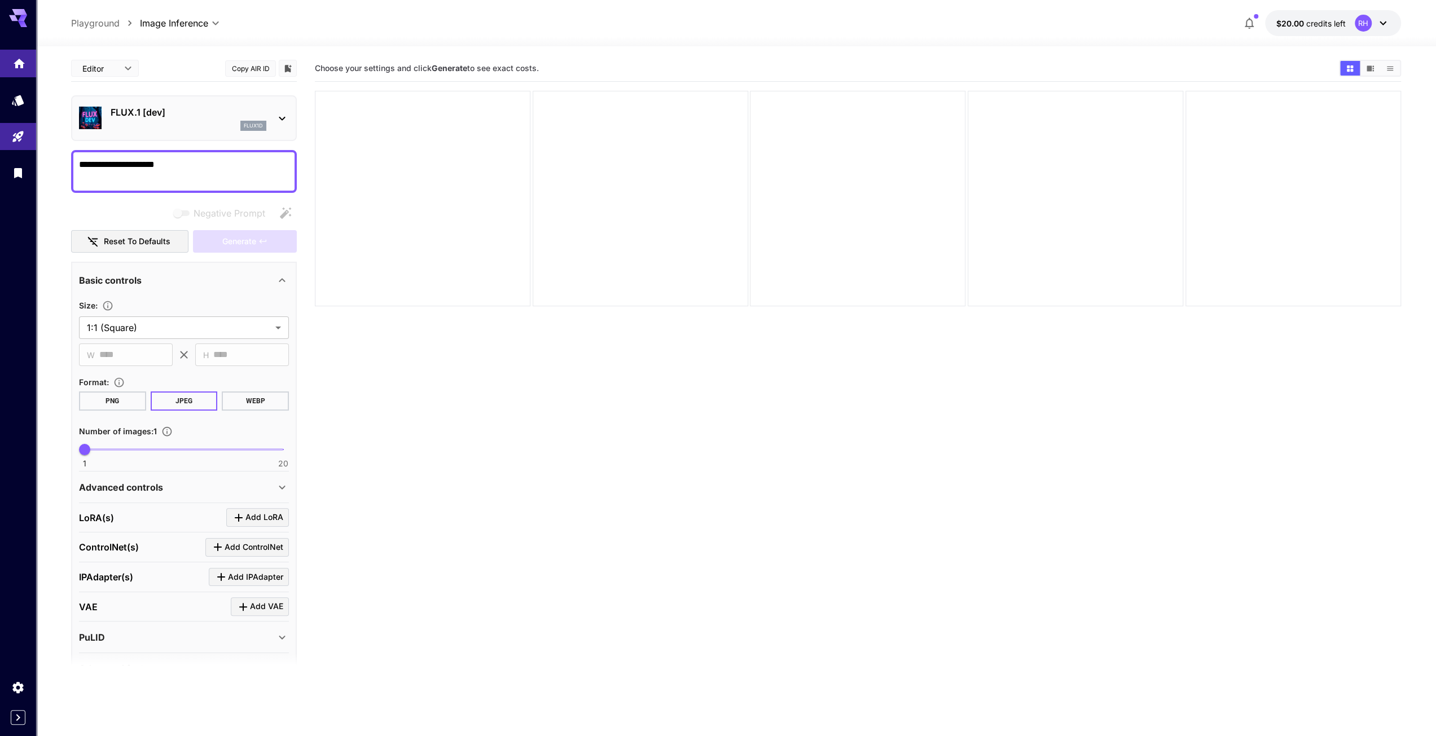
click at [22, 69] on link at bounding box center [18, 64] width 36 height 28
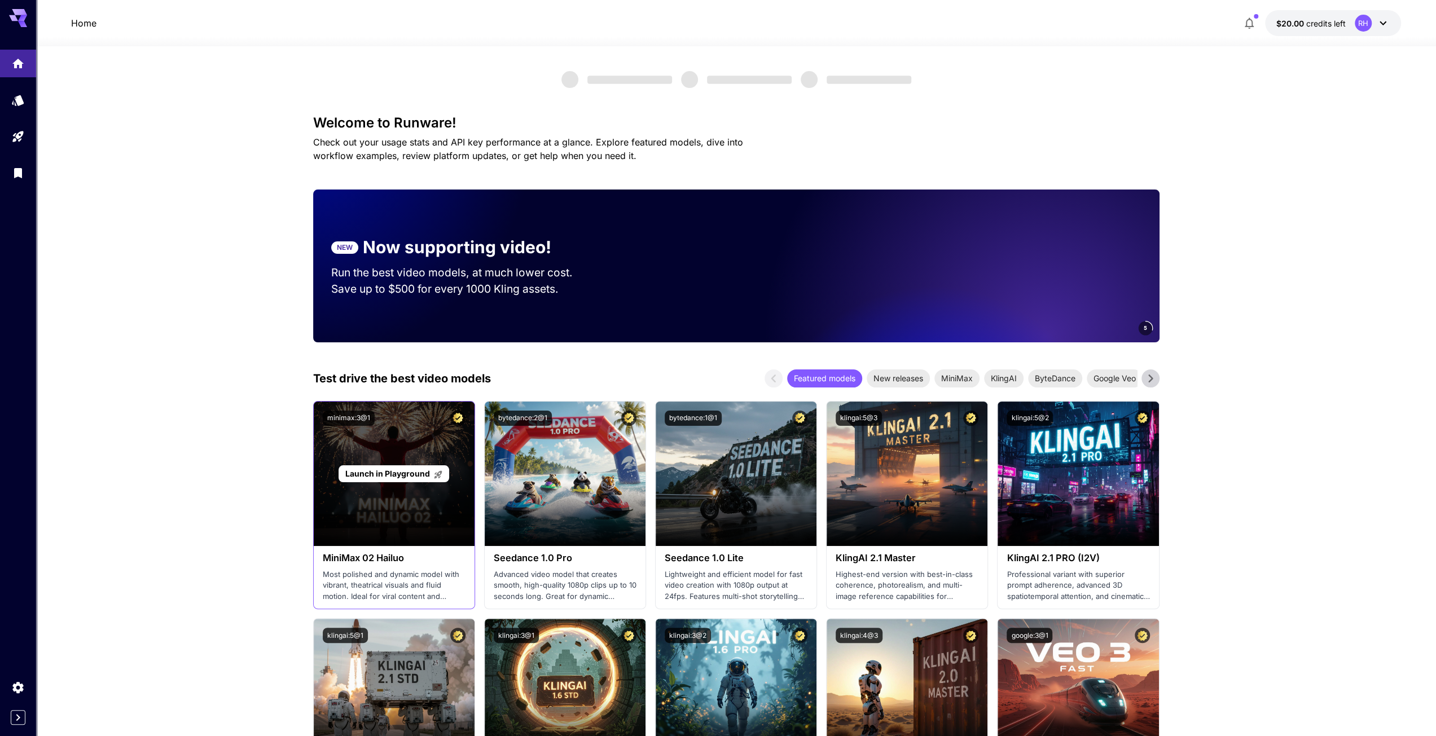
click at [378, 481] on div "Launch in Playground" at bounding box center [393, 473] width 110 height 17
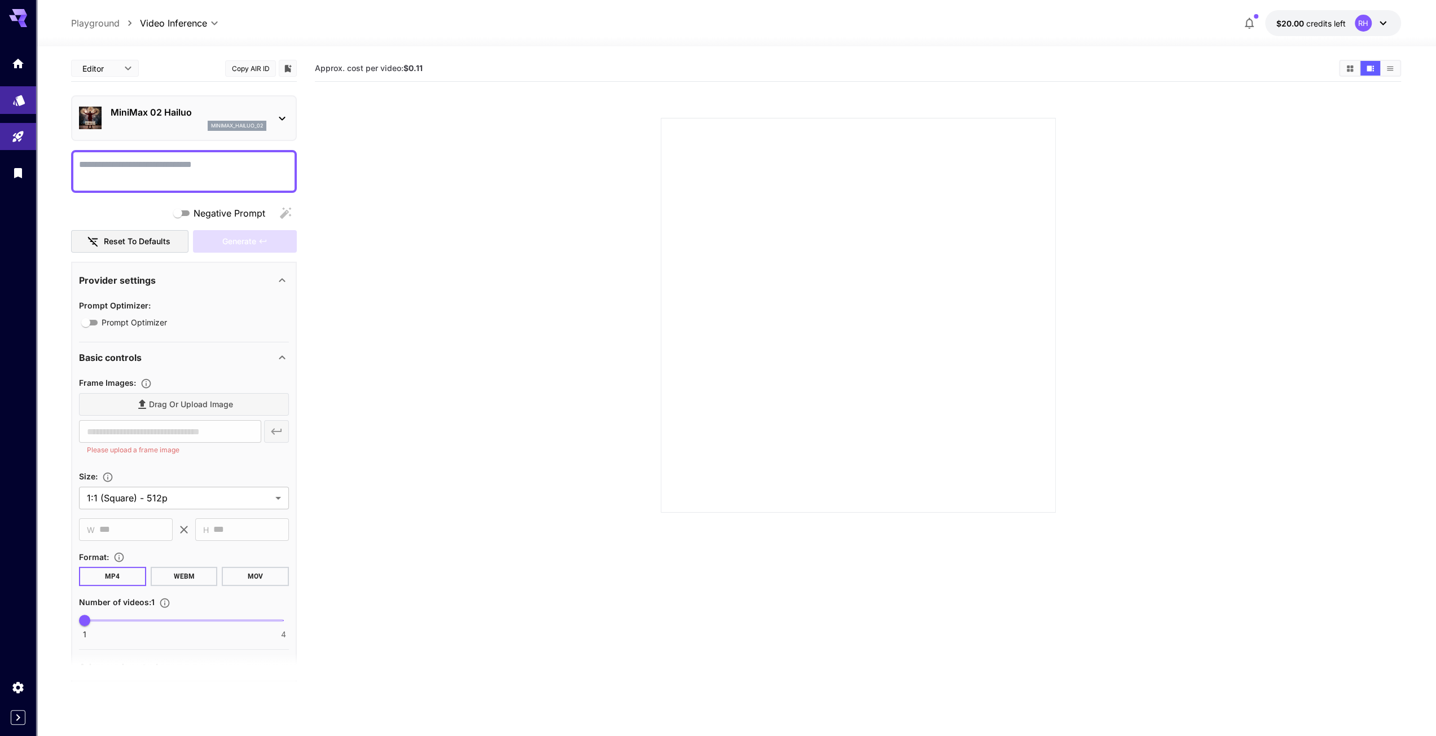
click at [27, 108] on link at bounding box center [18, 100] width 36 height 28
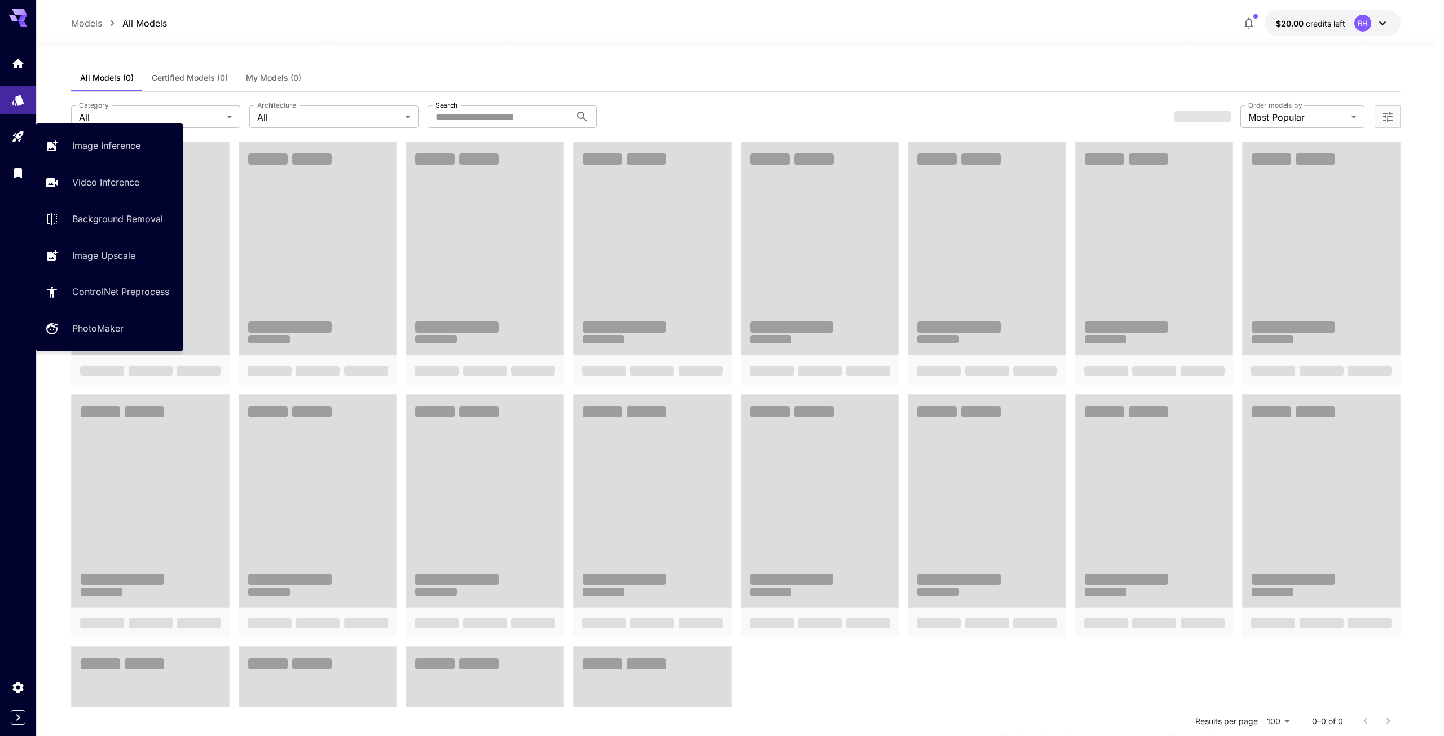
click at [77, 313] on div "Image Inference Video Inference Background Removal Image Upscale ControlNet Pre…" at bounding box center [109, 237] width 147 height 210
click at [80, 306] on link "ControlNet Preprocess" at bounding box center [109, 292] width 147 height 28
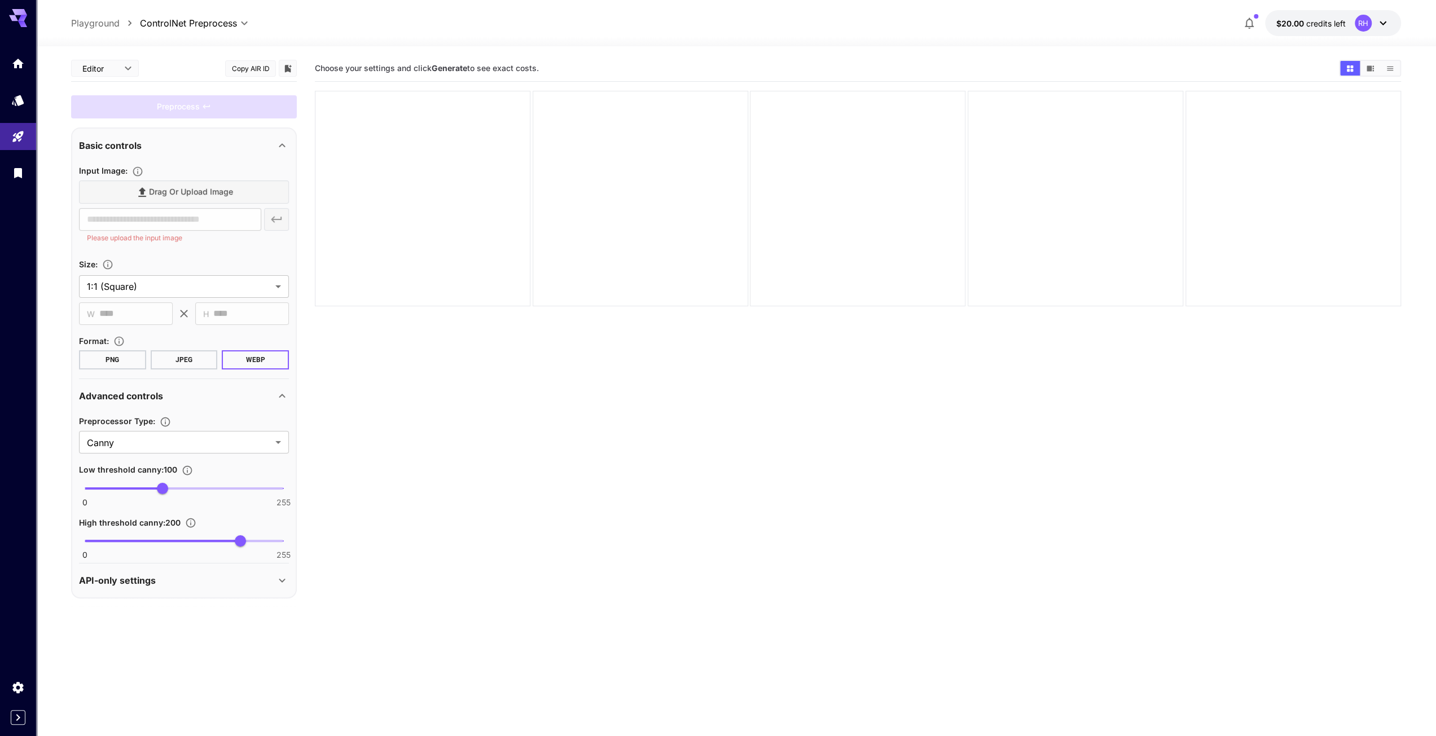
click at [166, 206] on section "Drag or upload image ​ Please upload the input image" at bounding box center [184, 212] width 210 height 63
click at [167, 197] on div "Drag or upload image" at bounding box center [184, 192] width 210 height 23
click at [190, 360] on button "JPEG" at bounding box center [184, 359] width 67 height 19
click at [160, 445] on body "**********" at bounding box center [718, 412] width 1436 height 825
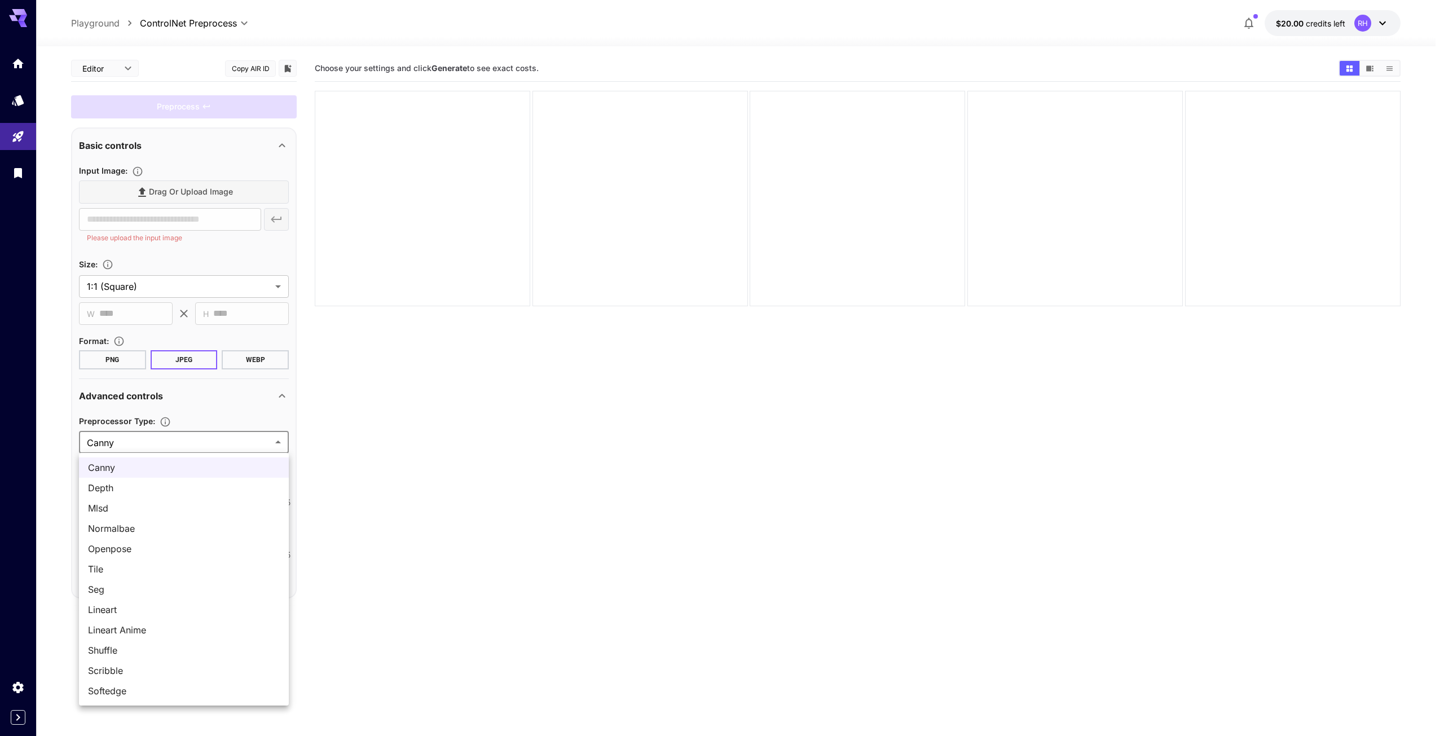
click at [160, 445] on div at bounding box center [722, 368] width 1444 height 736
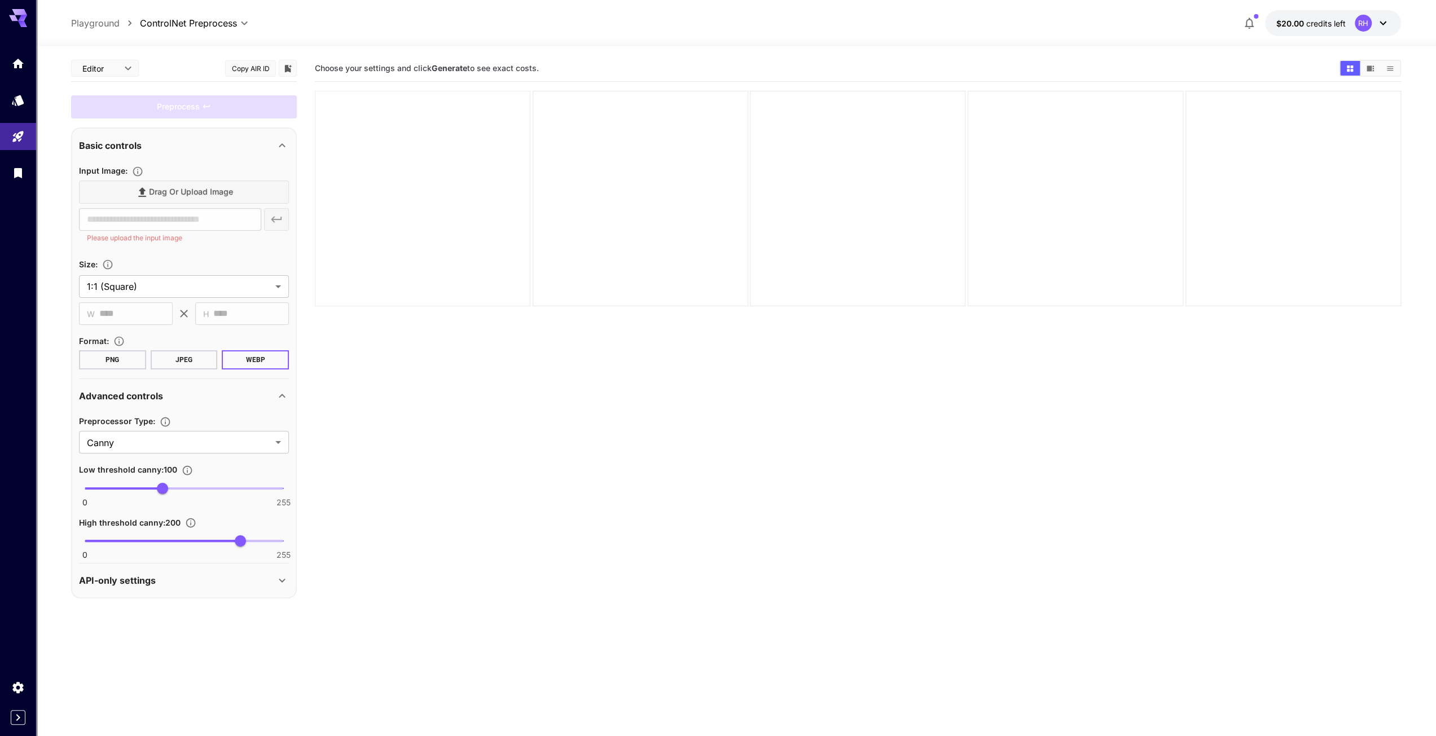
click at [431, 165] on div at bounding box center [422, 198] width 215 height 215
click at [164, 139] on div "Basic controls" at bounding box center [177, 146] width 196 height 14
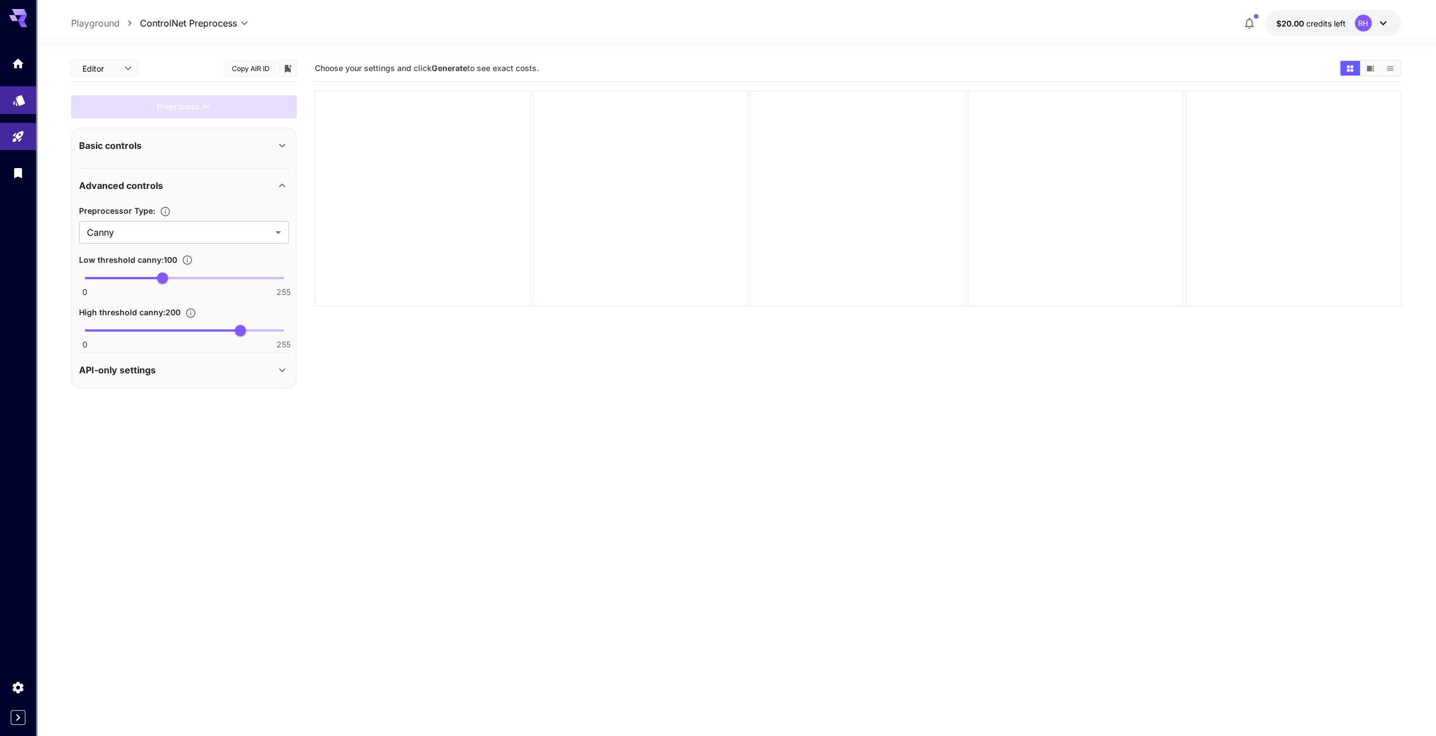
click at [18, 101] on icon "Models" at bounding box center [19, 96] width 12 height 11
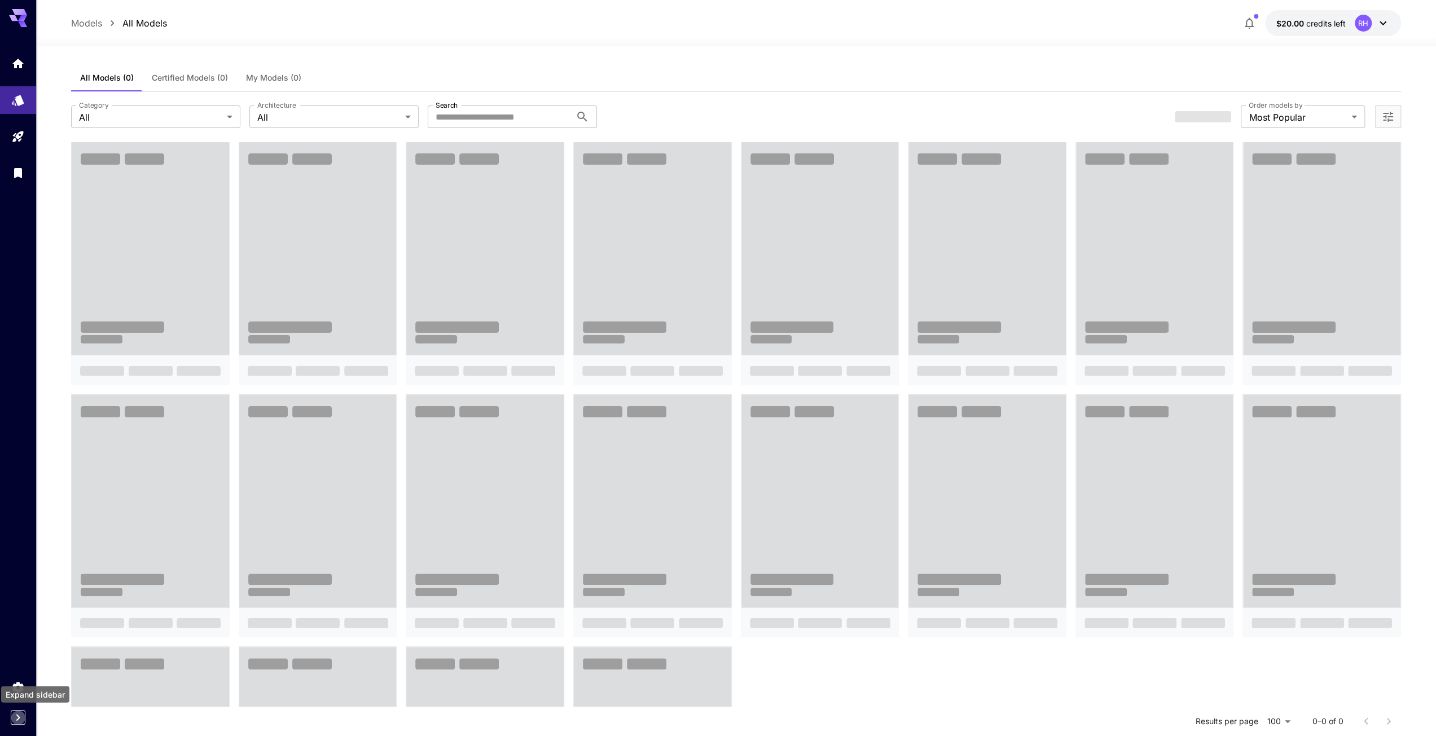
click at [24, 723] on icon "Expand sidebar" at bounding box center [18, 718] width 14 height 14
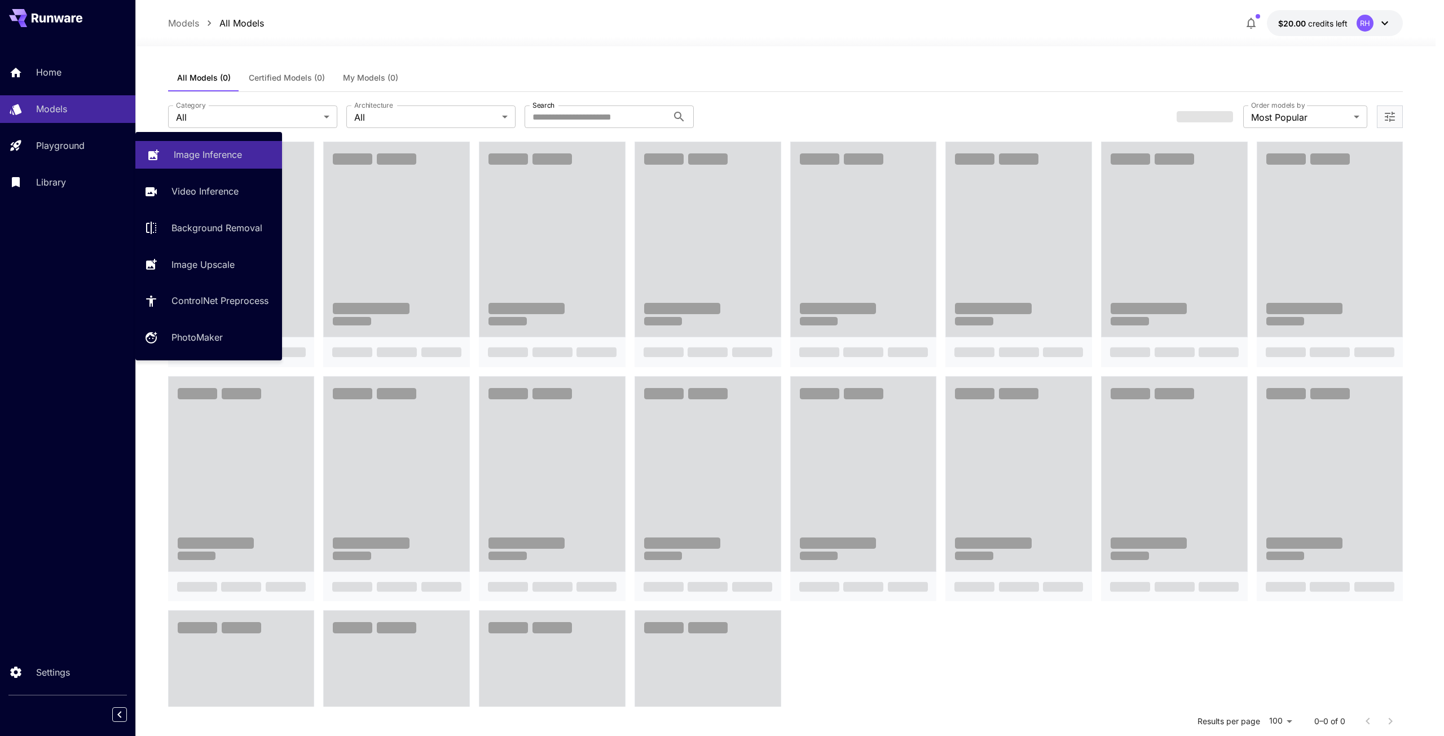
click at [204, 156] on p "Image Inference" at bounding box center [208, 155] width 68 height 14
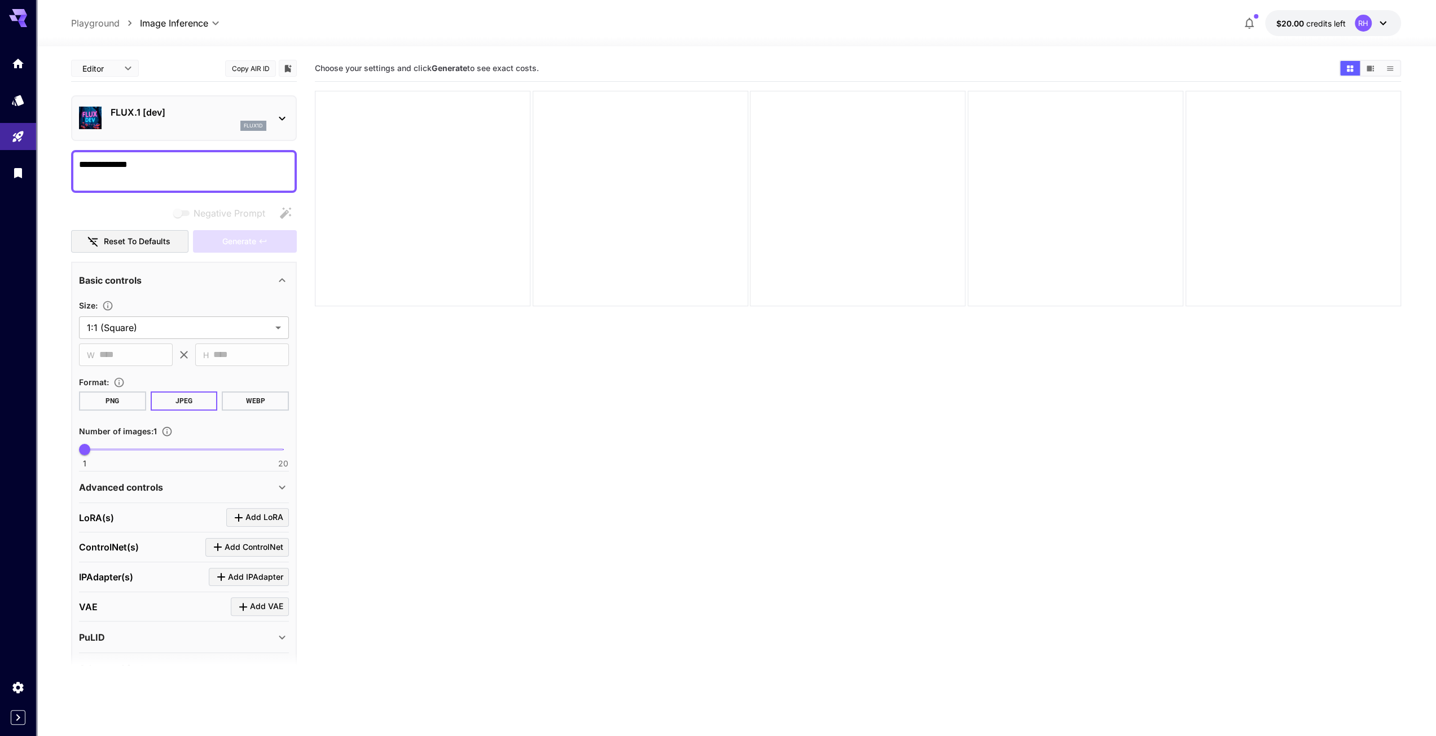
click at [211, 165] on textarea "**********" at bounding box center [184, 171] width 210 height 27
type textarea "**********"
click at [200, 221] on div "Negative Prompt" at bounding box center [184, 213] width 226 height 23
click at [204, 166] on textarea "**********" at bounding box center [184, 171] width 210 height 27
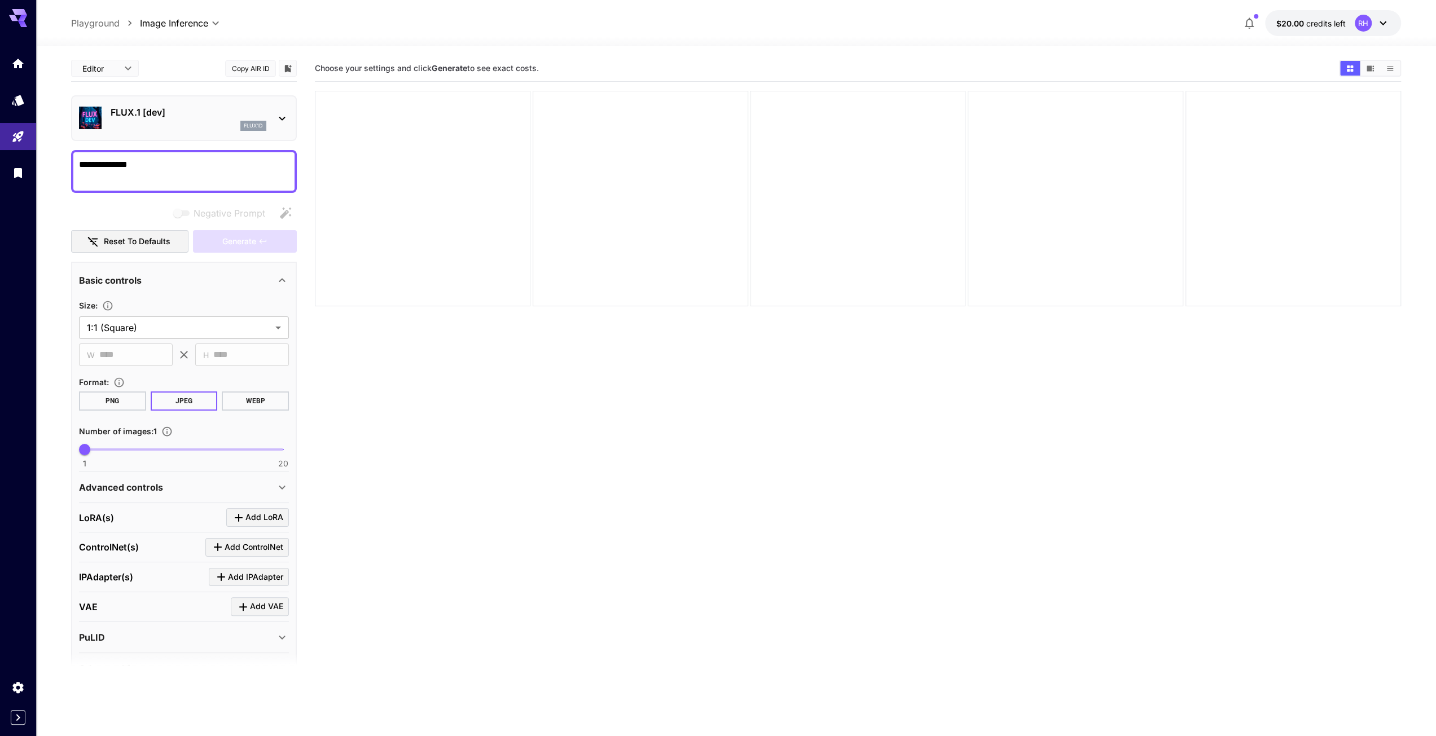
click at [204, 166] on textarea "**********" at bounding box center [184, 171] width 210 height 27
paste textarea "**********"
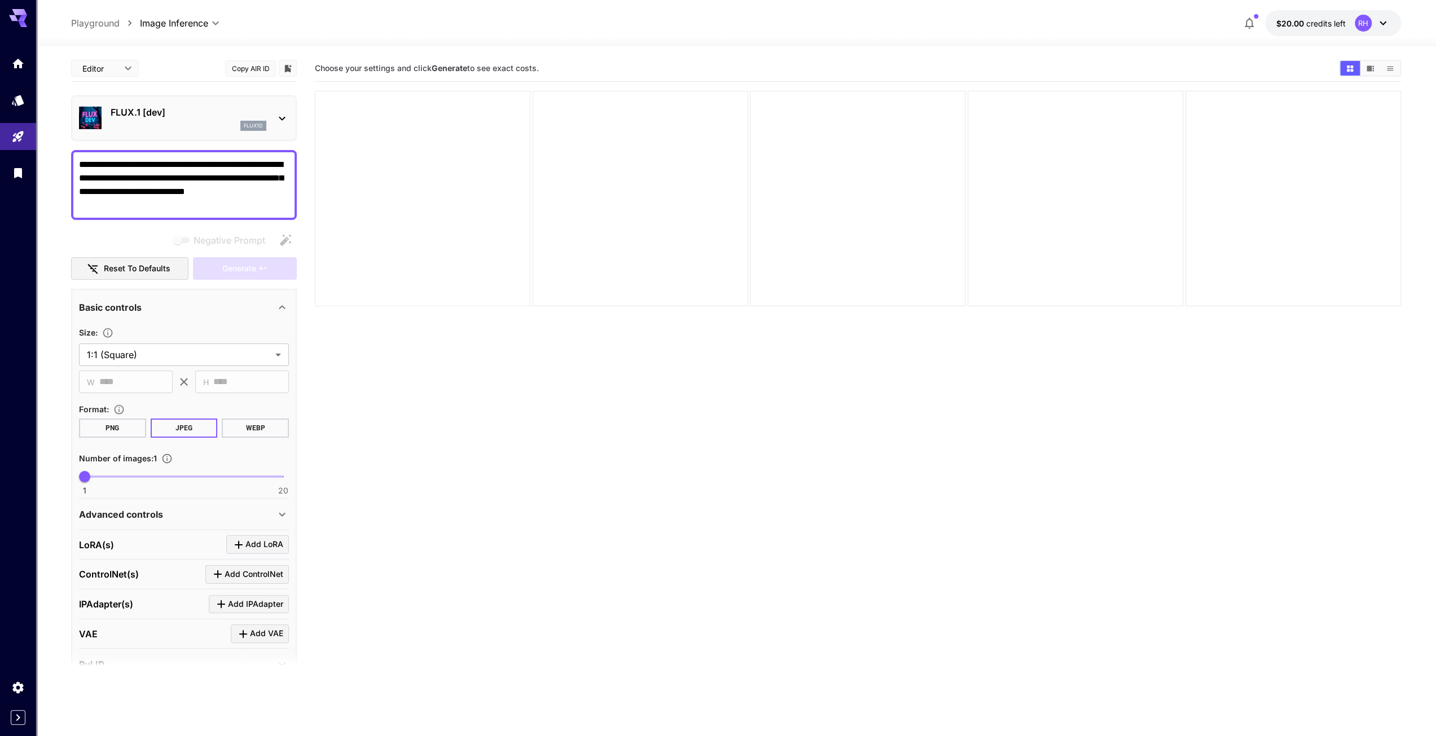
type textarea "**********"
click at [377, 237] on div at bounding box center [422, 198] width 215 height 215
click at [192, 221] on div "Negative prompts are not compatible with the selected model." at bounding box center [222, 211] width 169 height 28
click at [121, 267] on button "Reset to defaults" at bounding box center [129, 268] width 117 height 23
click at [222, 282] on div "**********" at bounding box center [184, 399] width 226 height 688
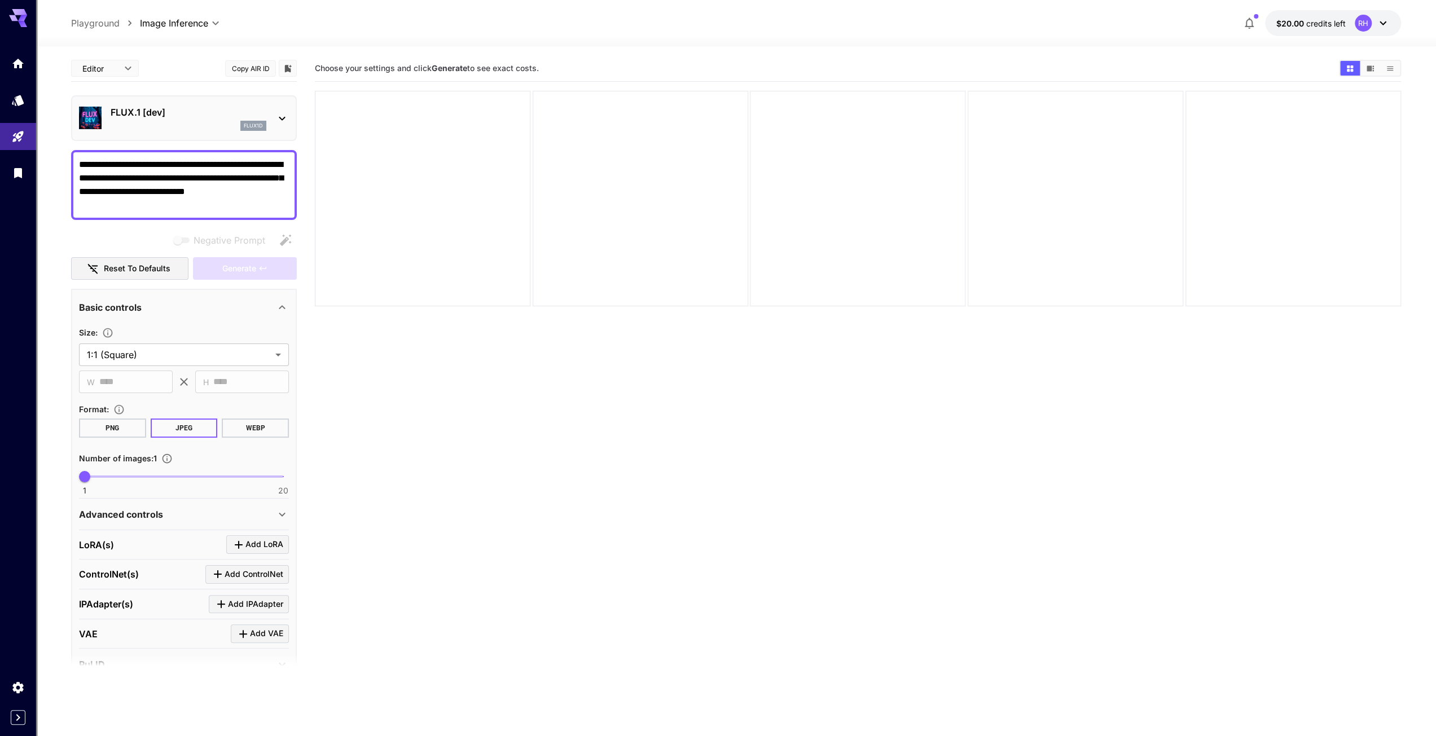
click at [228, 274] on div "Generate" at bounding box center [245, 268] width 104 height 23
drag, startPoint x: 207, startPoint y: 239, endPoint x: 192, endPoint y: 241, distance: 15.3
click at [204, 240] on span "Negative Prompt" at bounding box center [229, 241] width 72 height 14
click at [191, 516] on div "Advanced controls" at bounding box center [177, 515] width 196 height 14
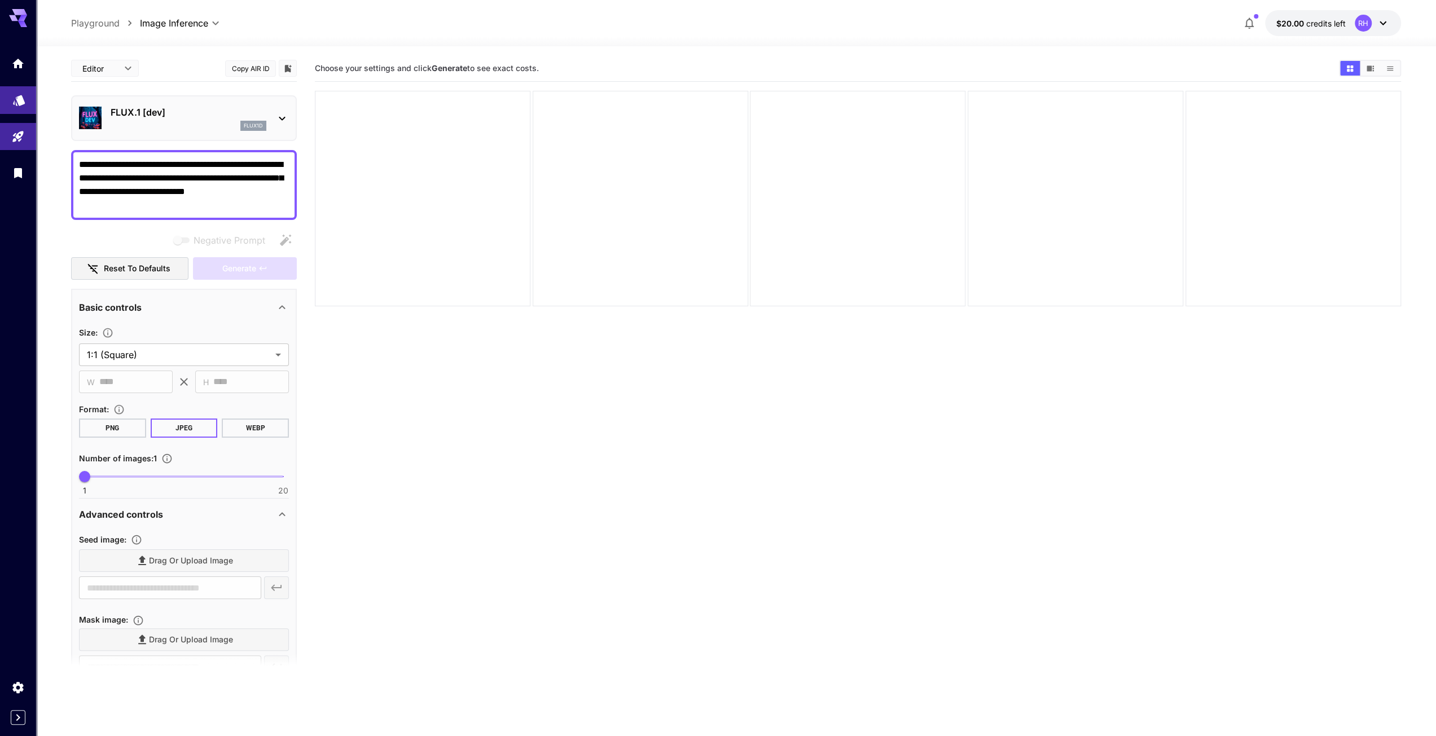
click at [20, 107] on link at bounding box center [18, 100] width 36 height 28
